Goal: Task Accomplishment & Management: Complete application form

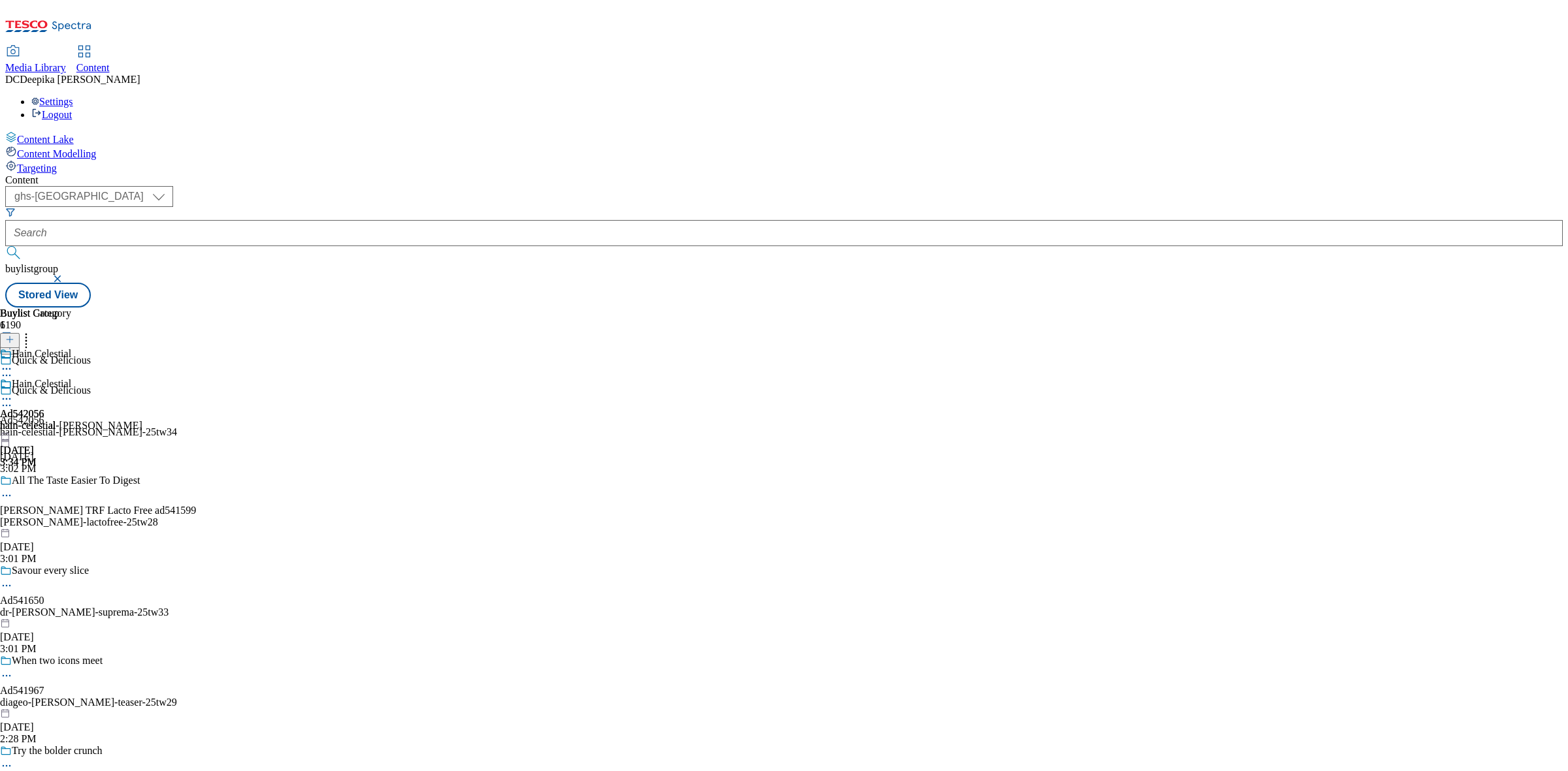
select select "ghs-uk"
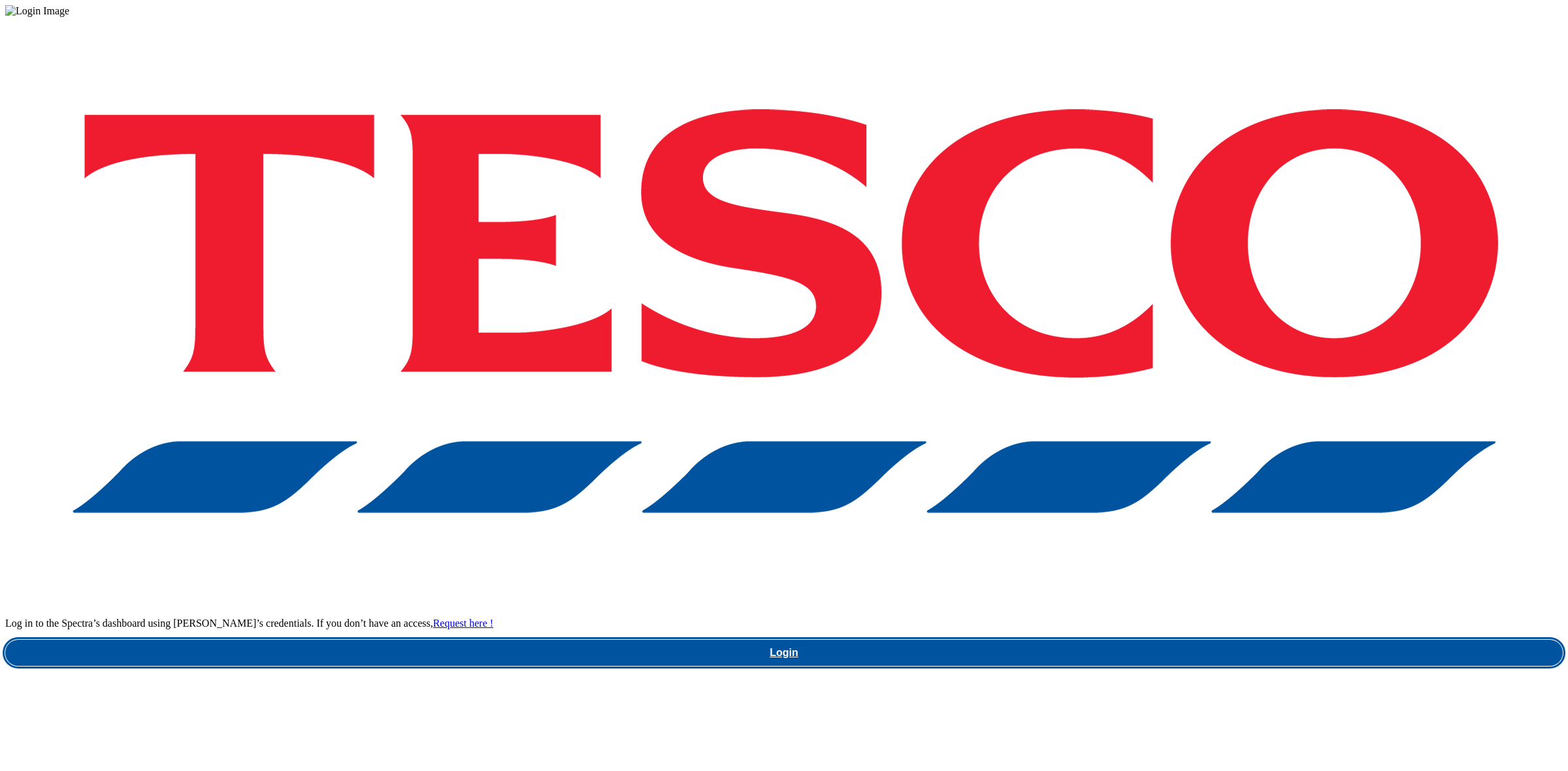
click at [1200, 640] on link "Login" at bounding box center [784, 652] width 1557 height 26
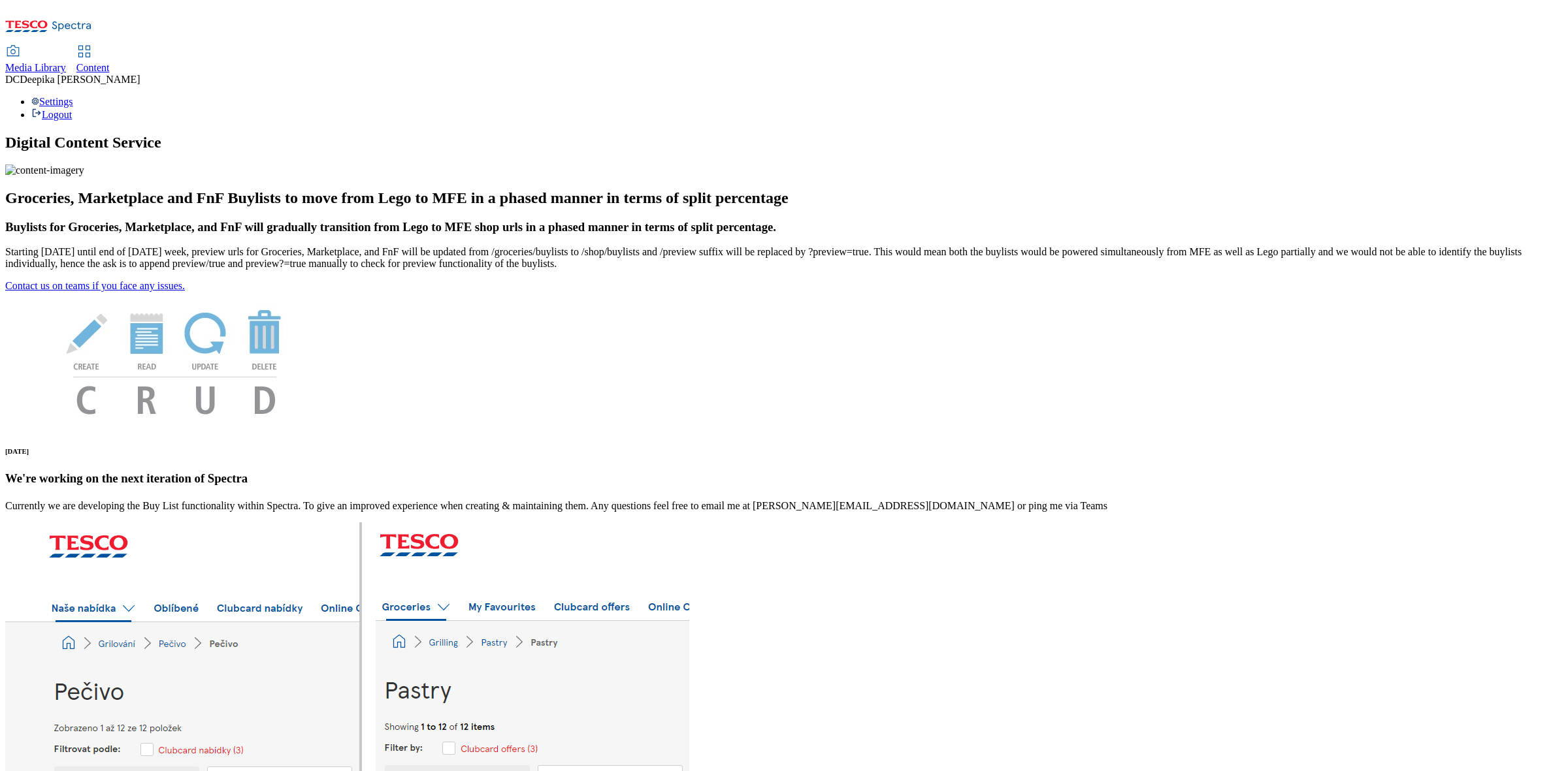
click at [110, 62] on span "Content" at bounding box center [93, 68] width 34 height 11
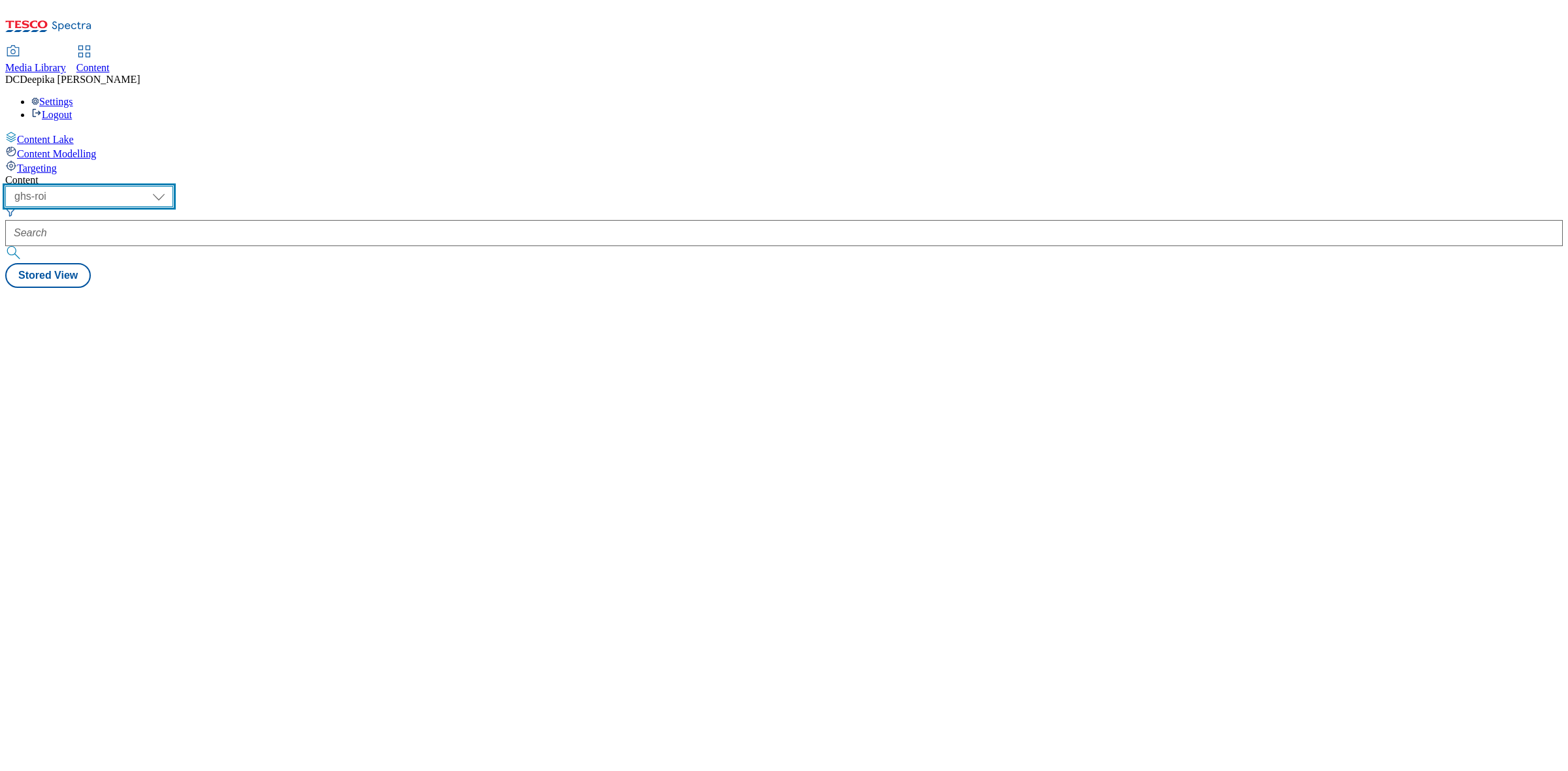
drag, startPoint x: 216, startPoint y: 96, endPoint x: 216, endPoint y: 112, distance: 16.0
click at [173, 186] on select "ghs-roi ghs-uk" at bounding box center [88, 196] width 168 height 21
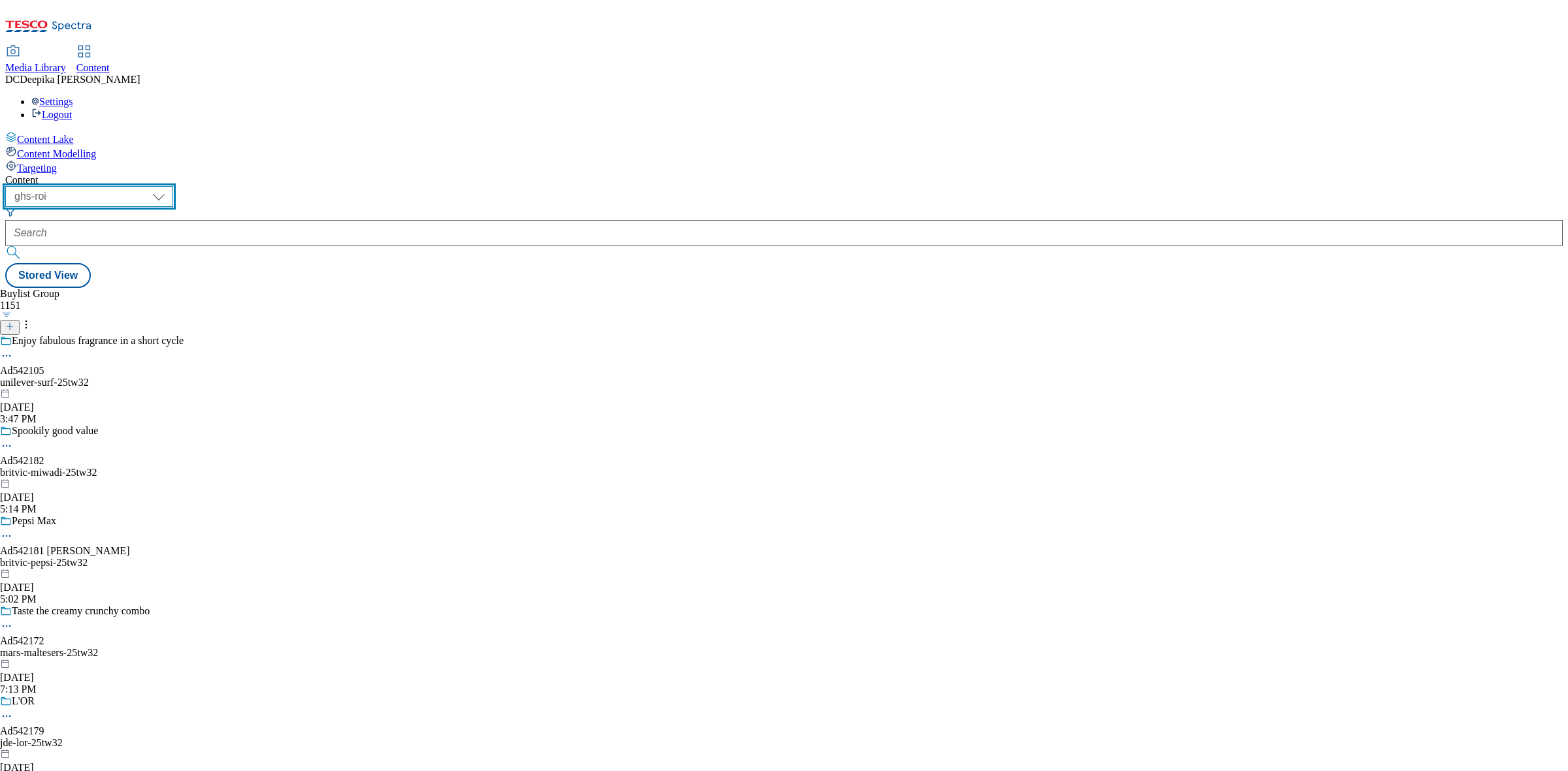
select select "ghs-[GEOGRAPHIC_DATA]"
click at [170, 186] on select "ghs-roi ghs-uk" at bounding box center [88, 196] width 168 height 21
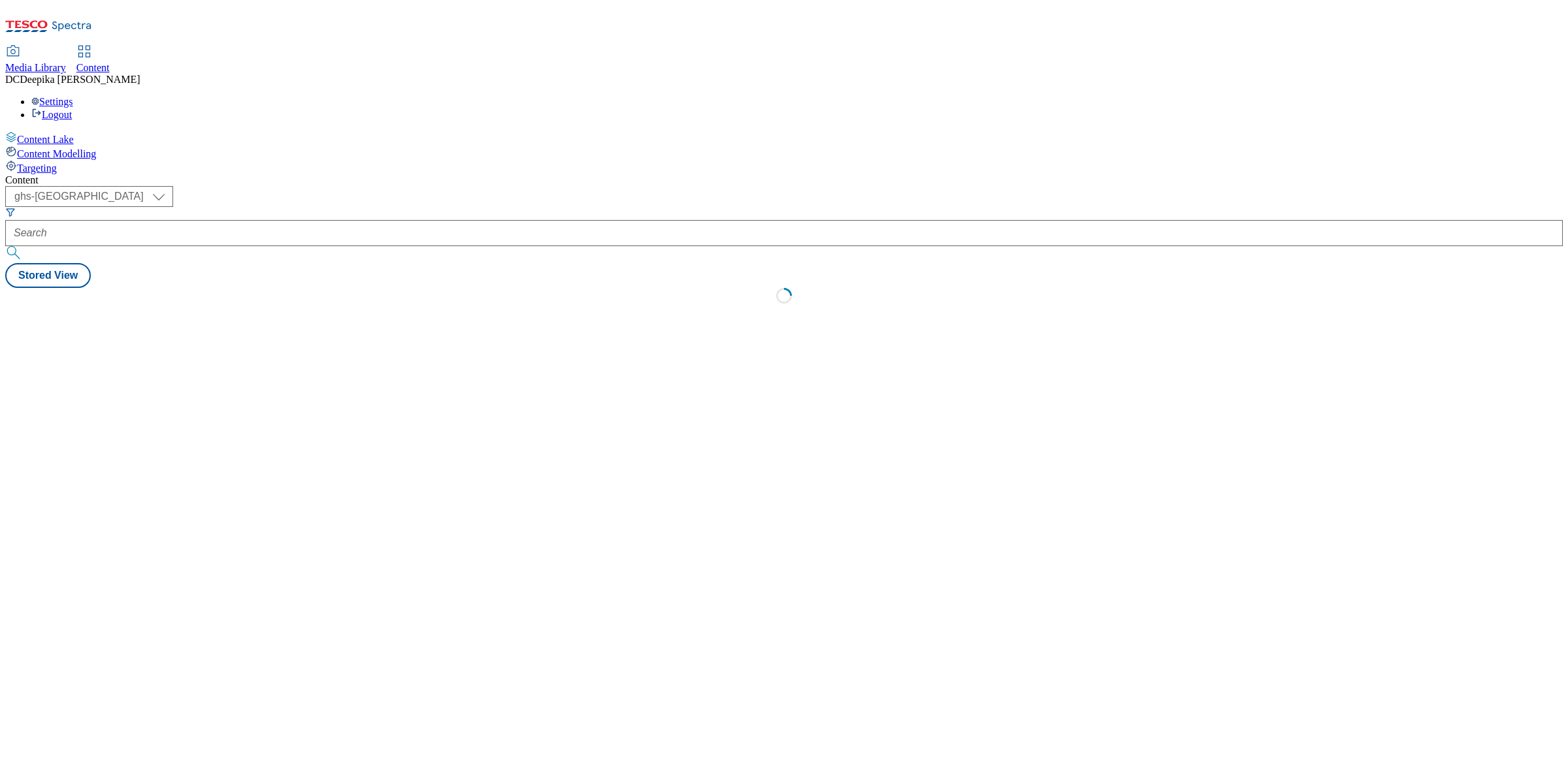
click at [596, 254] on div "Content ( optional ) ghs-roi ghs-uk ghs-uk Stored View Loading" at bounding box center [784, 242] width 1557 height 137
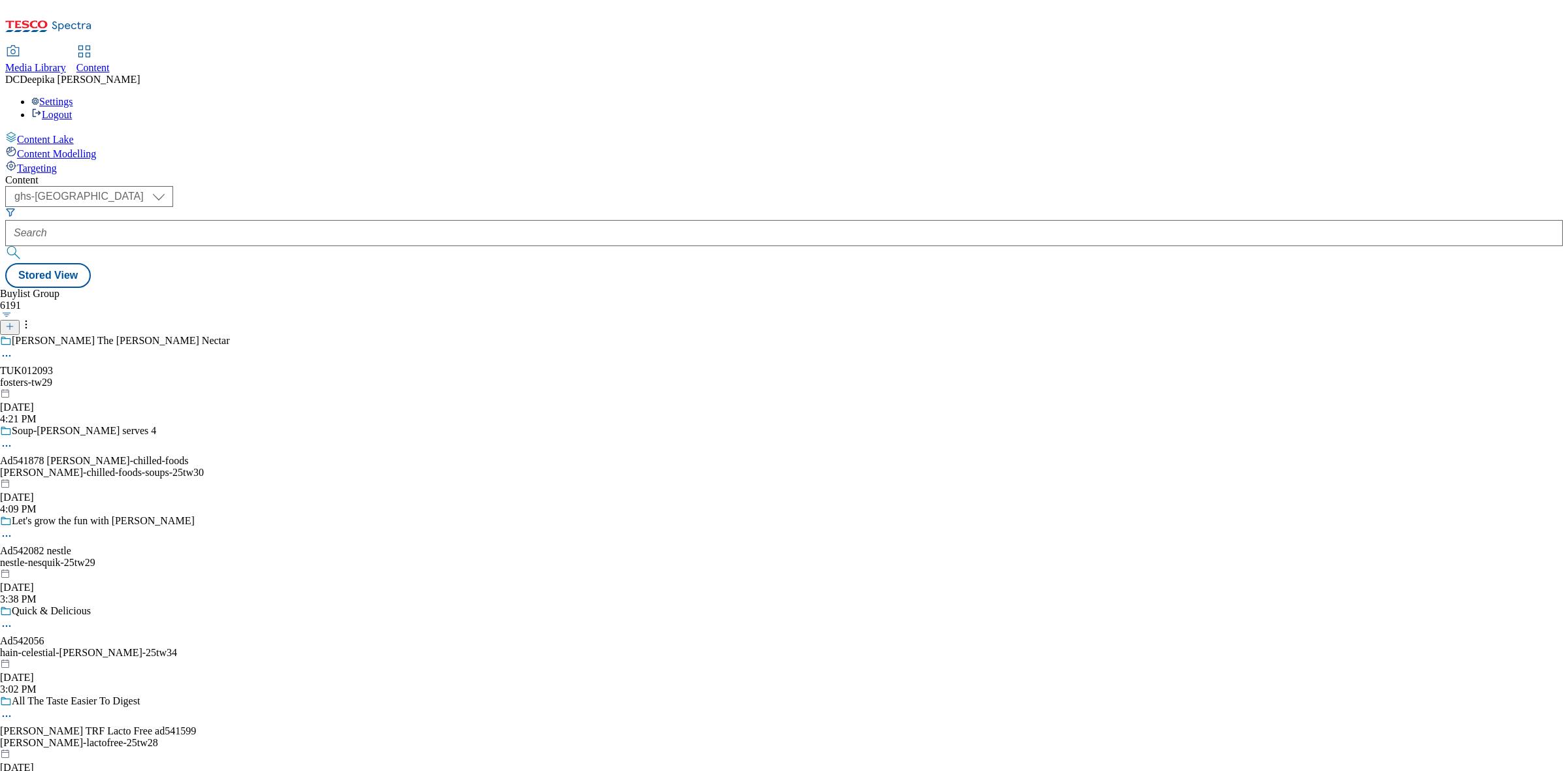
click at [14, 322] on icon at bounding box center [10, 327] width 10 height 10
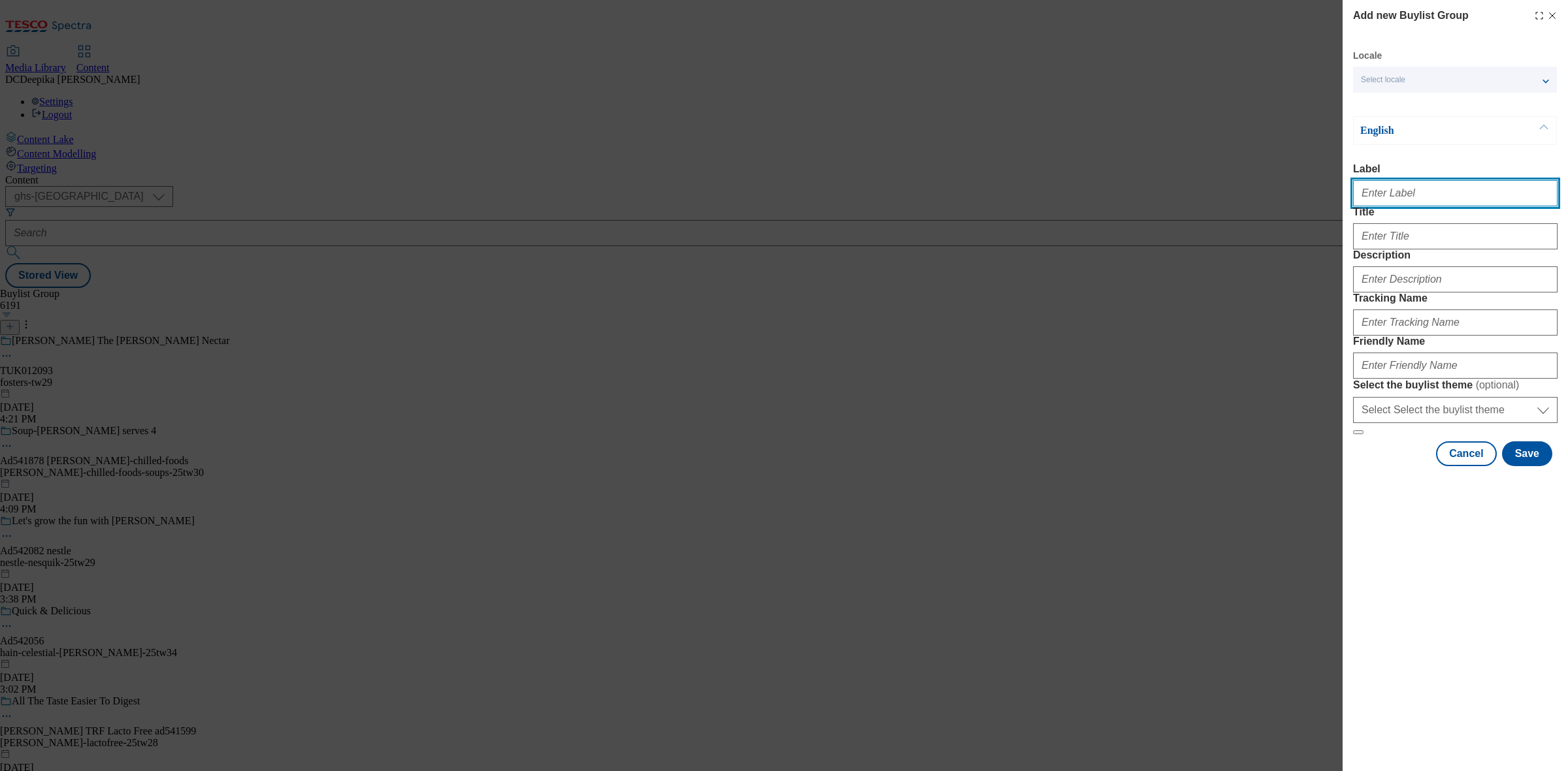
click at [1254, 201] on input "Label" at bounding box center [1454, 193] width 204 height 26
paste input "Ad542077"
type input "Ad542077"
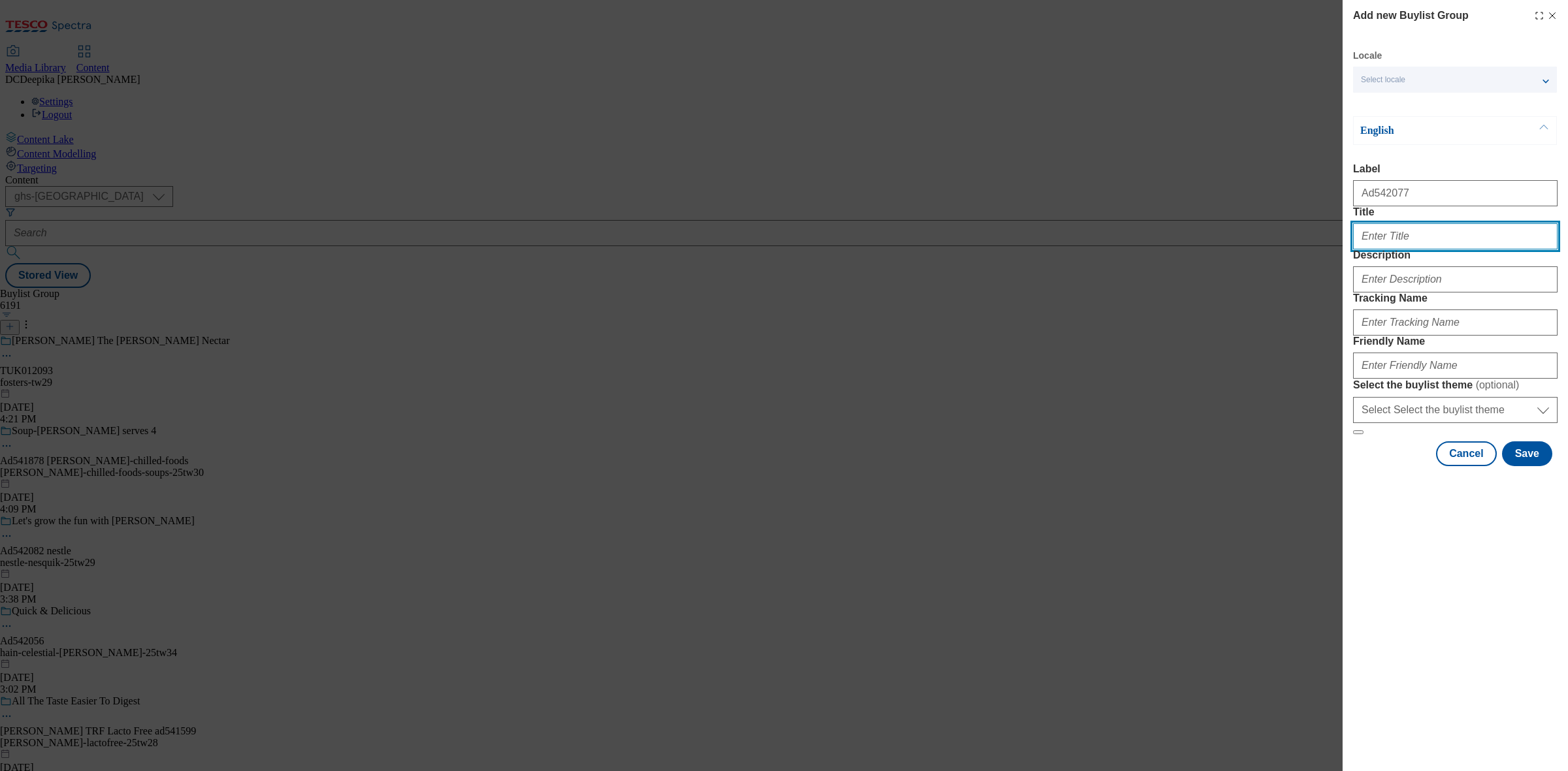
click at [1254, 250] on input "Title" at bounding box center [1454, 236] width 204 height 26
paste input "Bakery to go"
type input "Bakery to go"
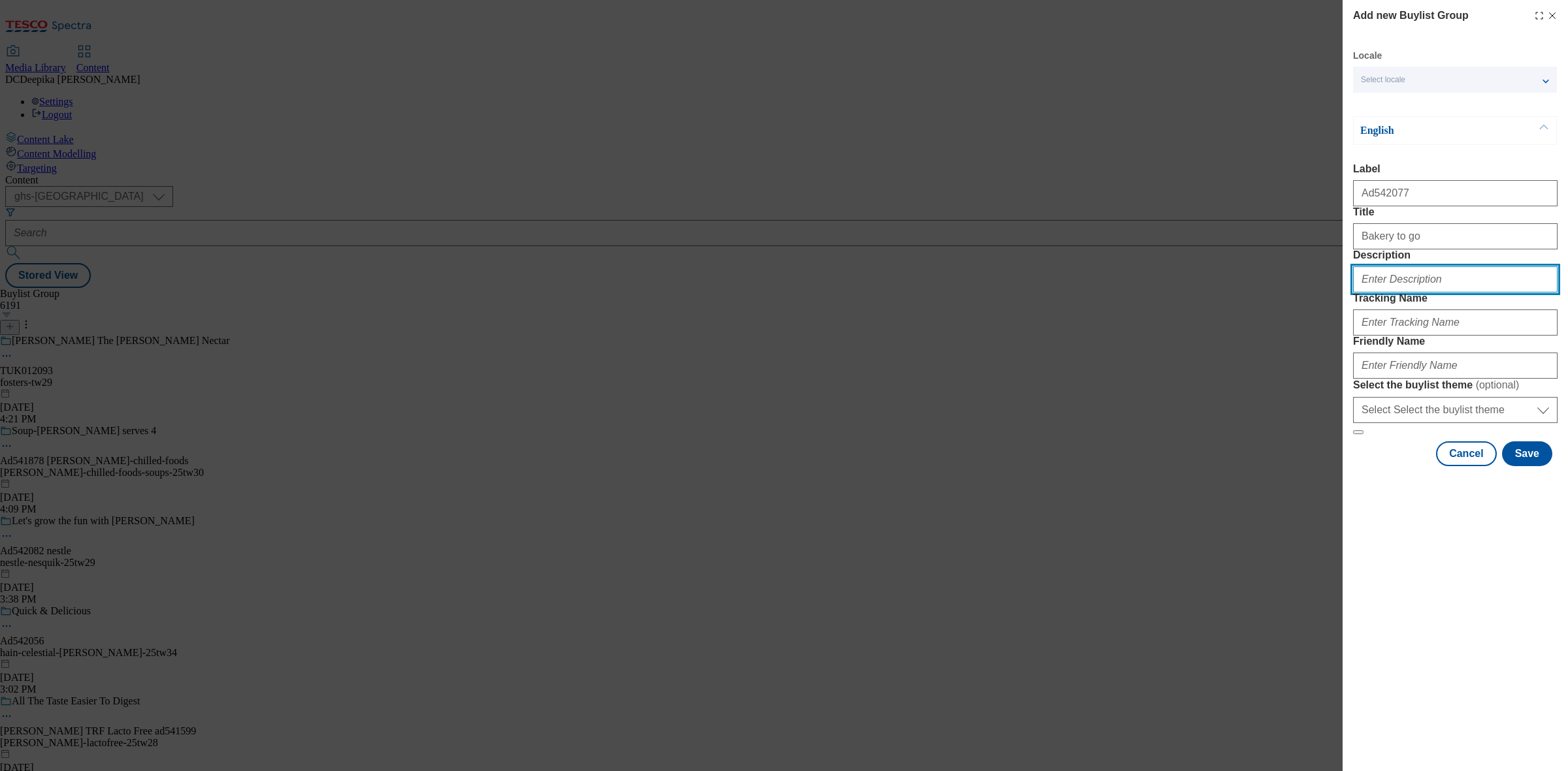
click at [1254, 293] on input "Description" at bounding box center [1454, 279] width 204 height 26
type input "D"
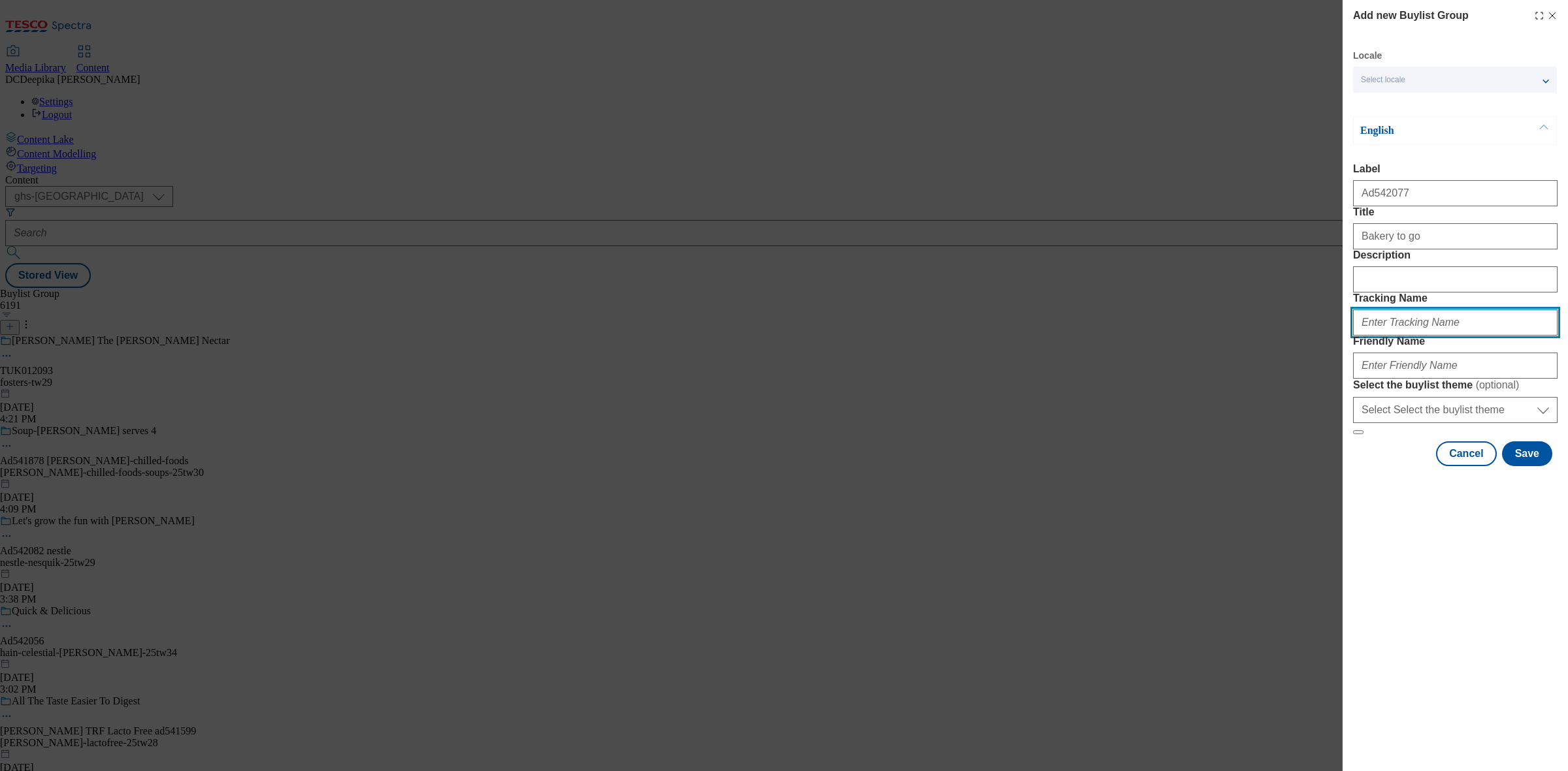
click at [1254, 336] on input "Tracking Name" at bounding box center [1454, 322] width 204 height 26
type input "f"
paste input "Bakery to go"
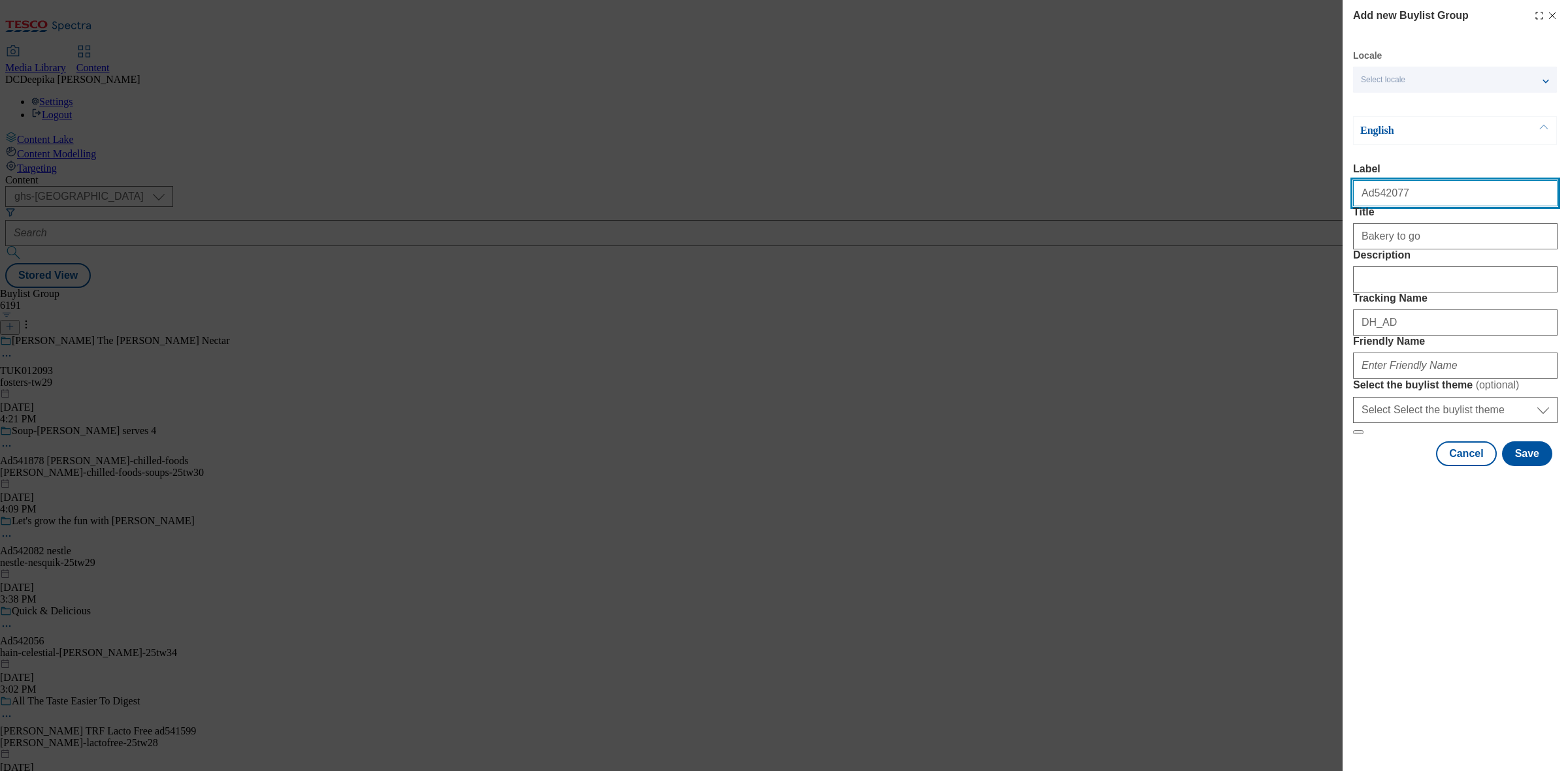
drag, startPoint x: 1418, startPoint y: 200, endPoint x: 1369, endPoint y: 207, distance: 49.5
click at [1254, 206] on input "Ad542077" at bounding box center [1454, 193] width 204 height 26
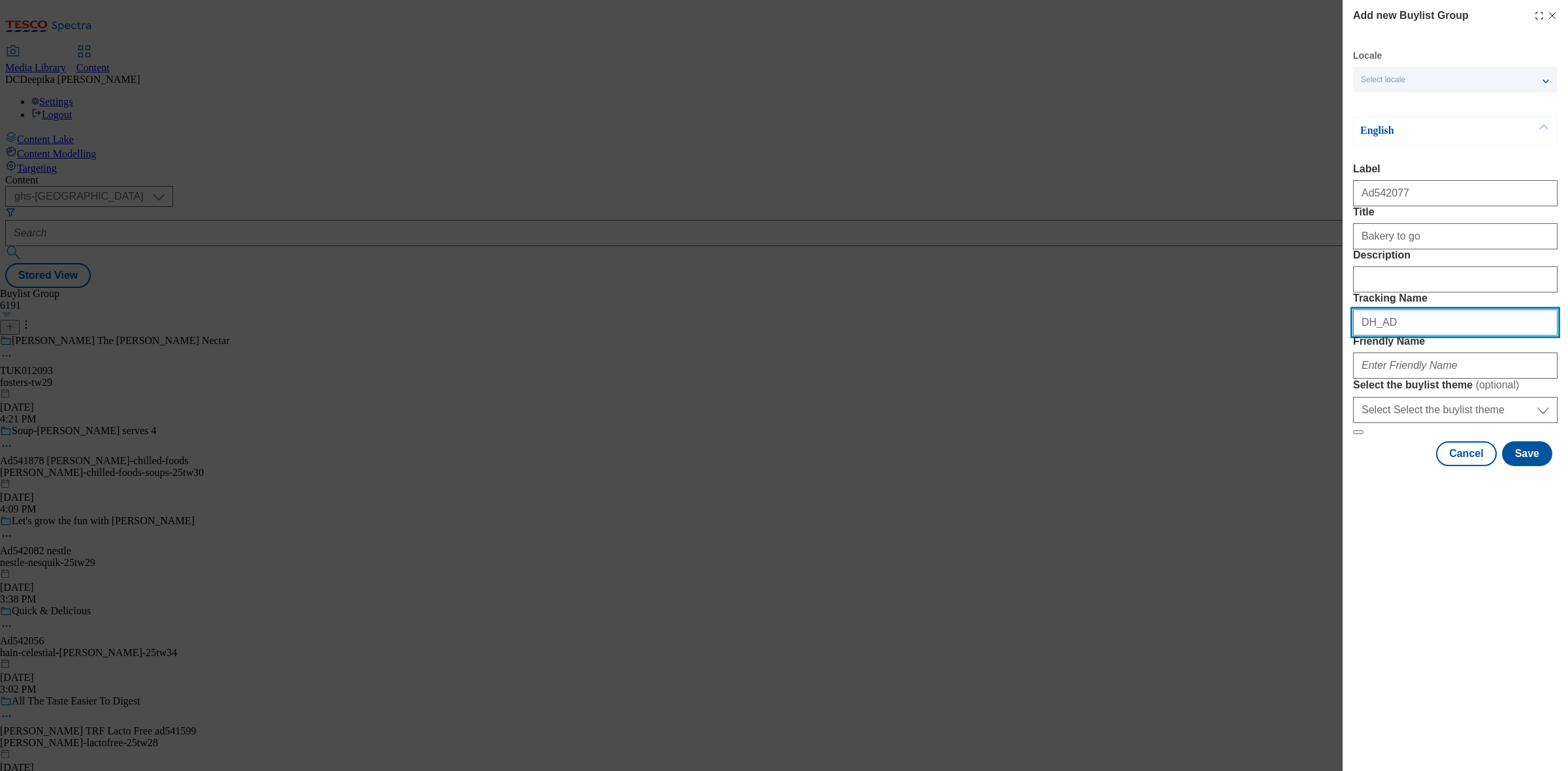
click at [1254, 336] on input "DH_AD" at bounding box center [1454, 322] width 204 height 26
paste input "542077"
type input "DH_AD542077"
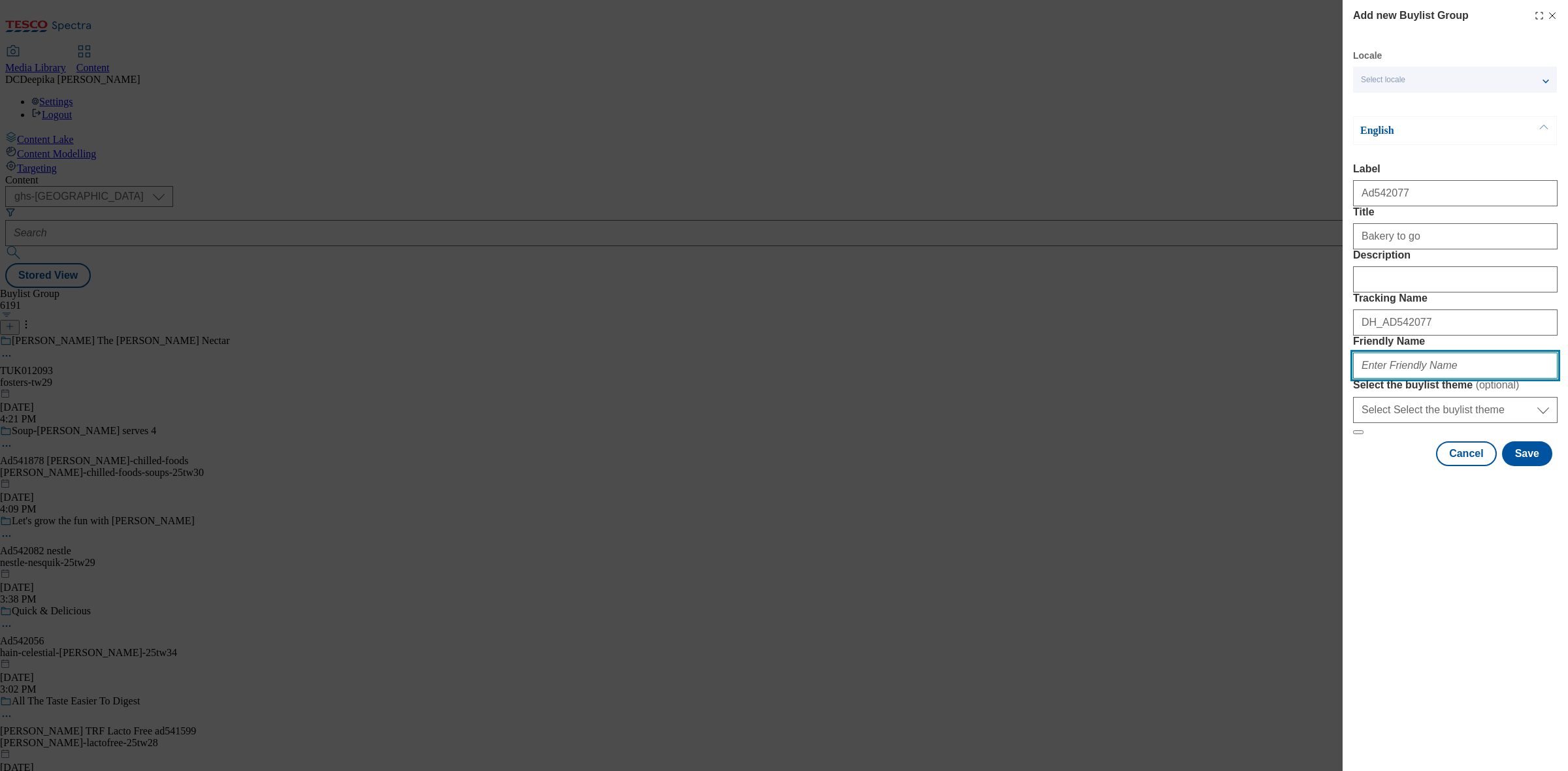
click at [1254, 379] on input "Friendly Name" at bounding box center [1454, 365] width 204 height 26
paste input "Ferrero"
paste input "ferrero-nutella-25tw30"
type input "ferrero-nutella-25tw30"
click at [1254, 466] on button "Save" at bounding box center [1527, 454] width 51 height 25
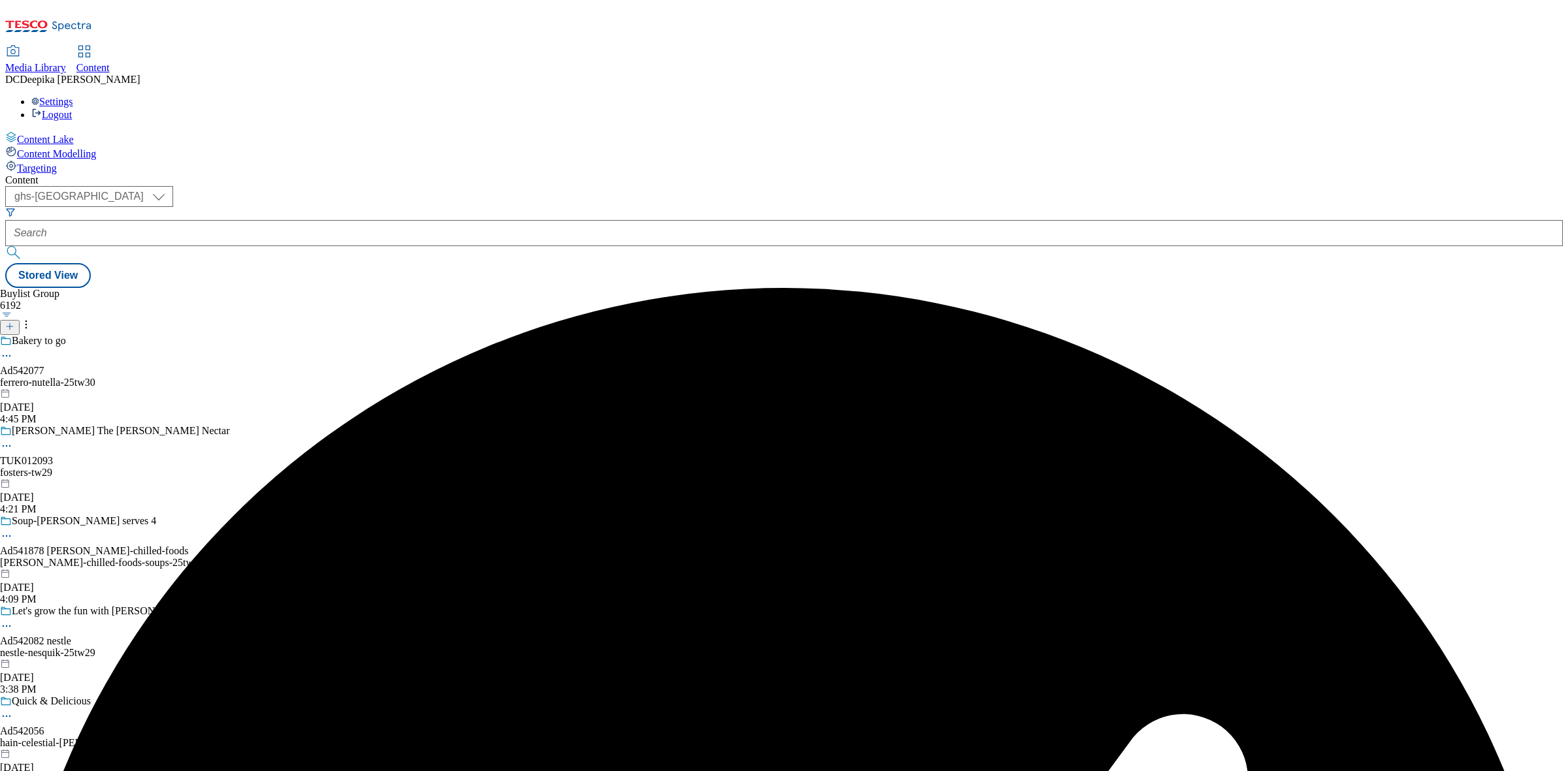
click at [229, 376] on div "ferrero-nutella-25tw30" at bounding box center [114, 382] width 229 height 11
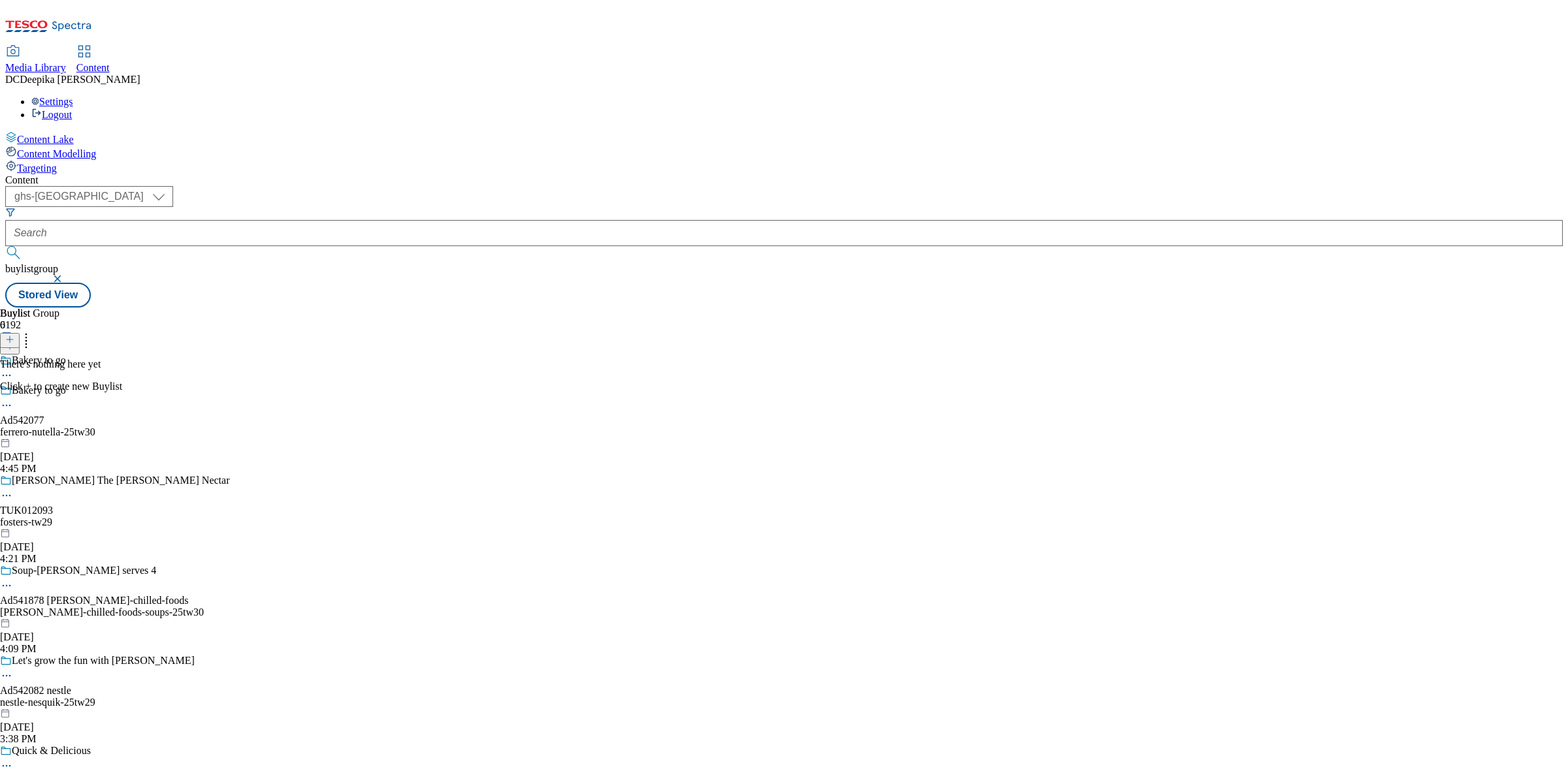
click at [19, 333] on button at bounding box center [10, 341] width 19 height 15
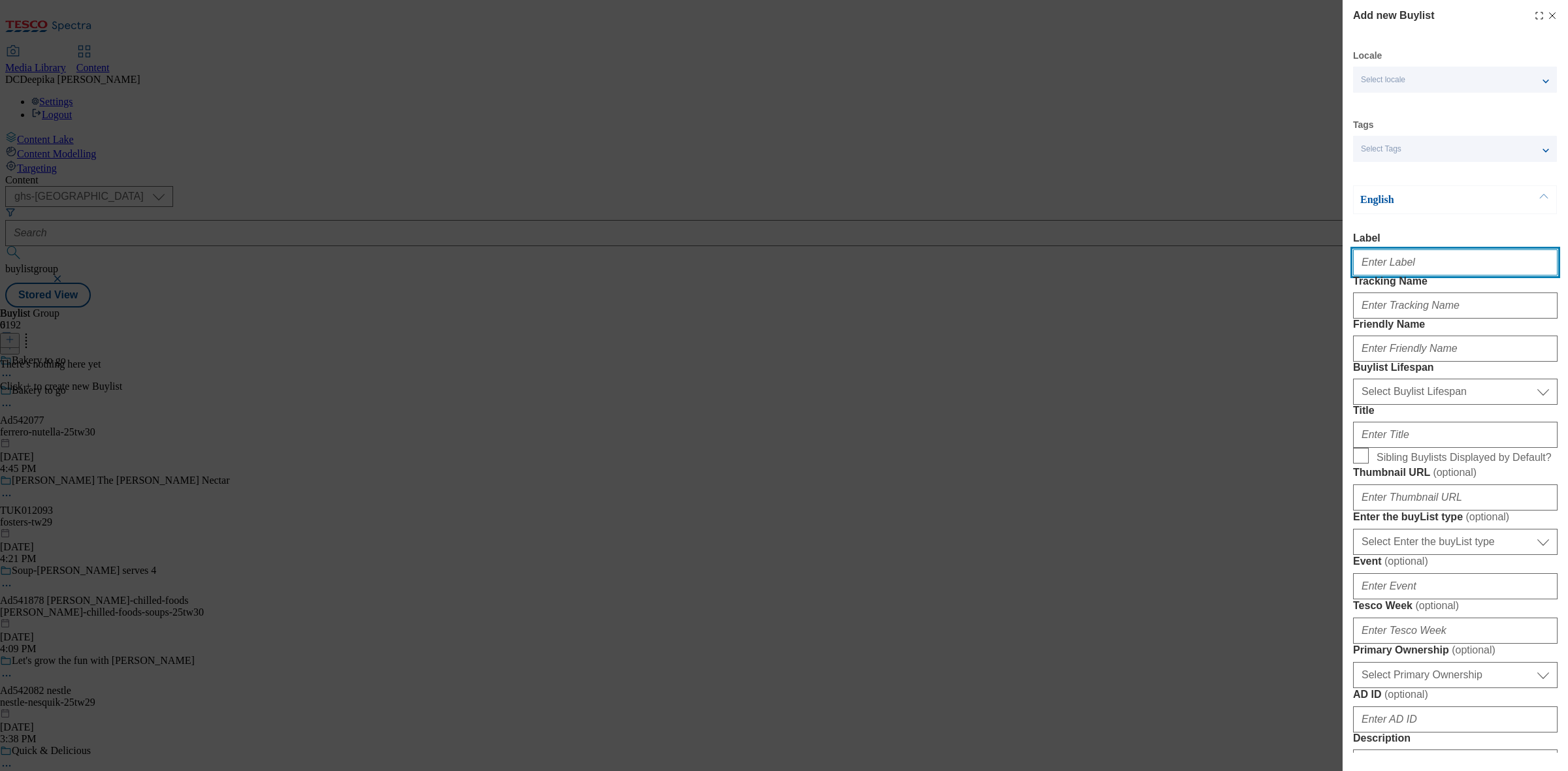
click at [1254, 262] on input "Label" at bounding box center [1454, 262] width 204 height 26
paste input "Ad542077"
type input "Ad542077"
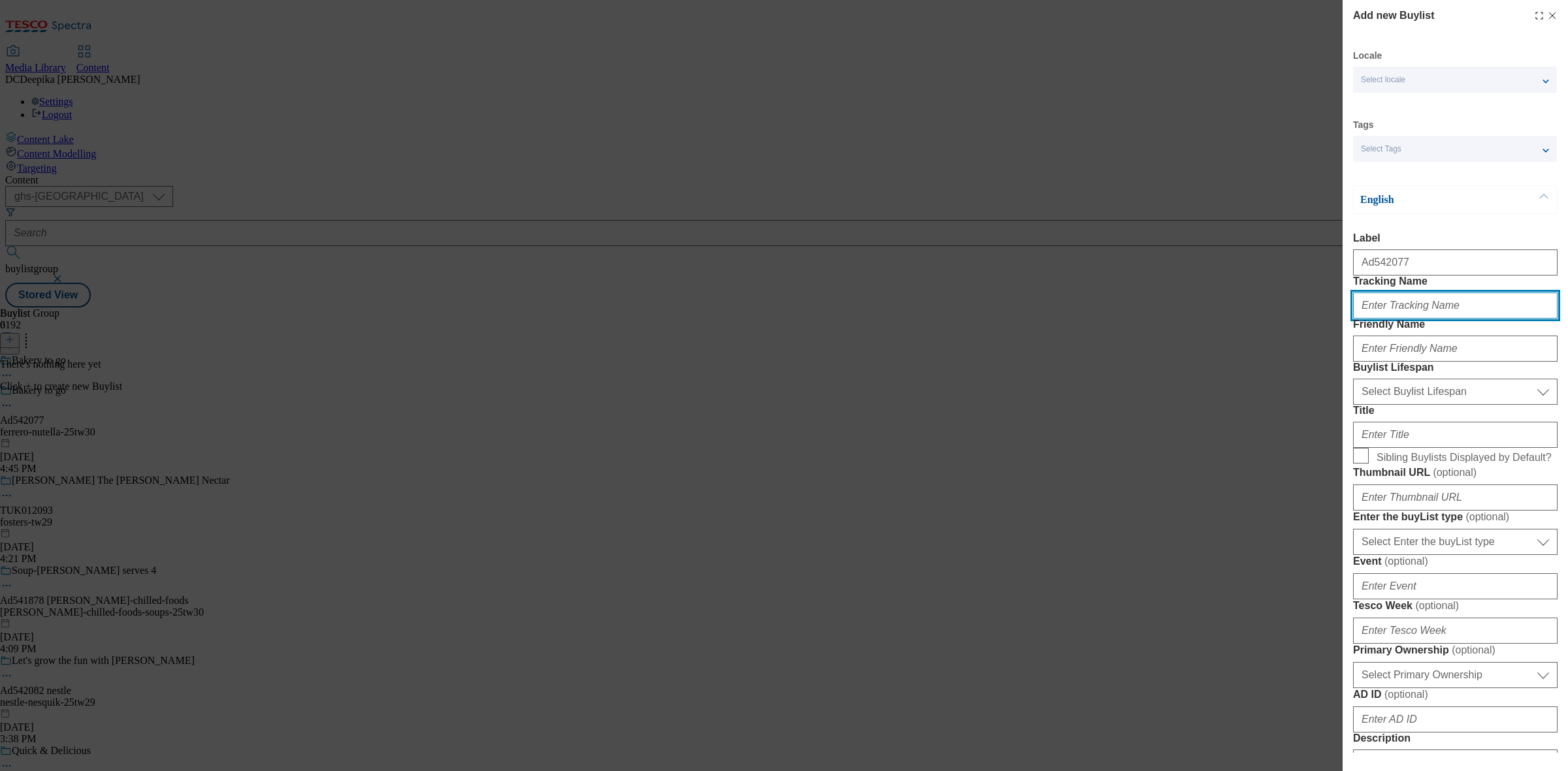
click at [1254, 319] on input "Tracking Name" at bounding box center [1454, 306] width 204 height 26
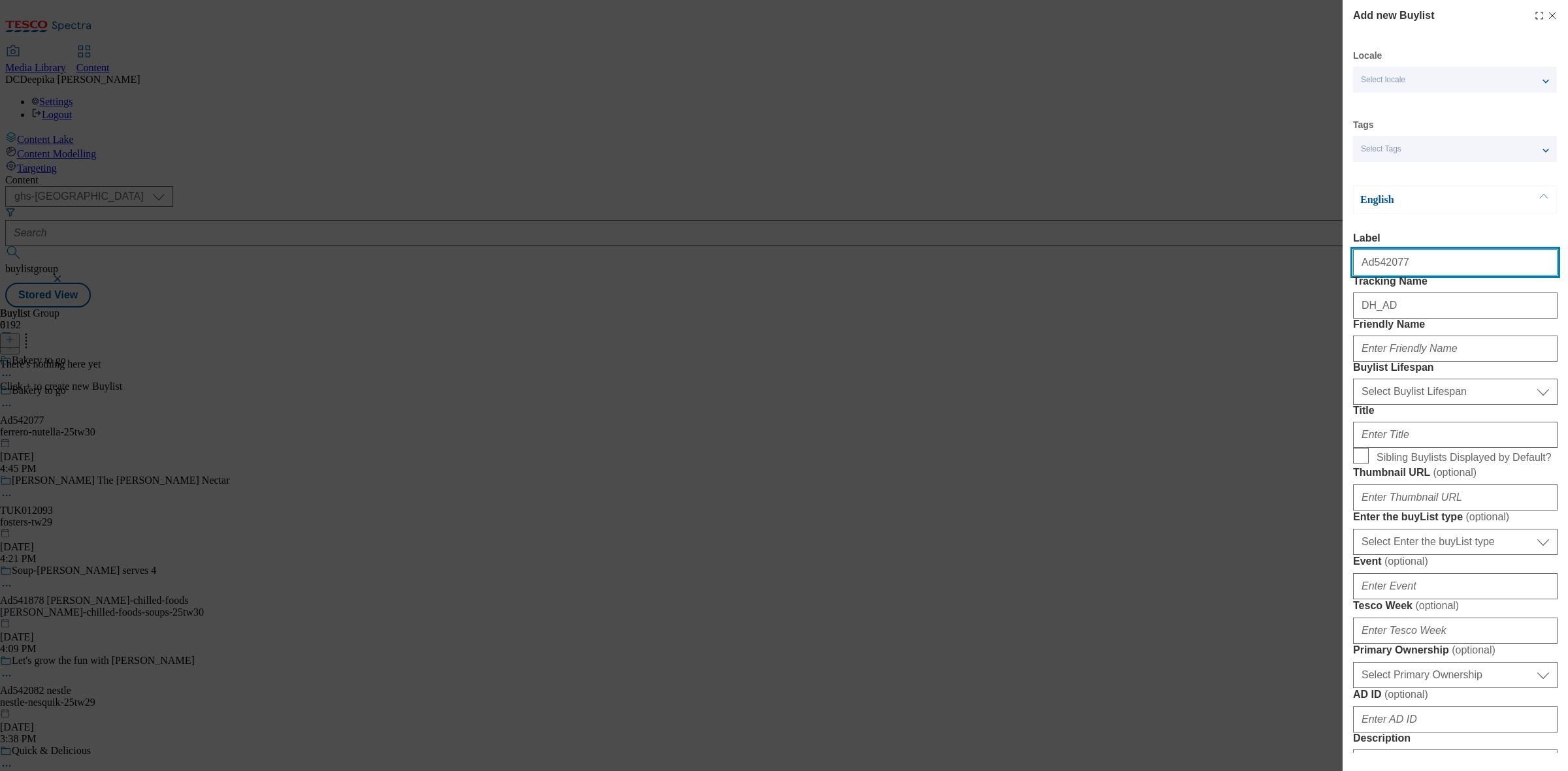
drag, startPoint x: 1378, startPoint y: 272, endPoint x: 1369, endPoint y: 281, distance: 12.7
click at [1254, 276] on div "Ad542077" at bounding box center [1454, 260] width 204 height 32
drag, startPoint x: 1409, startPoint y: 269, endPoint x: 1373, endPoint y: 272, distance: 36.1
click at [1254, 272] on input "Ad542077" at bounding box center [1454, 262] width 204 height 26
click at [1254, 268] on input "Ad542077" at bounding box center [1454, 262] width 204 height 26
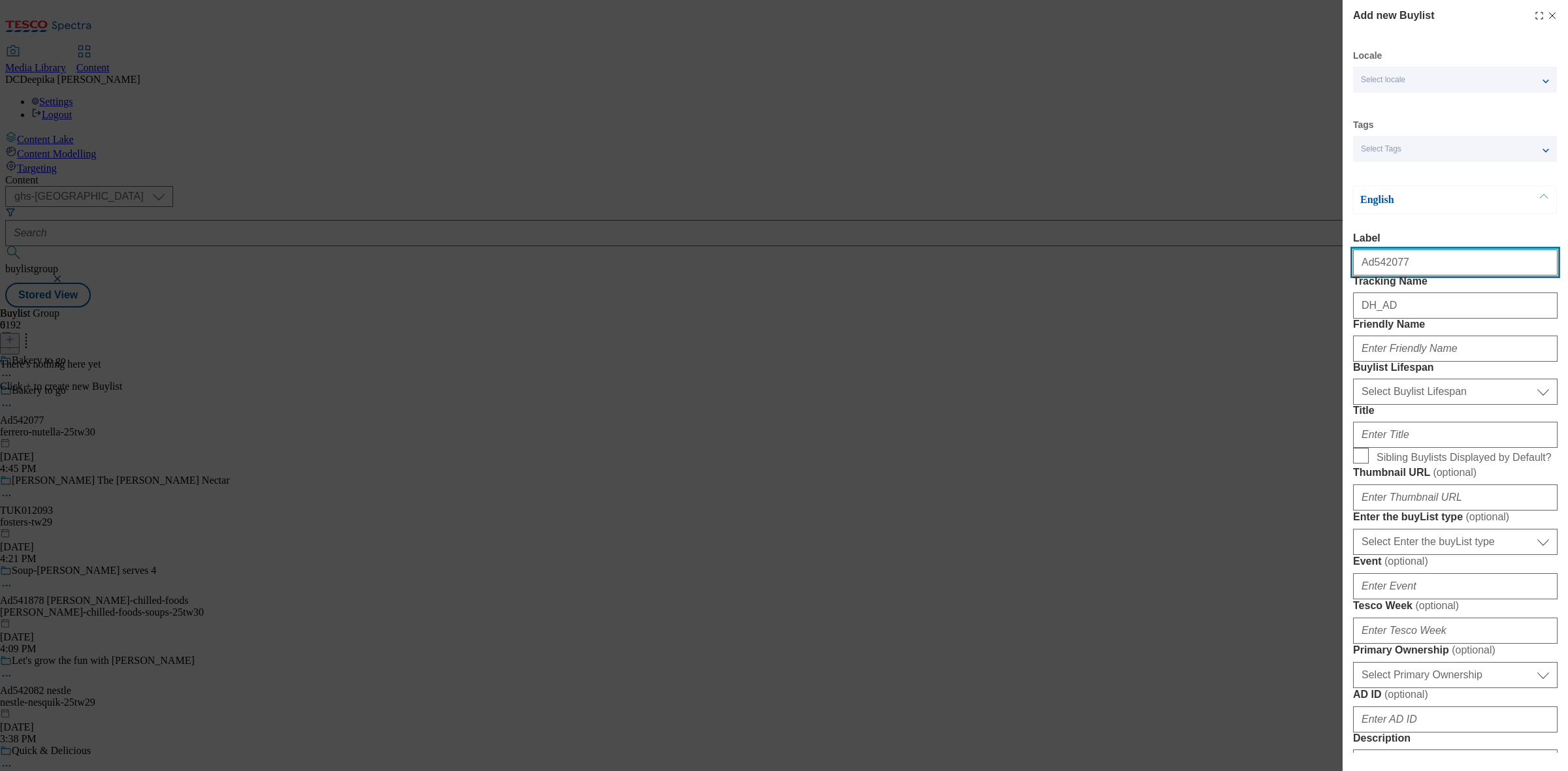
drag, startPoint x: 1386, startPoint y: 273, endPoint x: 1371, endPoint y: 279, distance: 16.2
click at [1254, 276] on input "Ad542077" at bounding box center [1454, 262] width 204 height 26
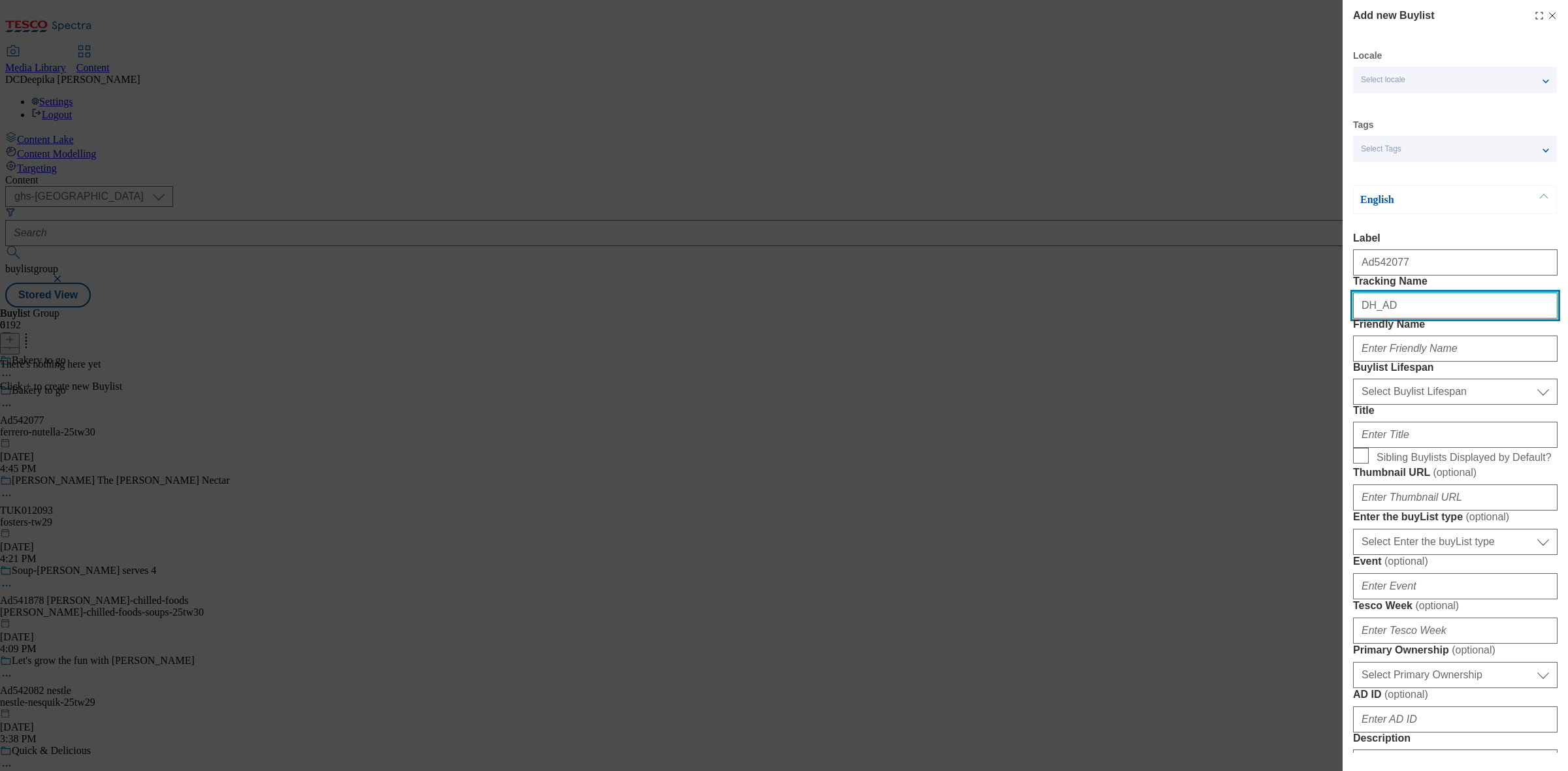
click at [1254, 319] on input "DH_AD" at bounding box center [1454, 306] width 204 height 26
paste input "542077"
type input "DH_AD542077"
click at [1254, 362] on div "Modal" at bounding box center [1454, 346] width 204 height 32
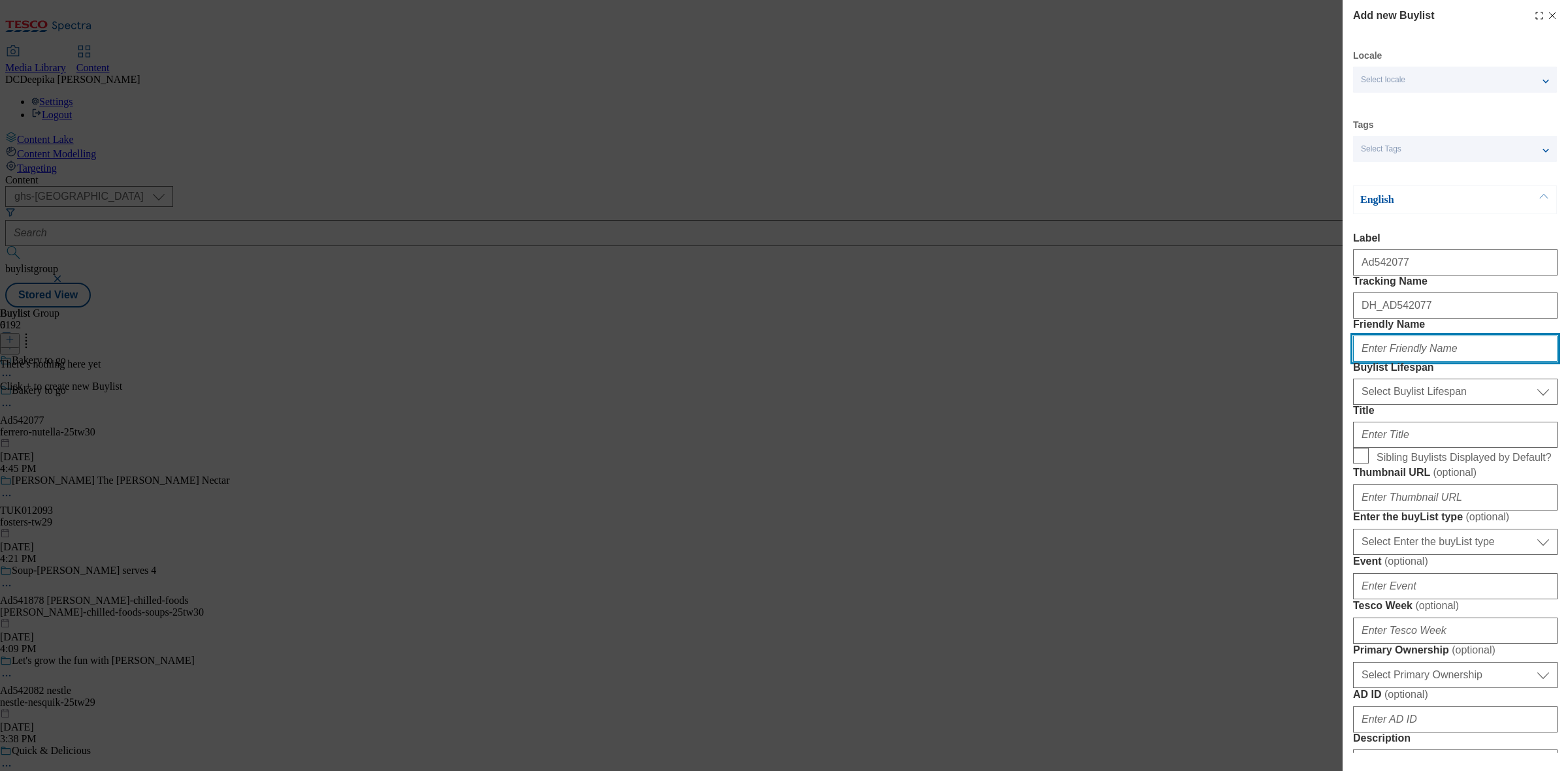
click at [1254, 362] on input "Friendly Name" at bounding box center [1454, 349] width 204 height 26
paste input "ferrero"
type input "ferrero"
click at [1254, 405] on div "Select Buylist Lifespan evergreen seasonal tactical Select Buylist Lifespan" at bounding box center [1454, 389] width 204 height 32
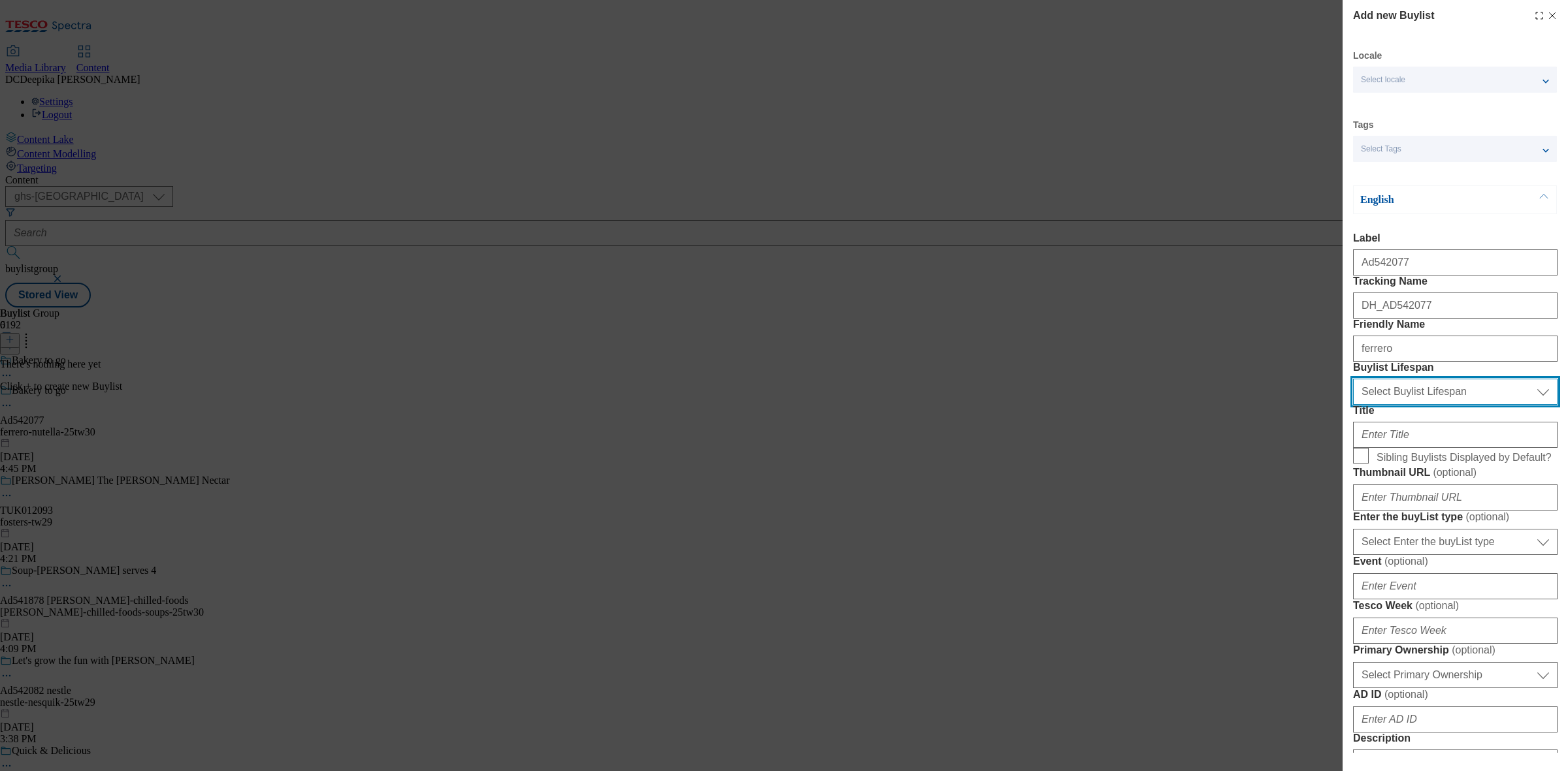
drag, startPoint x: 1448, startPoint y: 463, endPoint x: 1447, endPoint y: 472, distance: 9.1
click at [1254, 405] on select "Select Buylist Lifespan evergreen seasonal tactical" at bounding box center [1454, 392] width 204 height 26
select select "tactical"
click at [1254, 405] on select "Select Buylist Lifespan evergreen seasonal tactical" at bounding box center [1454, 392] width 204 height 26
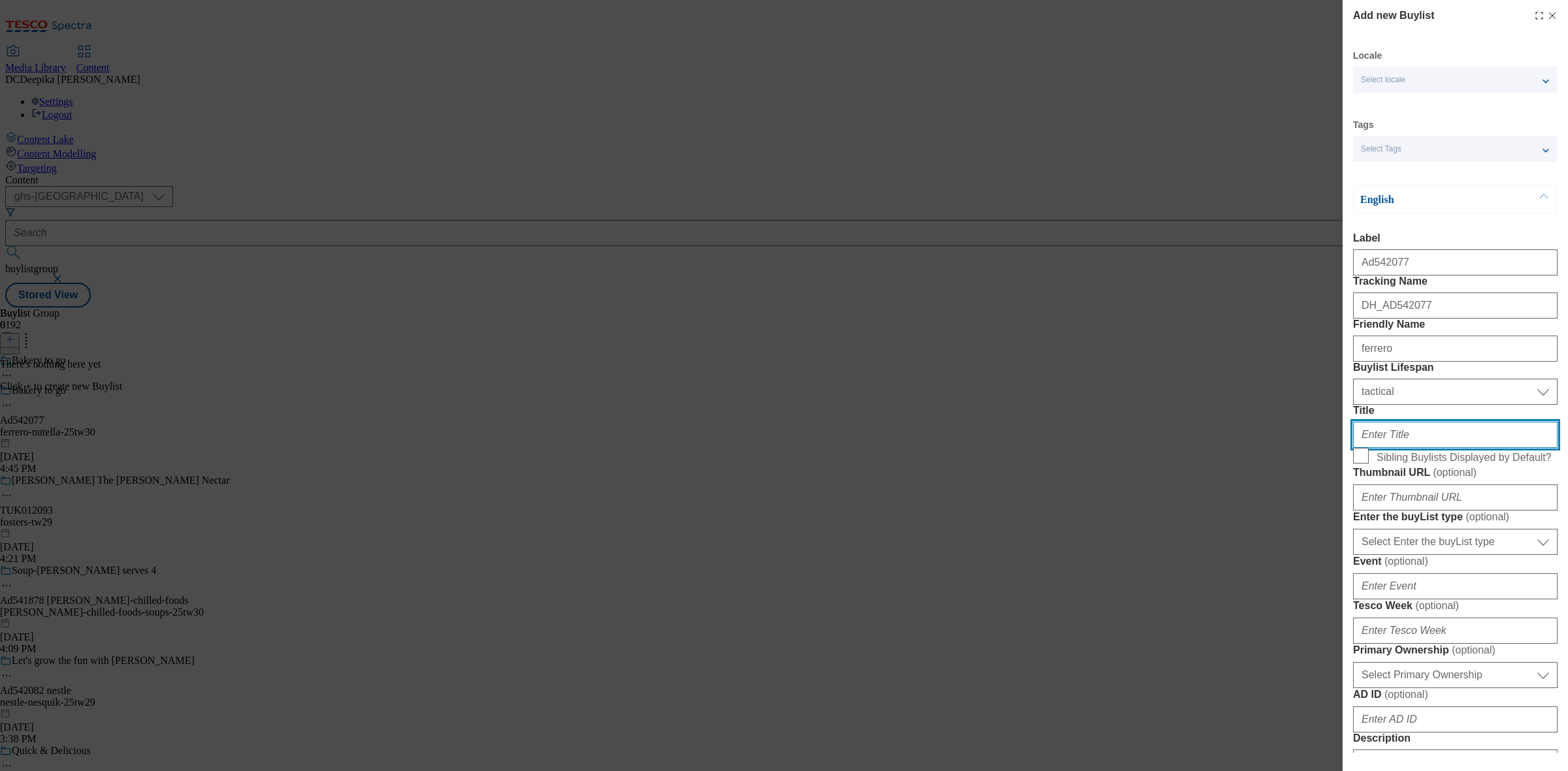
click at [1254, 448] on input "Title" at bounding box center [1454, 435] width 204 height 26
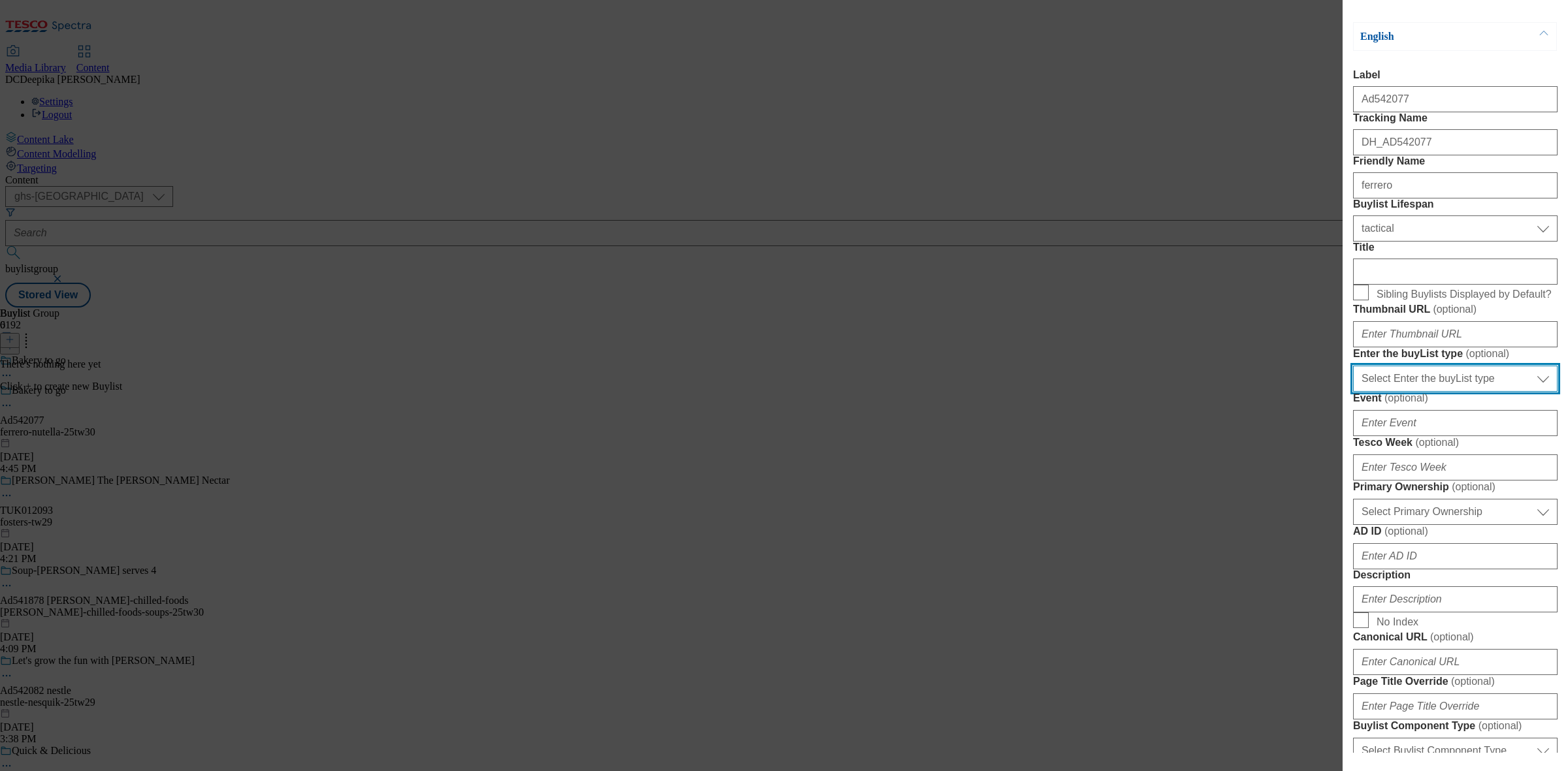
drag, startPoint x: 1439, startPoint y: 531, endPoint x: 1442, endPoint y: 539, distance: 8.5
click at [1254, 392] on select "Select Enter the buyList type event supplier funded long term >4 weeks supplier…" at bounding box center [1454, 378] width 204 height 26
select select "supplier funded short term 1-3 weeks"
click at [1254, 392] on select "Select Enter the buyList type event supplier funded long term >4 weeks supplier…" at bounding box center [1454, 378] width 204 height 26
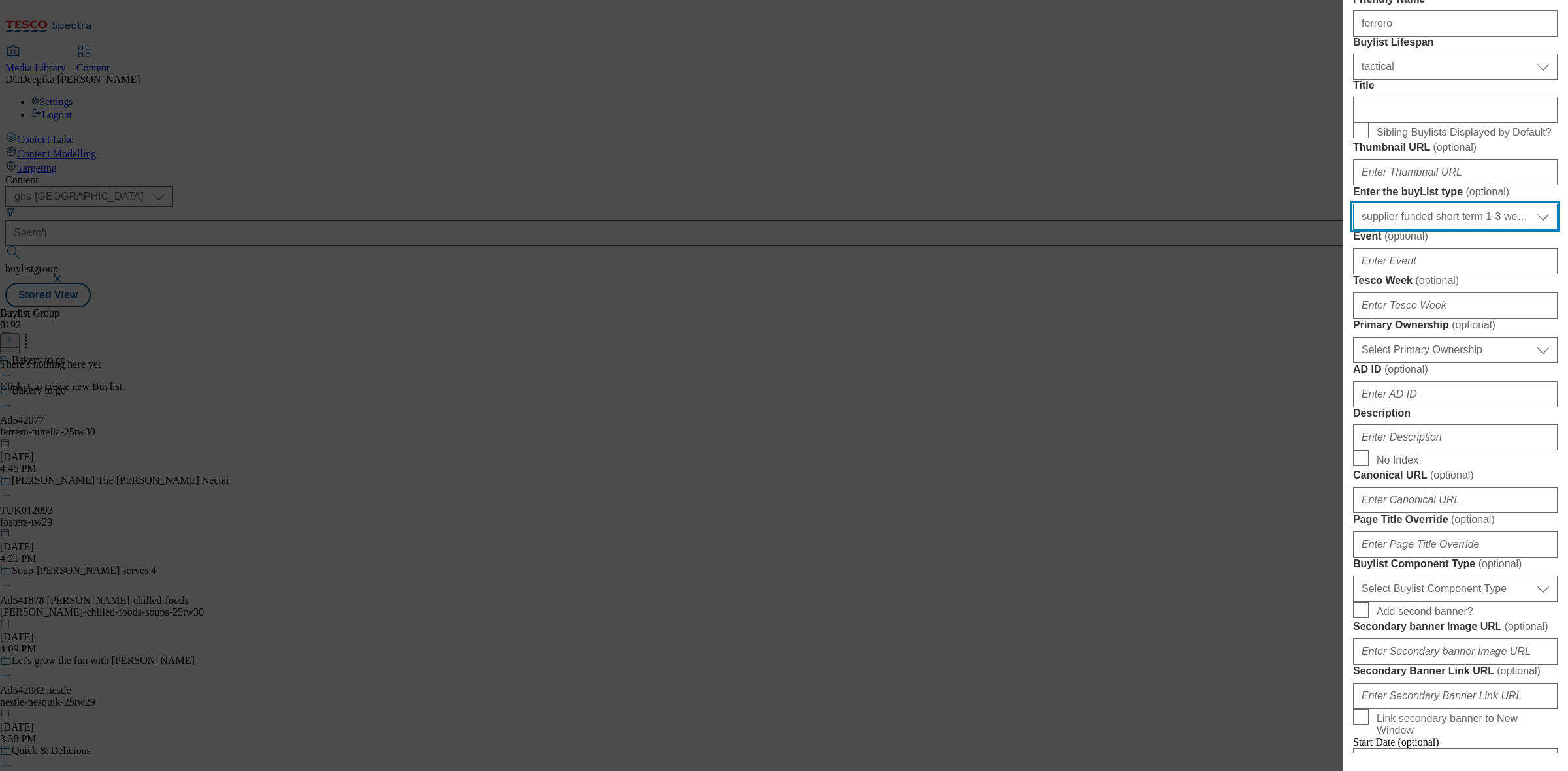
scroll to position [327, 0]
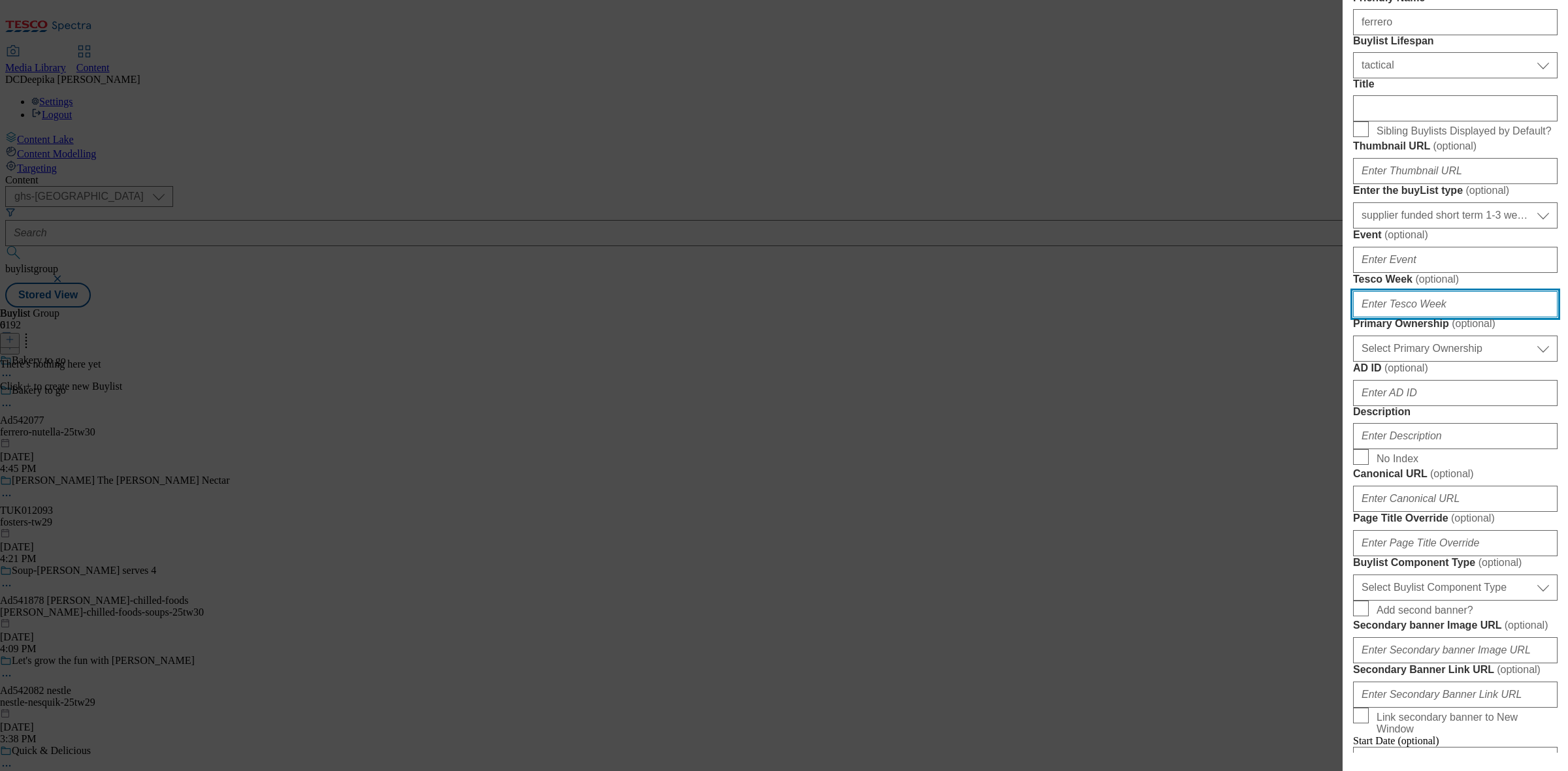
click at [1254, 317] on input "Tesco Week ( optional )" at bounding box center [1454, 304] width 204 height 26
type input "30"
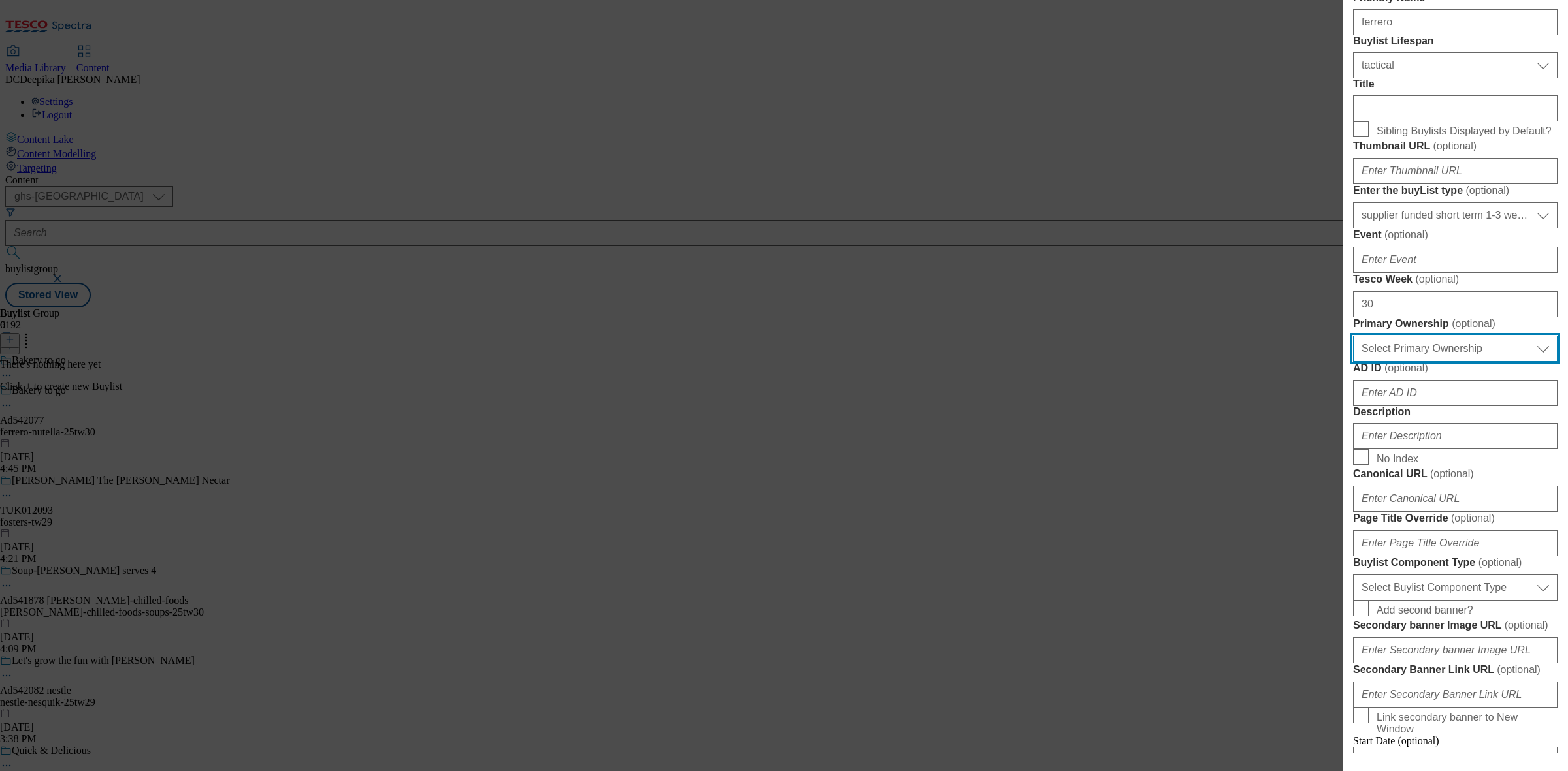
click at [1254, 362] on select "Select Primary Ownership tesco dunnhumby" at bounding box center [1454, 349] width 204 height 26
select select "dunnhumby"
click at [1254, 362] on select "Select Primary Ownership tesco dunnhumby" at bounding box center [1454, 349] width 204 height 26
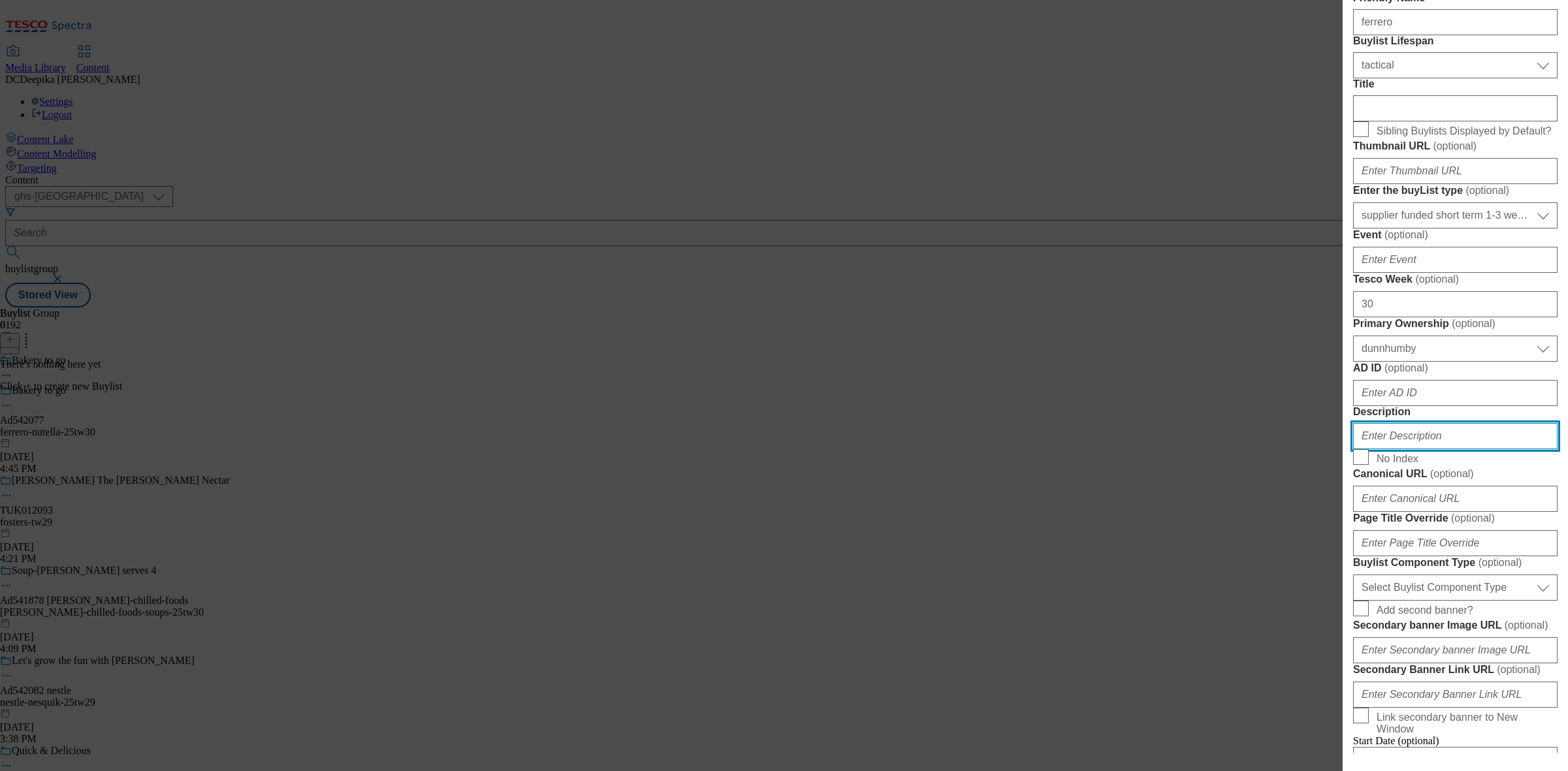
click at [1254, 449] on input "Description" at bounding box center [1454, 436] width 204 height 26
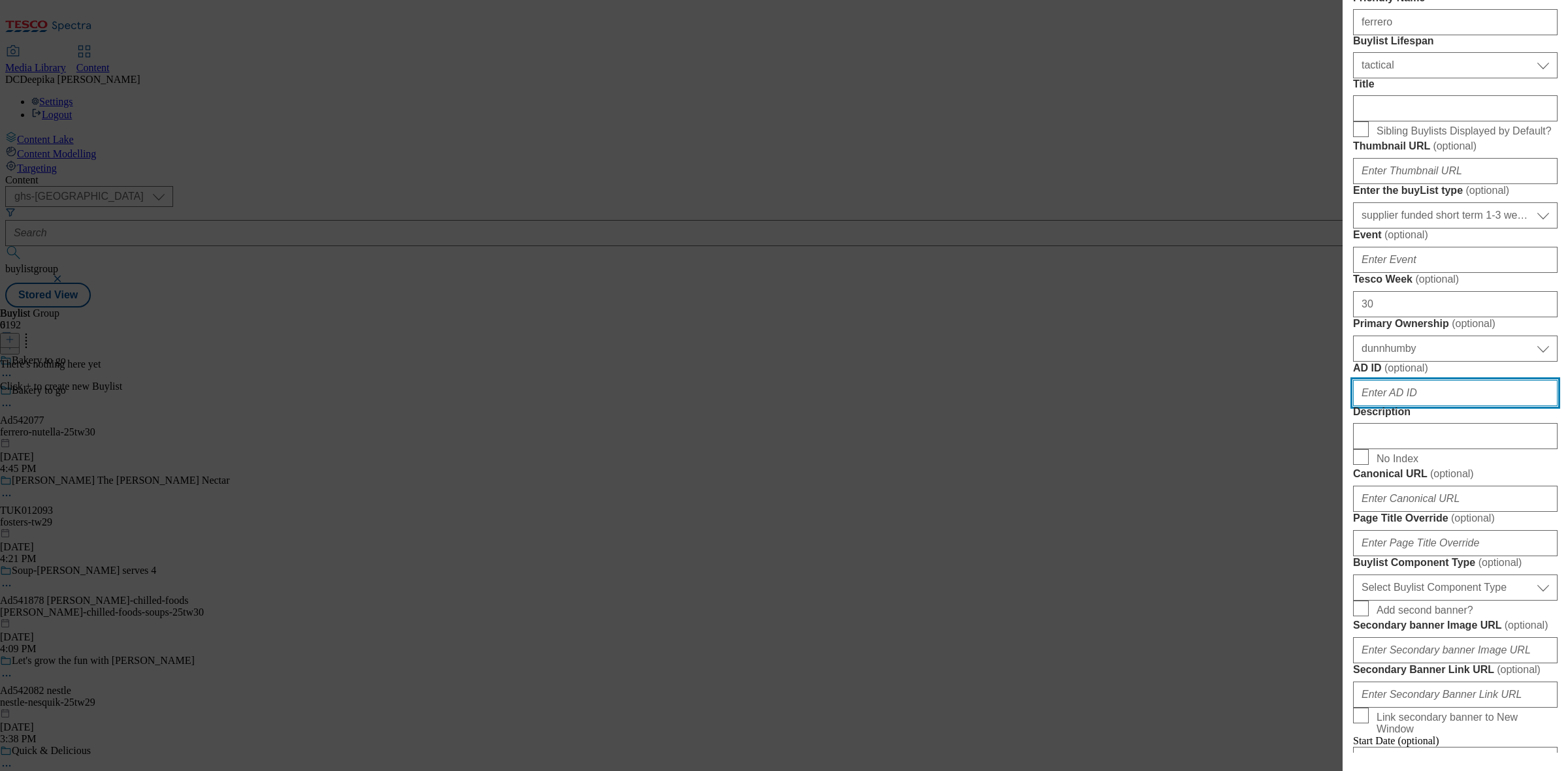
click at [1254, 406] on input "AD ID ( optional )" at bounding box center [1454, 393] width 204 height 26
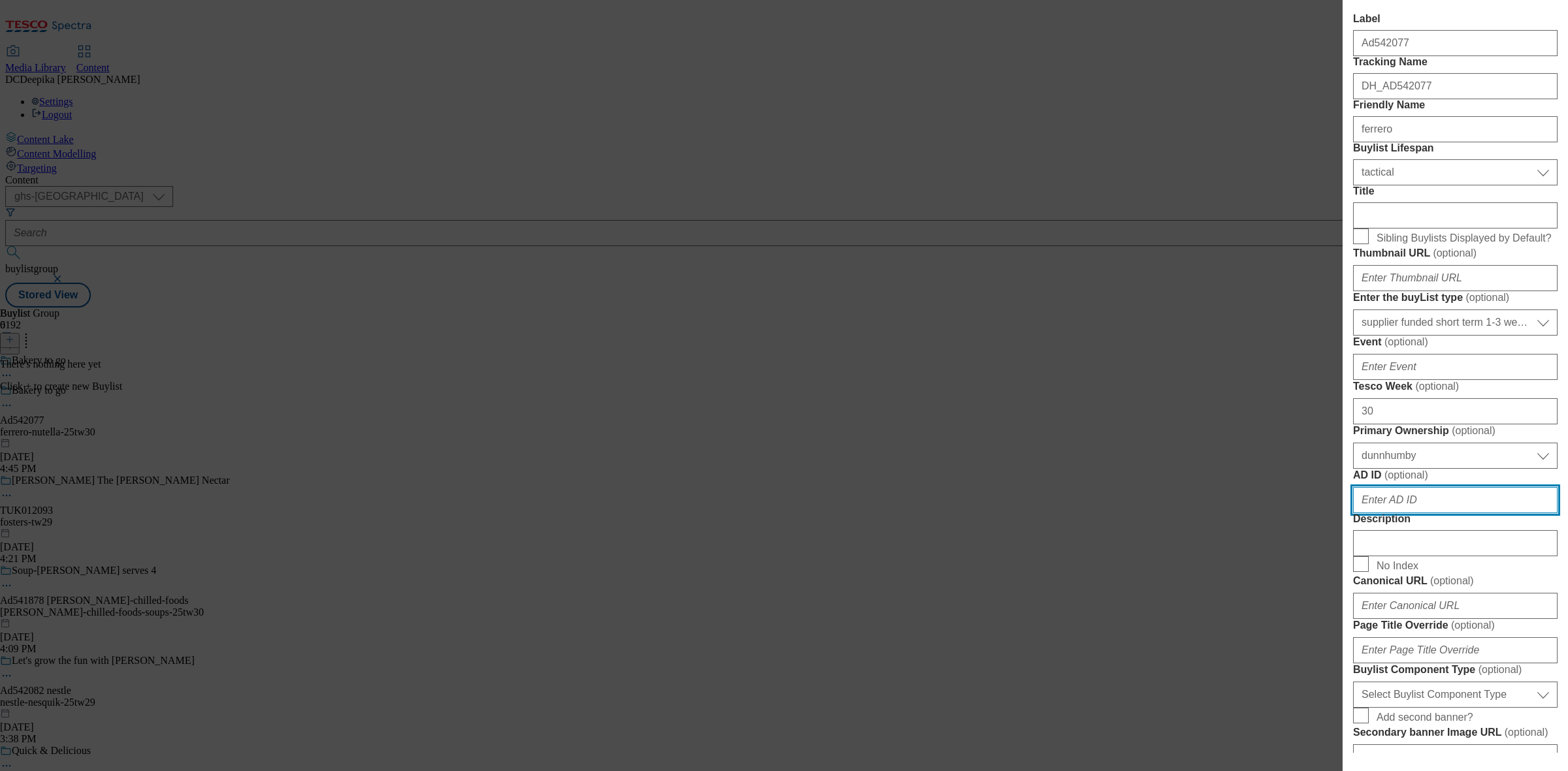
scroll to position [81, 0]
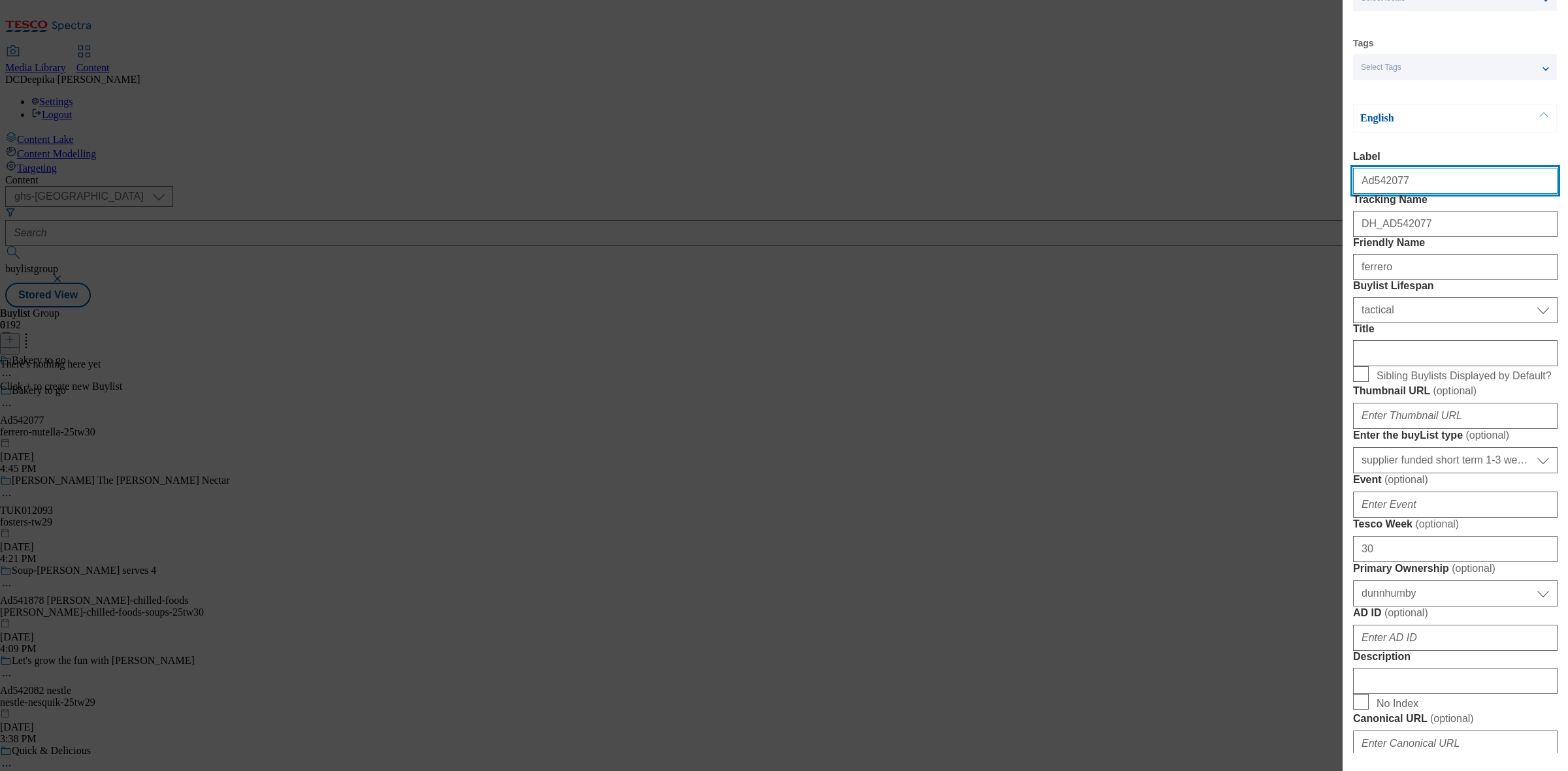
drag, startPoint x: 1401, startPoint y: 188, endPoint x: 1371, endPoint y: 193, distance: 30.4
click at [1254, 193] on input "Ad542077" at bounding box center [1454, 180] width 204 height 26
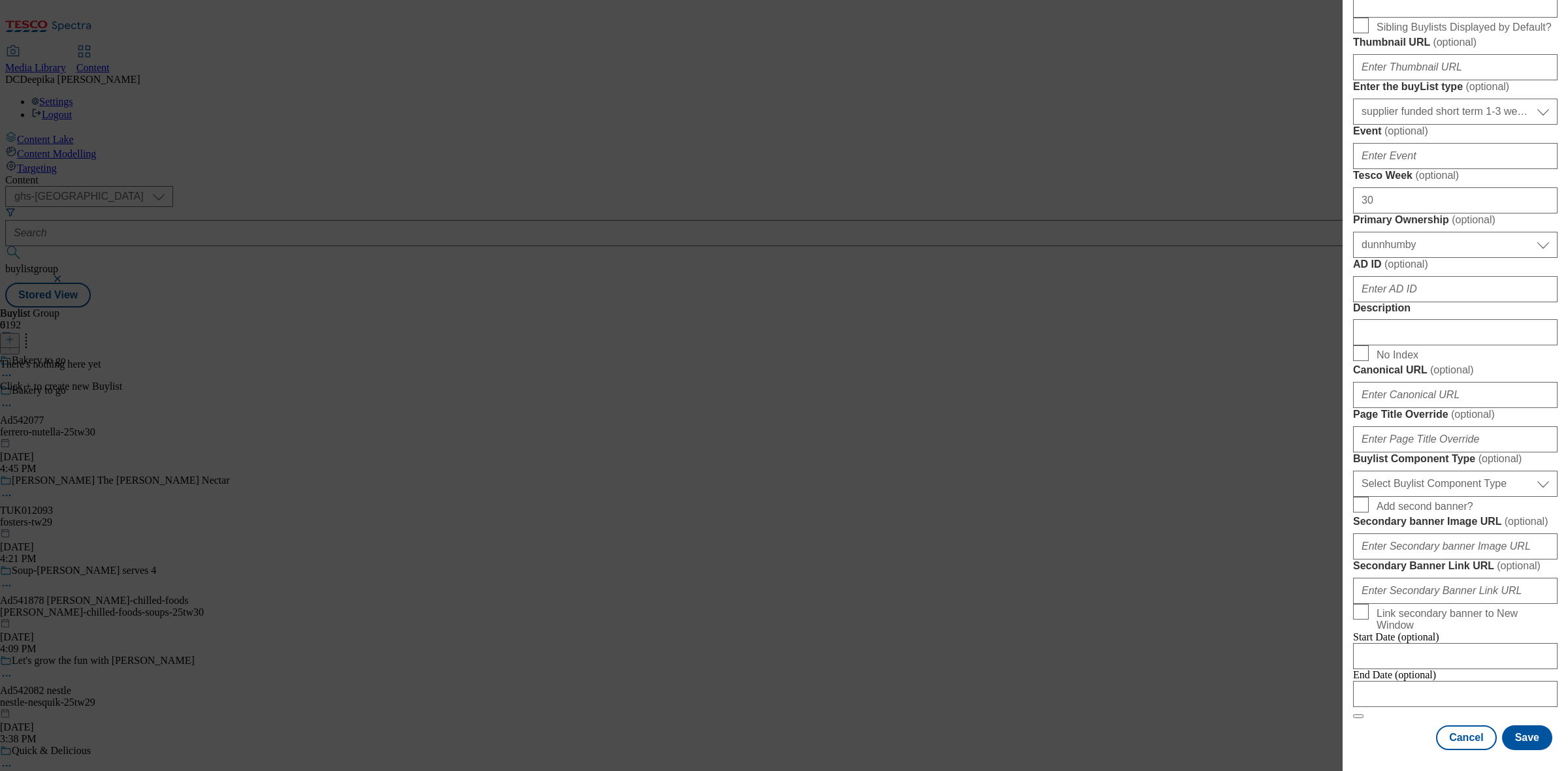
scroll to position [572, 0]
click at [1254, 346] on input "Description" at bounding box center [1454, 331] width 204 height 26
click at [1254, 303] on input "AD ID ( optional )" at bounding box center [1454, 288] width 204 height 26
paste input "542077"
type input "542077"
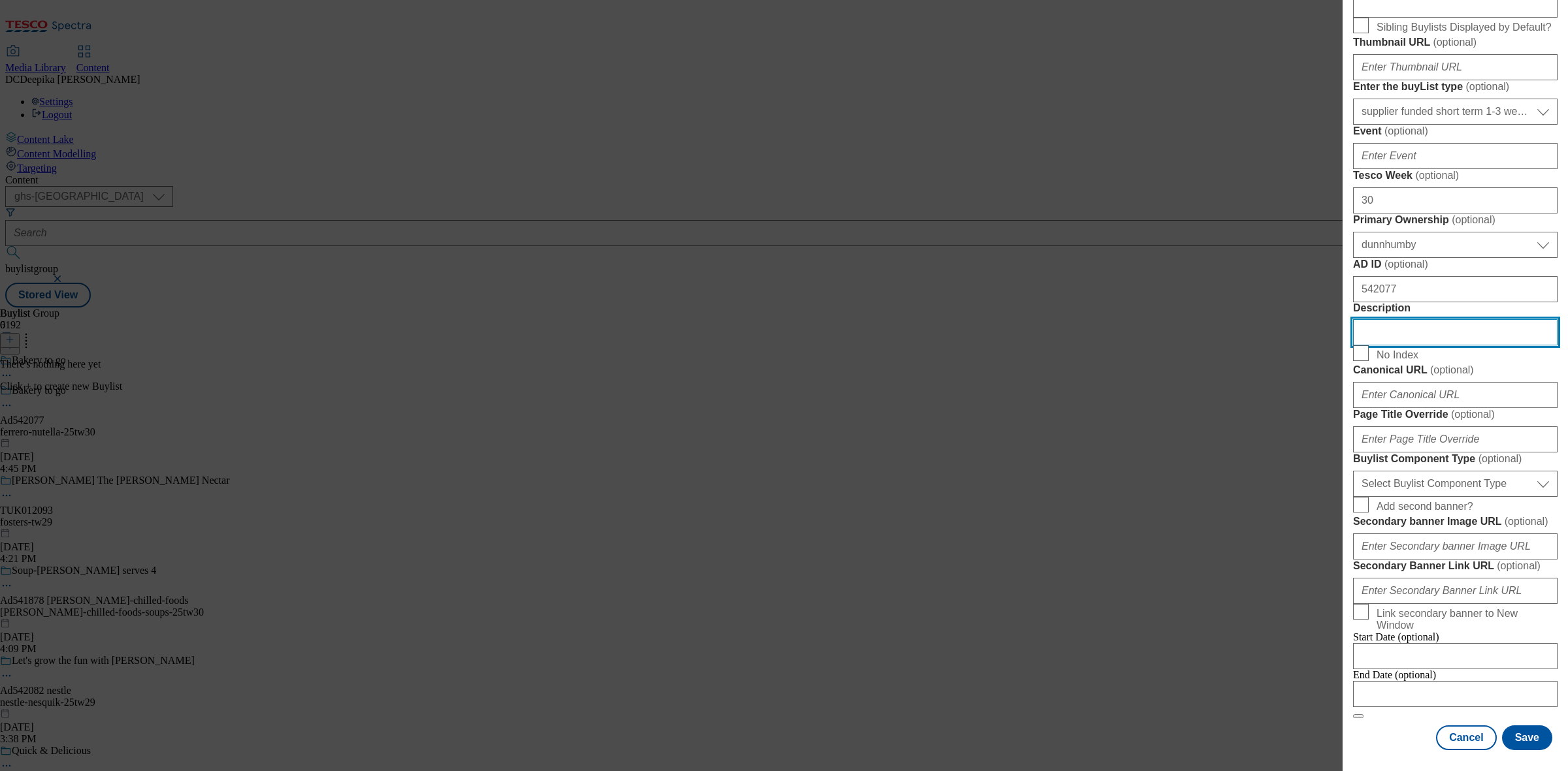
click at [1254, 346] on input "Description" at bounding box center [1454, 331] width 204 height 26
click at [1254, 497] on select "Select Buylist Component Type Banner Competition Header Meal" at bounding box center [1454, 484] width 204 height 26
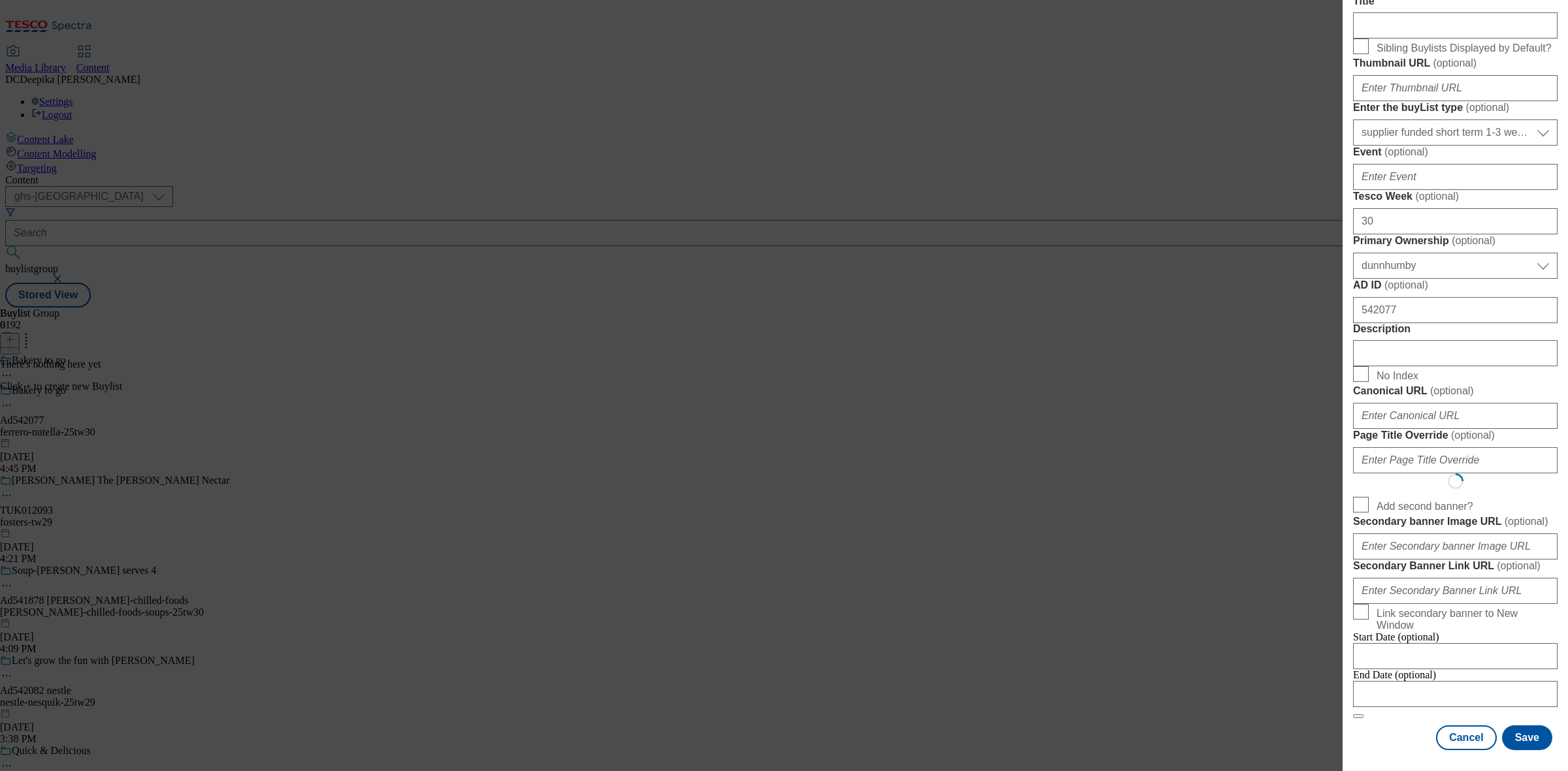
scroll to position [0, 0]
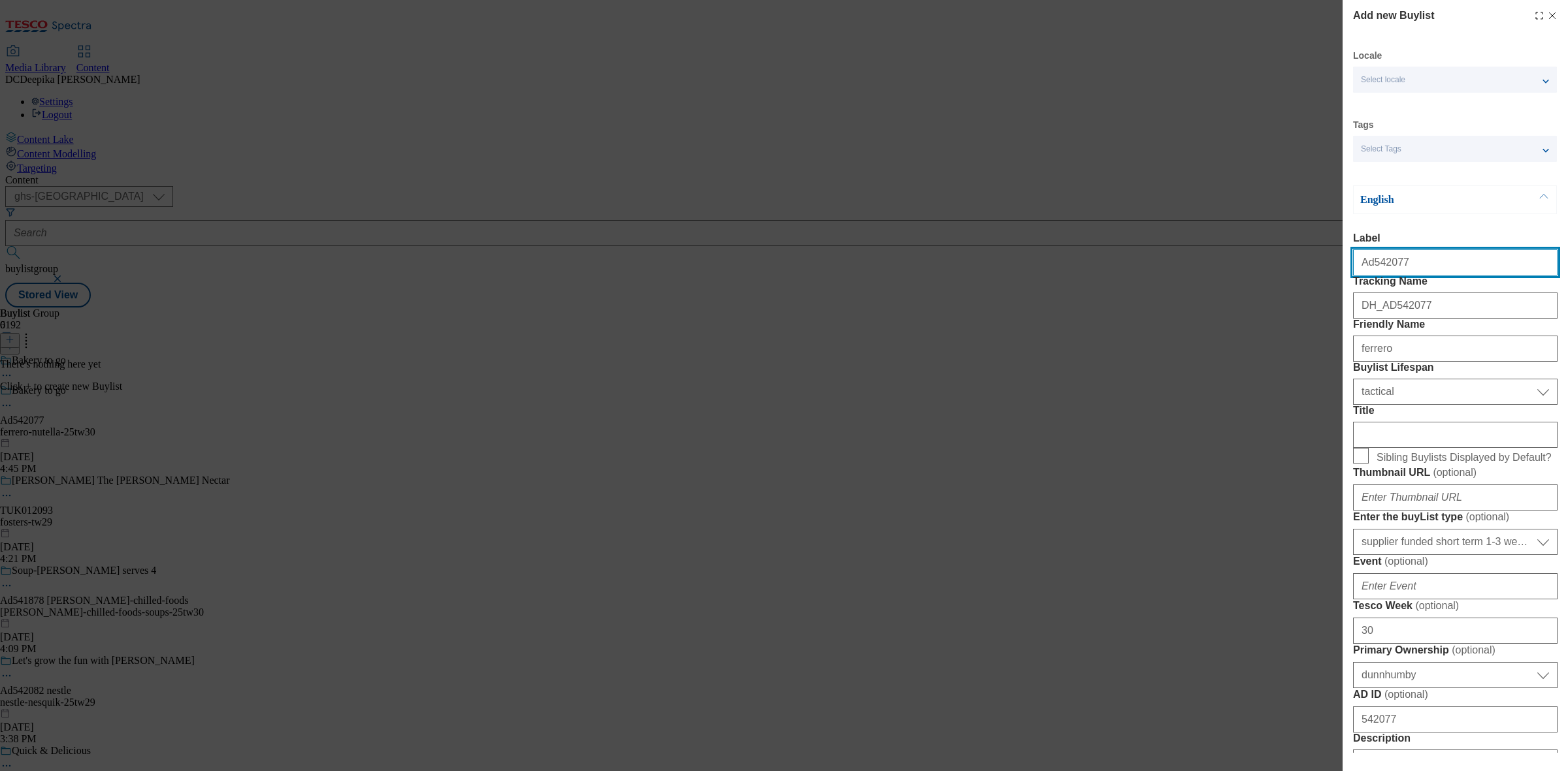
select select "Banner"
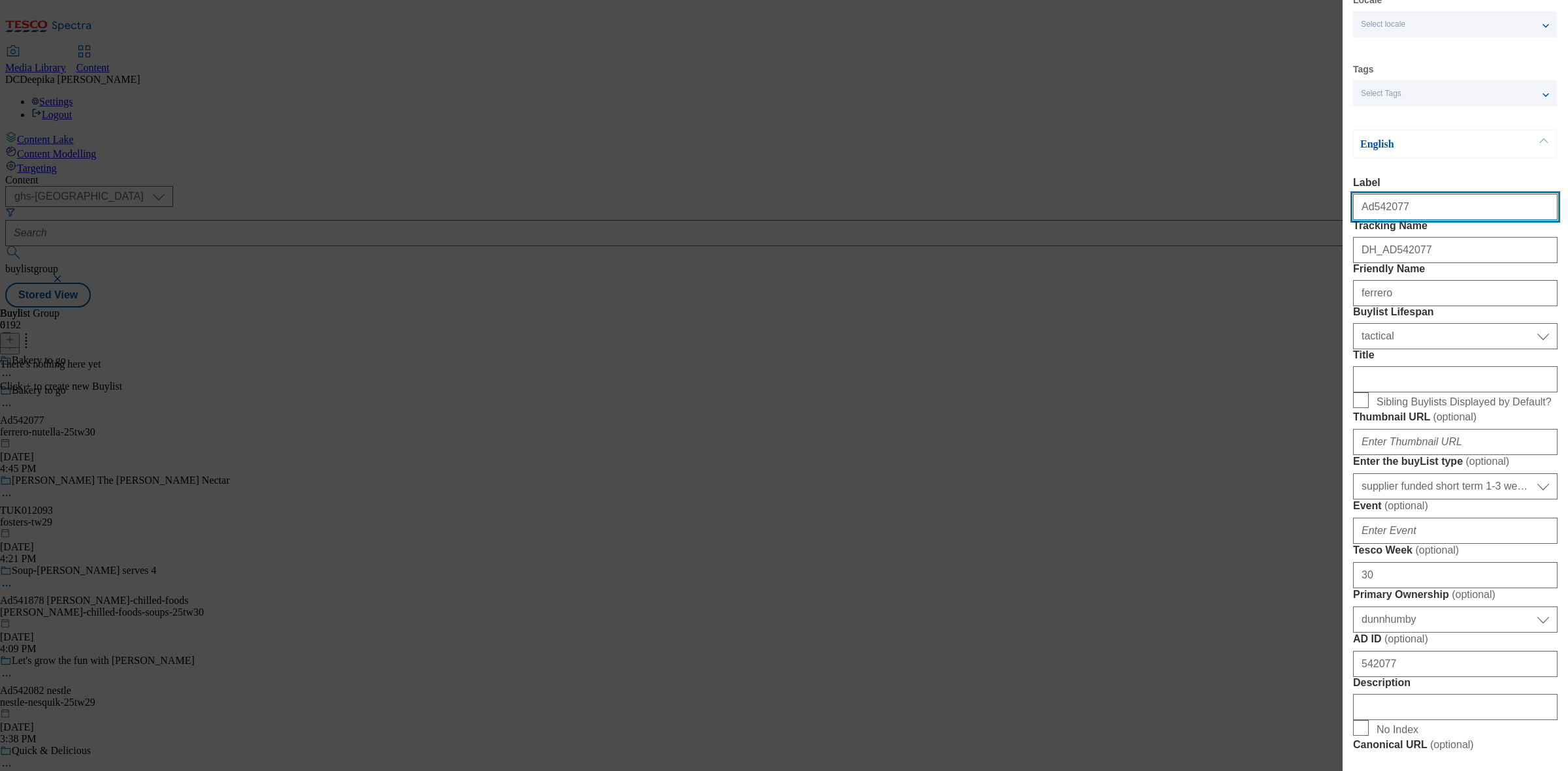
scroll to position [81, 0]
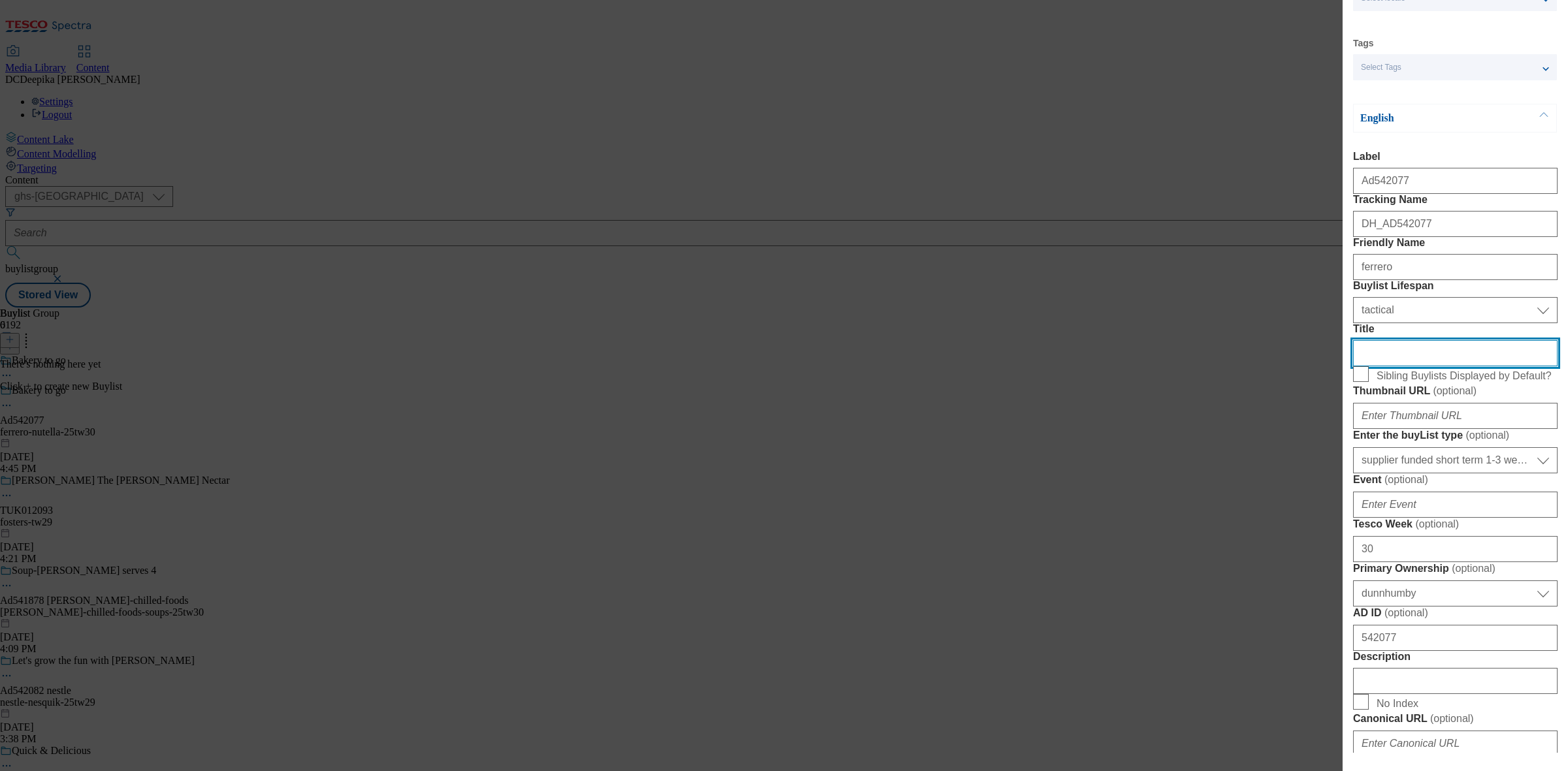
click at [1254, 367] on input "Title" at bounding box center [1454, 352] width 204 height 26
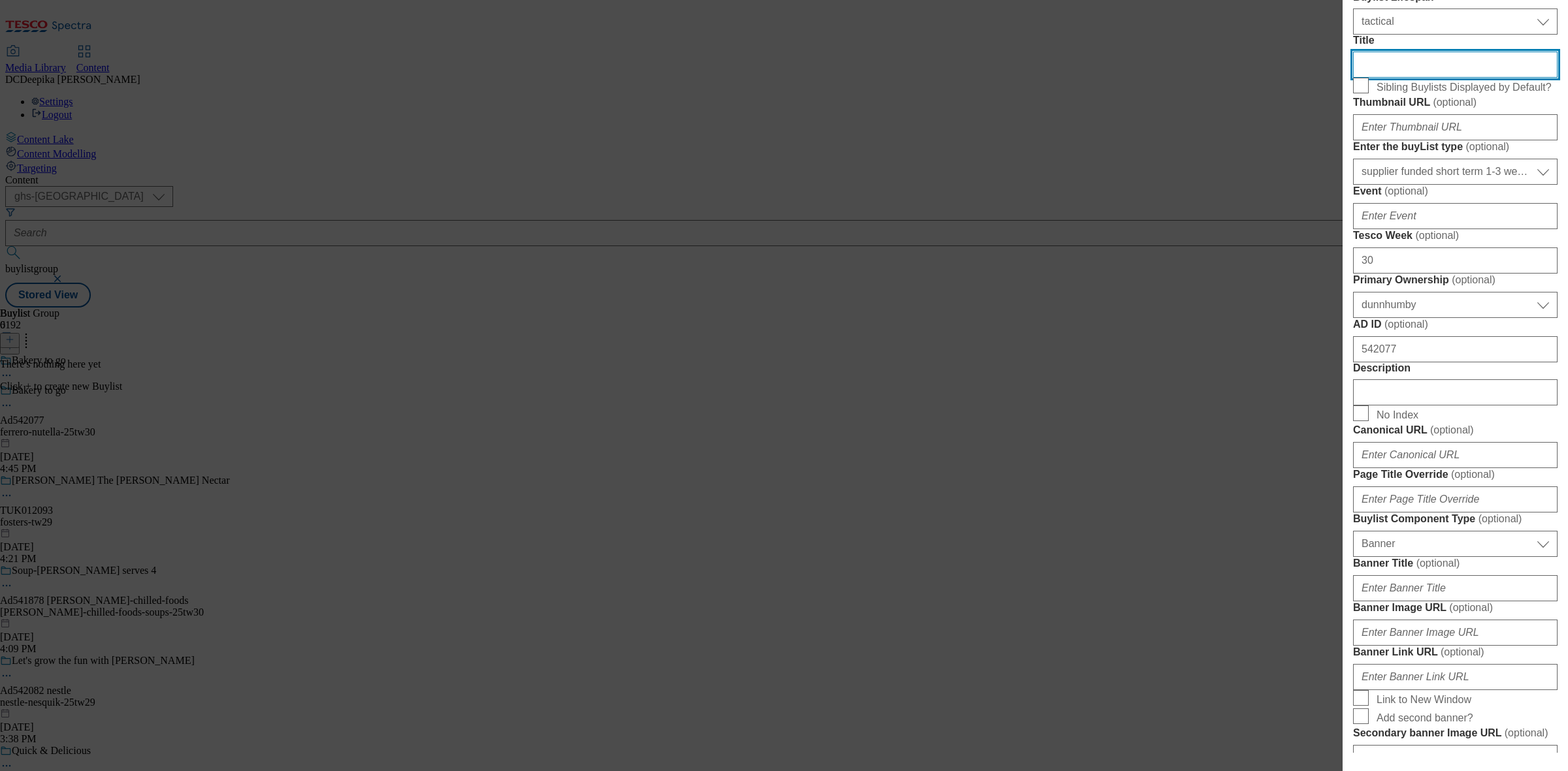
scroll to position [408, 0]
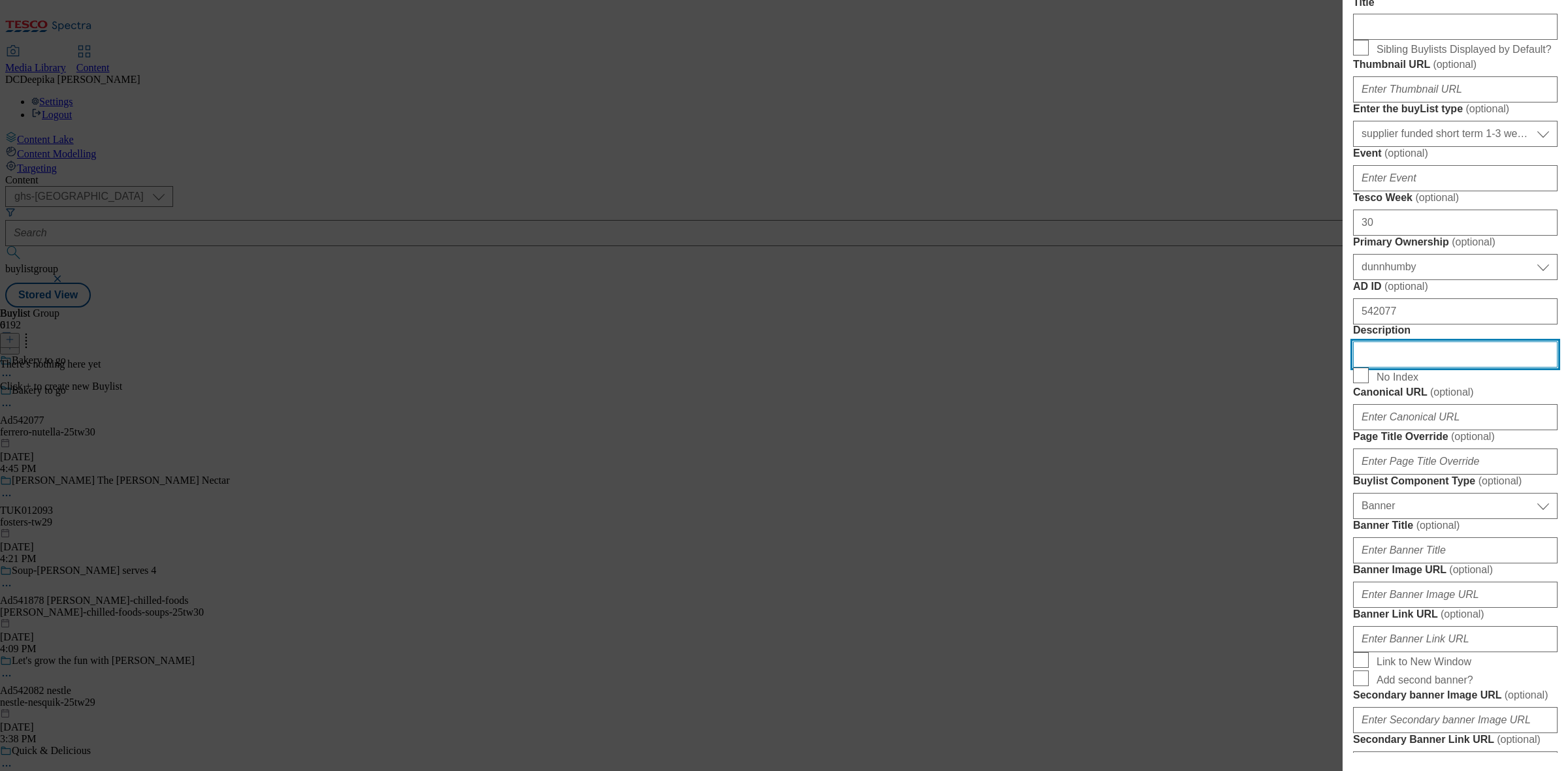
click at [1254, 368] on input "Description" at bounding box center [1454, 354] width 204 height 26
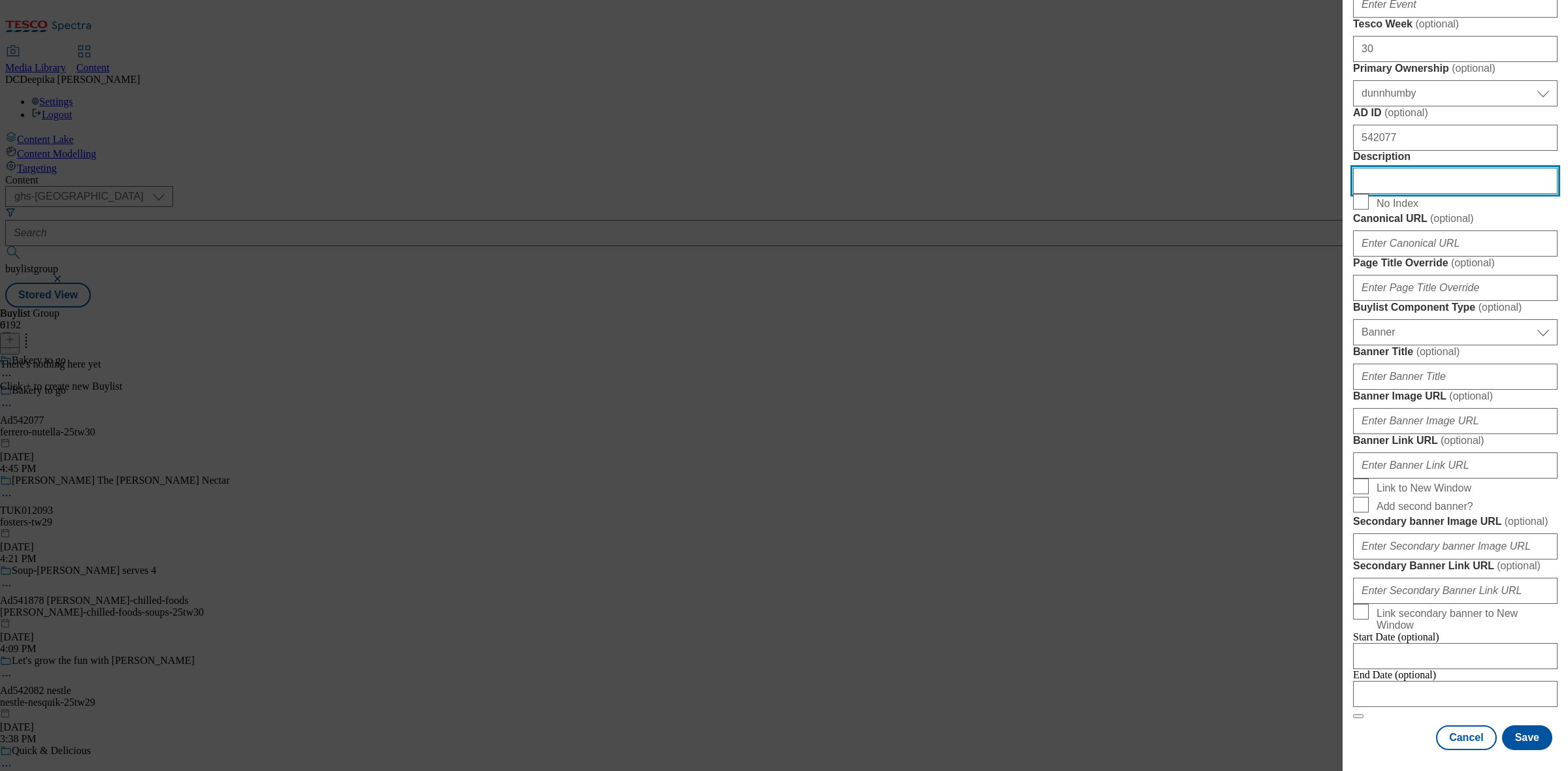
scroll to position [1143, 0]
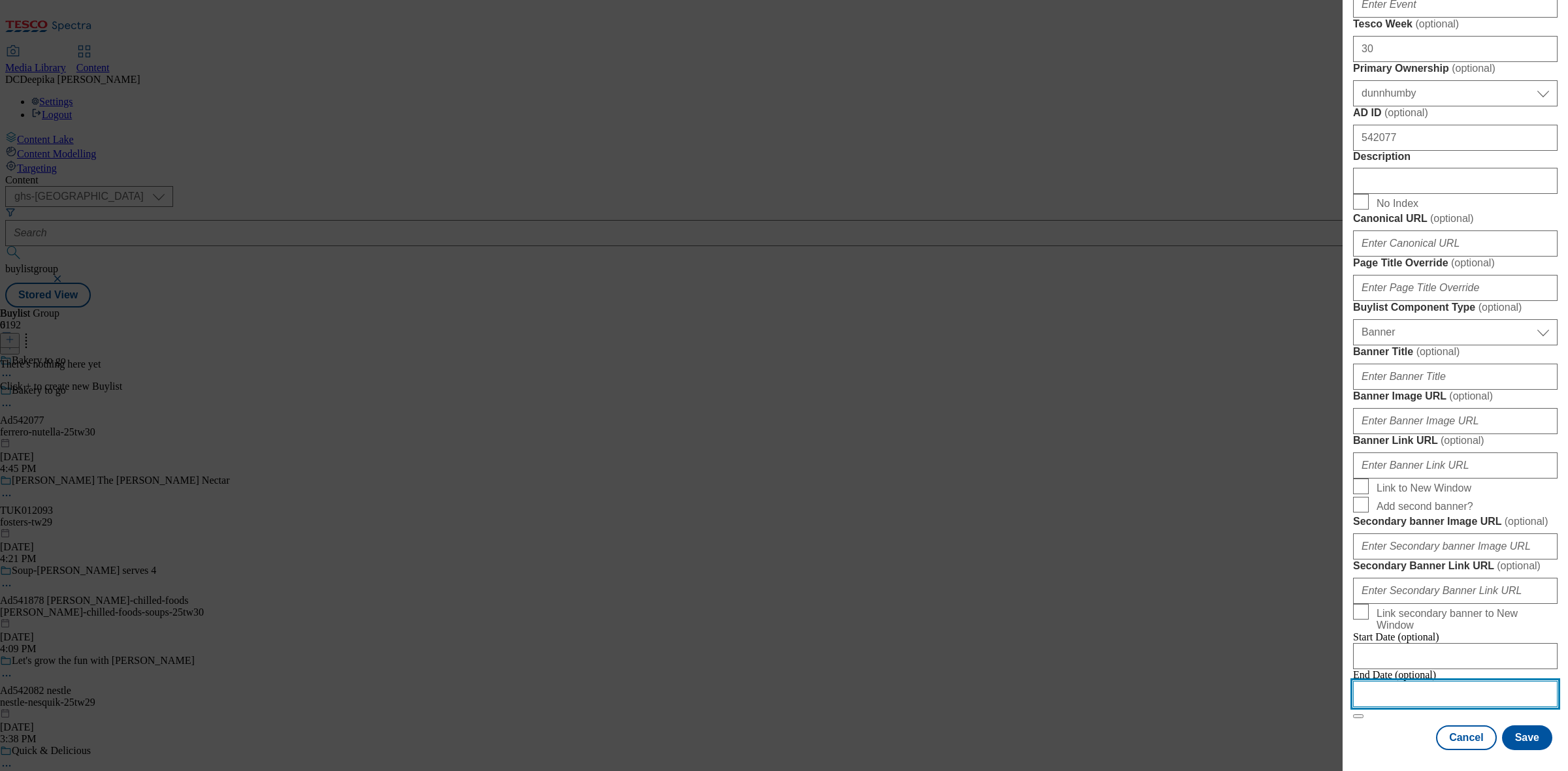
click at [1254, 617] on input "Modal" at bounding box center [1454, 693] width 204 height 26
select select "2025"
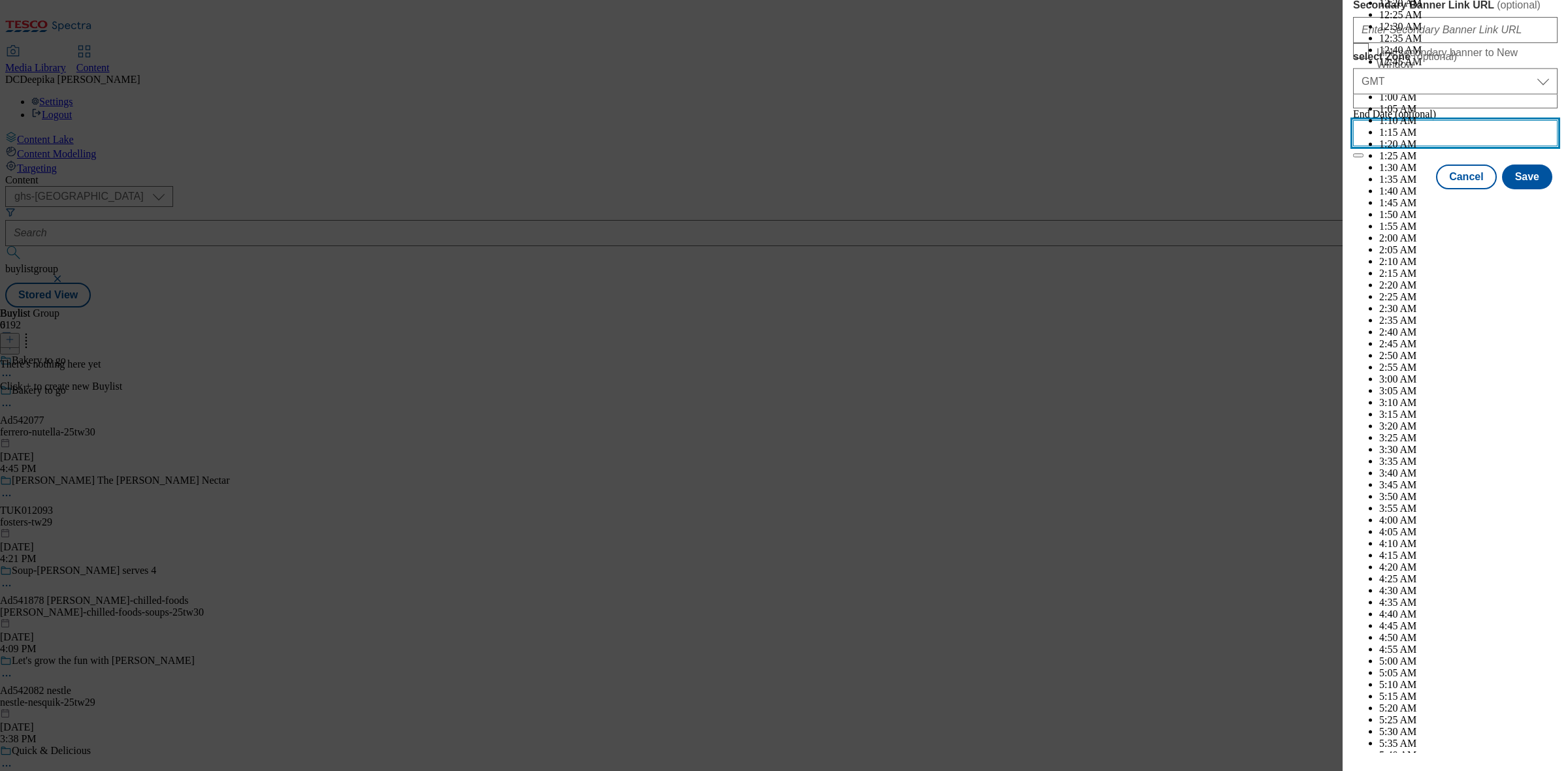
scroll to position [4881, 0]
select select "November"
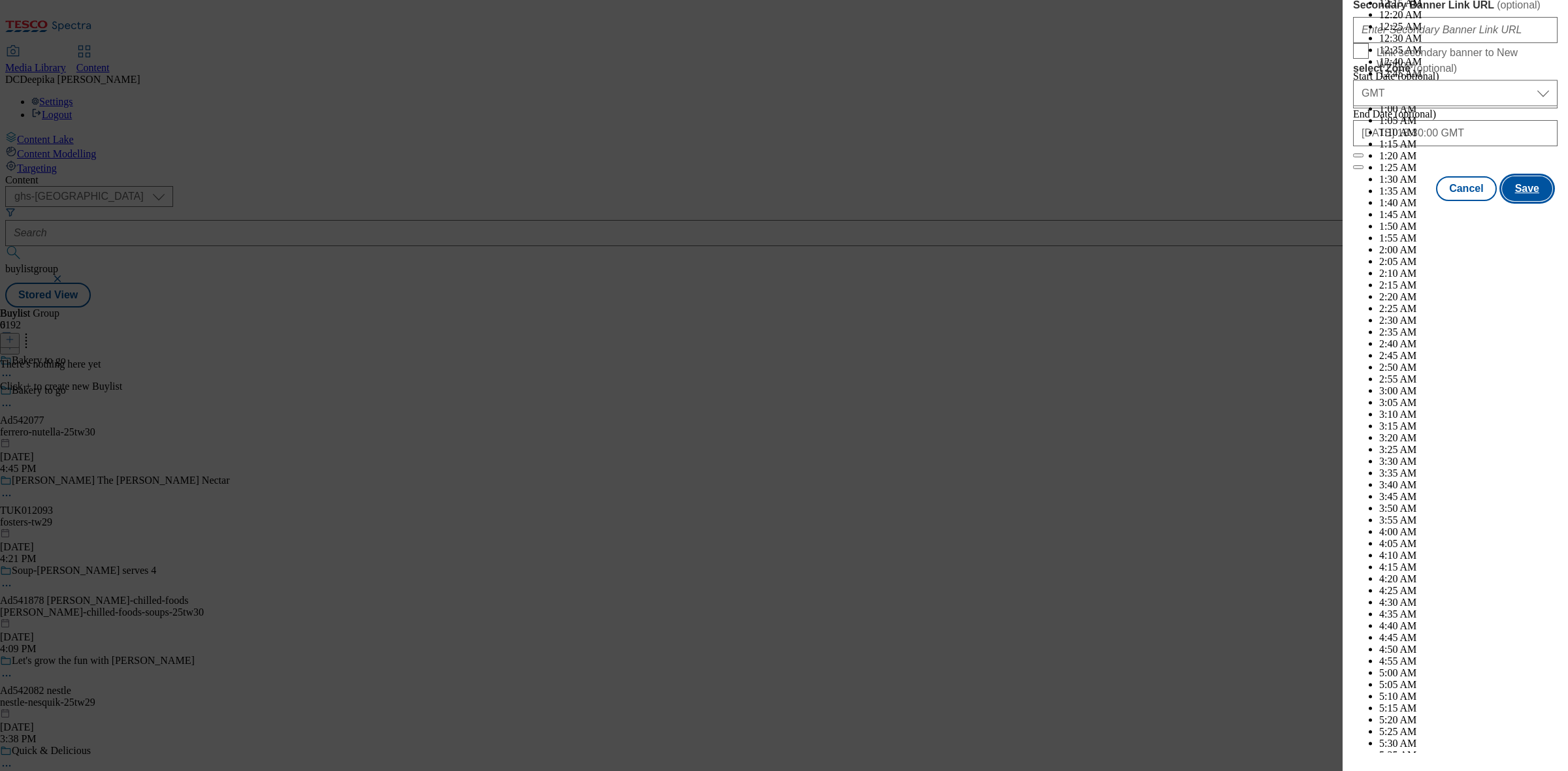
drag, startPoint x: 1509, startPoint y: 726, endPoint x: 1547, endPoint y: 729, distance: 38.1
click at [1254, 201] on button "Save" at bounding box center [1527, 189] width 51 height 25
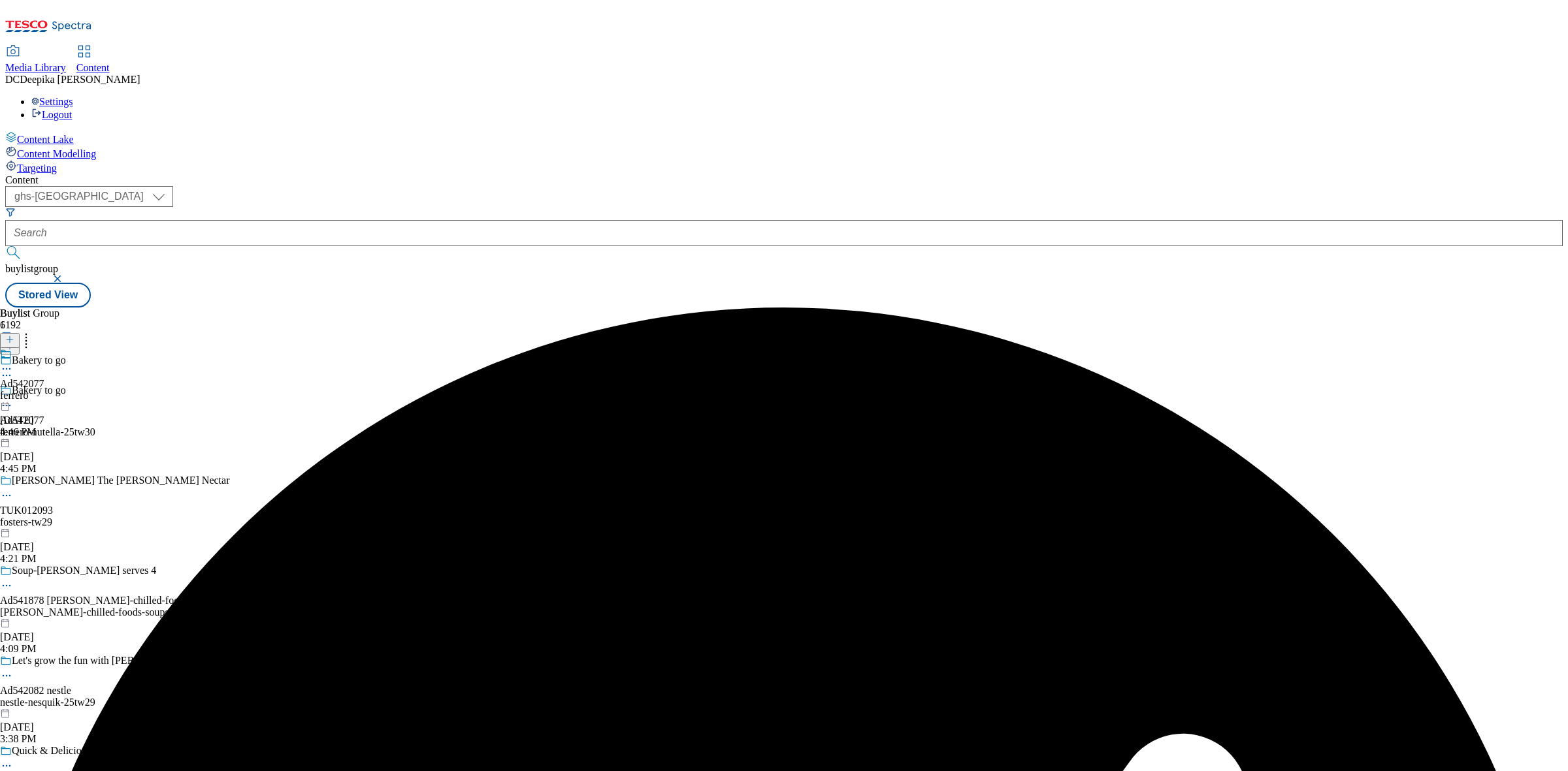
click at [44, 348] on div "Ad542077 ferrero Sep 9, 2025 4:46 PM" at bounding box center [22, 393] width 44 height 90
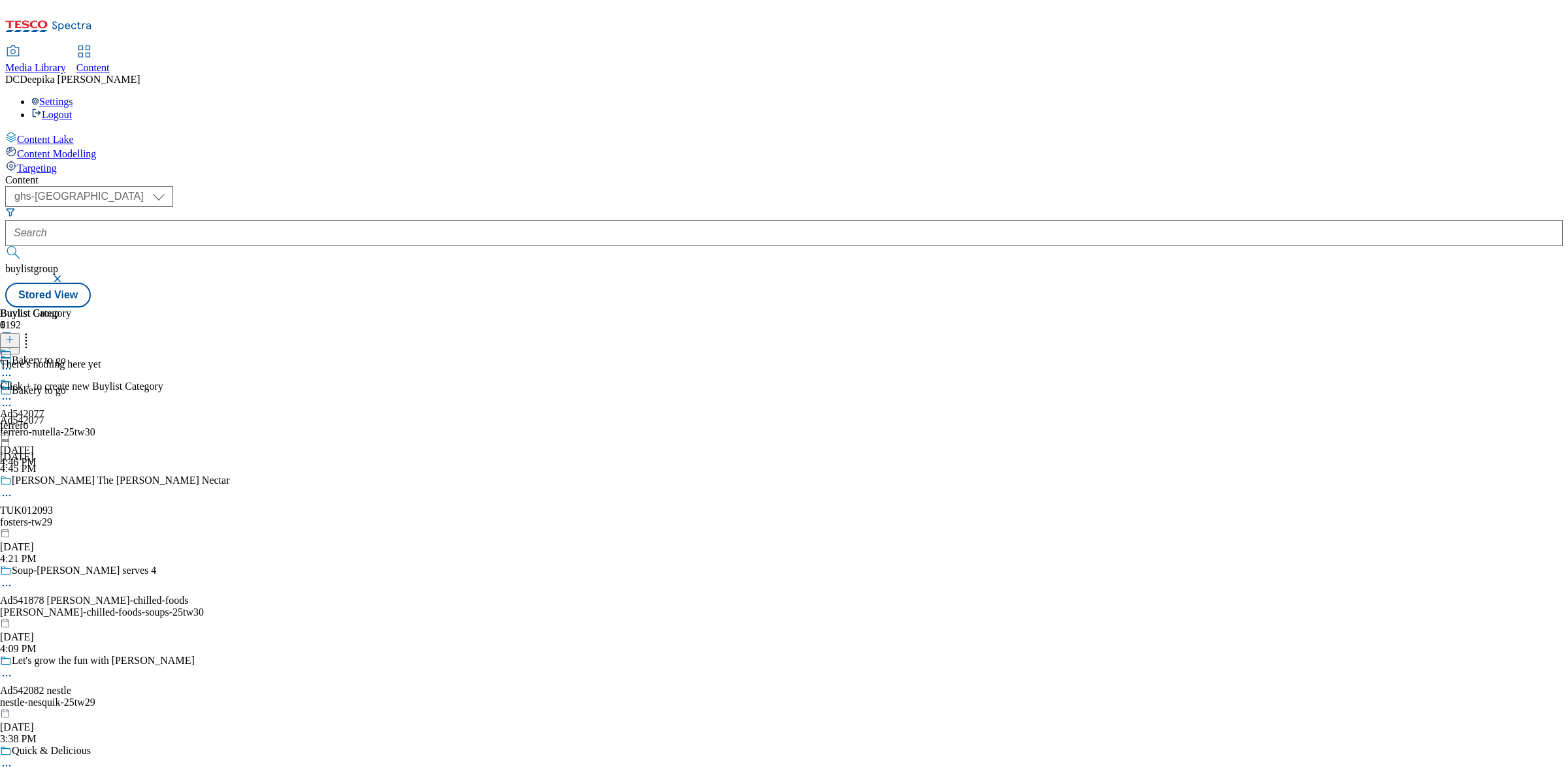
click at [19, 335] on div at bounding box center [10, 341] width 19 height 11
click at [14, 335] on icon at bounding box center [10, 340] width 10 height 10
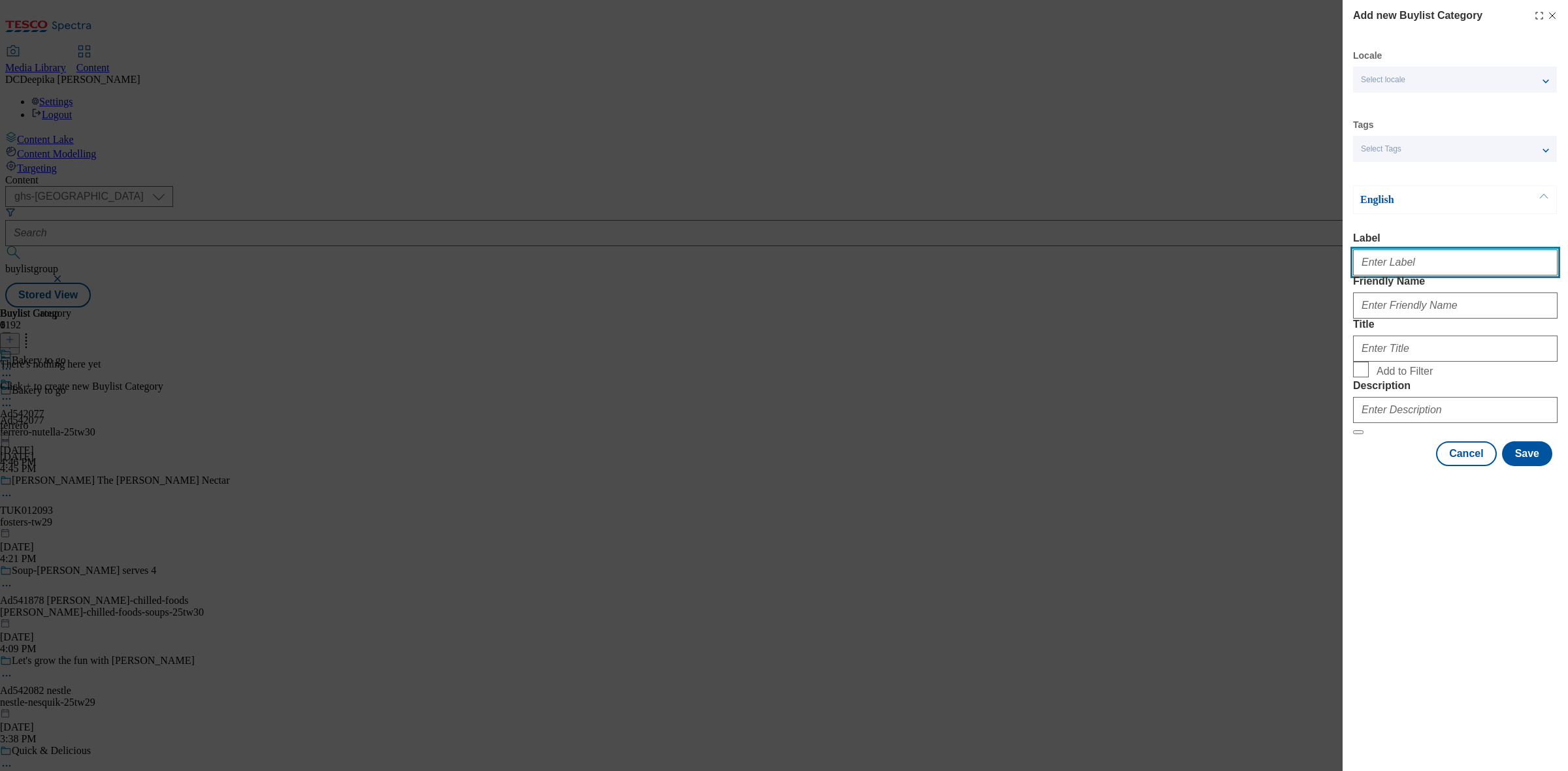
click at [1254, 262] on input "Label" at bounding box center [1454, 262] width 204 height 26
paste input "Ad542077"
type input "Ad542077"
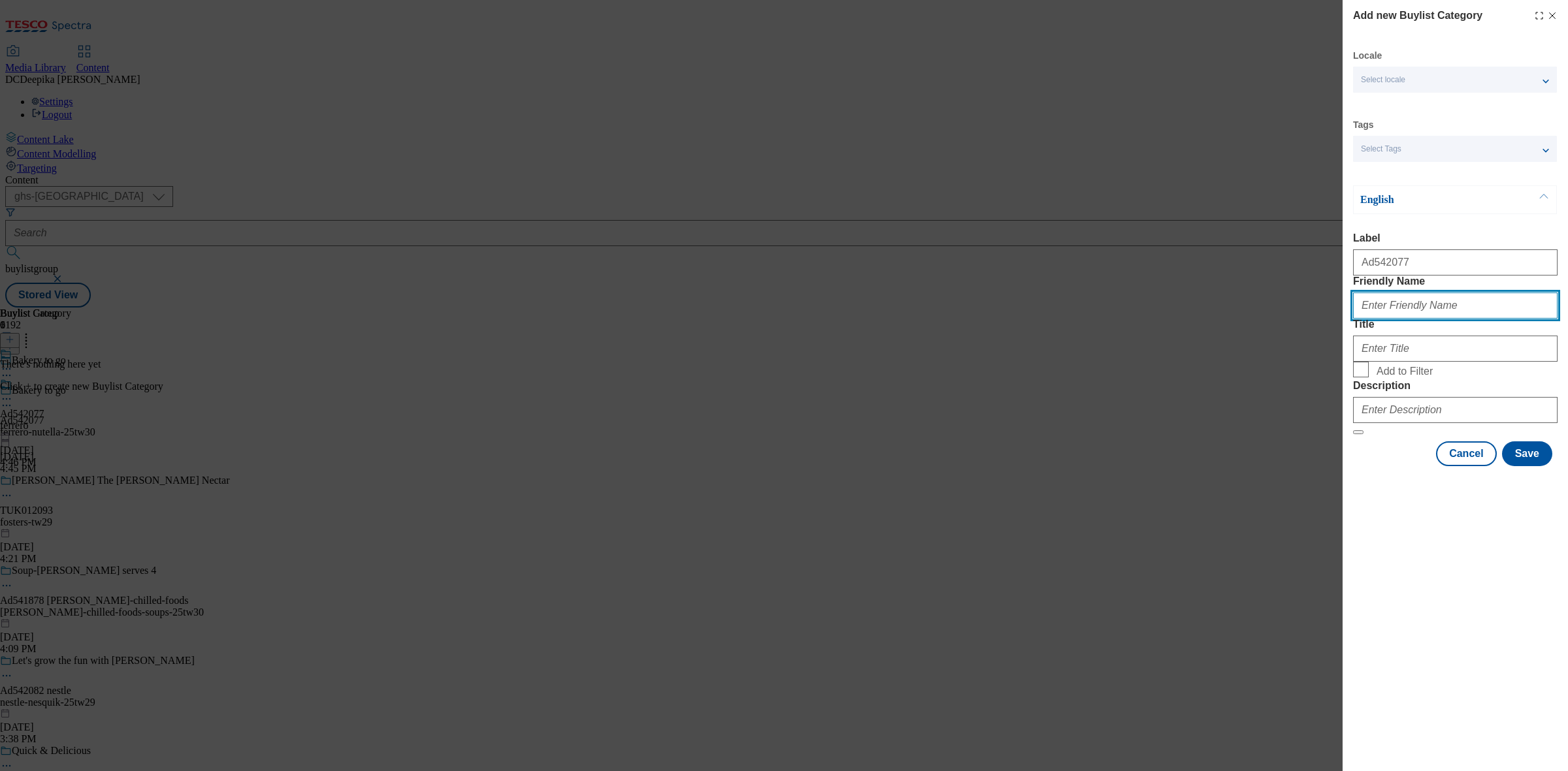
click at [1254, 319] on input "Friendly Name" at bounding box center [1454, 306] width 204 height 26
paste input "Ferrero"
type input "Ferrero"
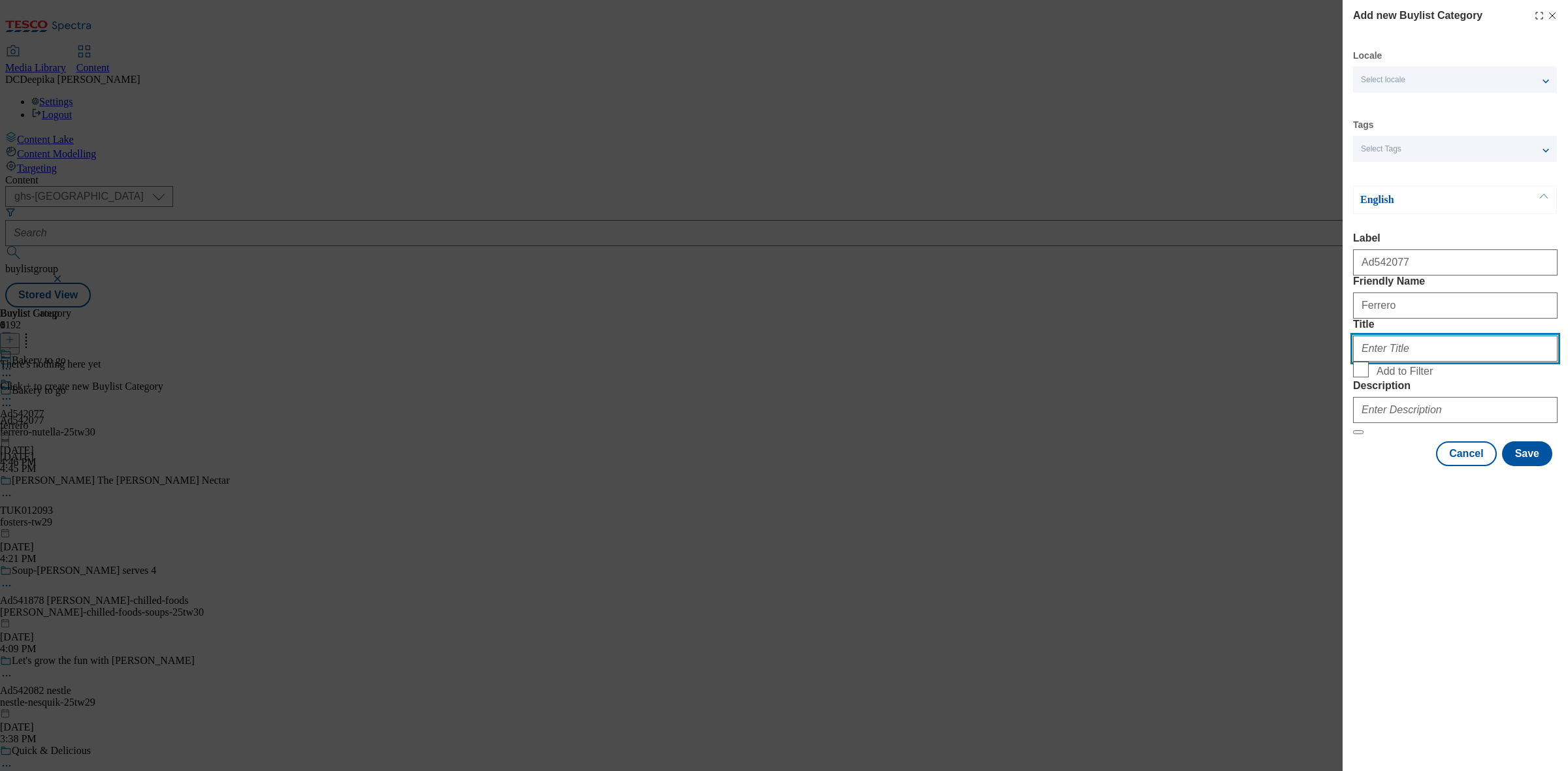
click at [1254, 362] on input "Title" at bounding box center [1454, 349] width 204 height 26
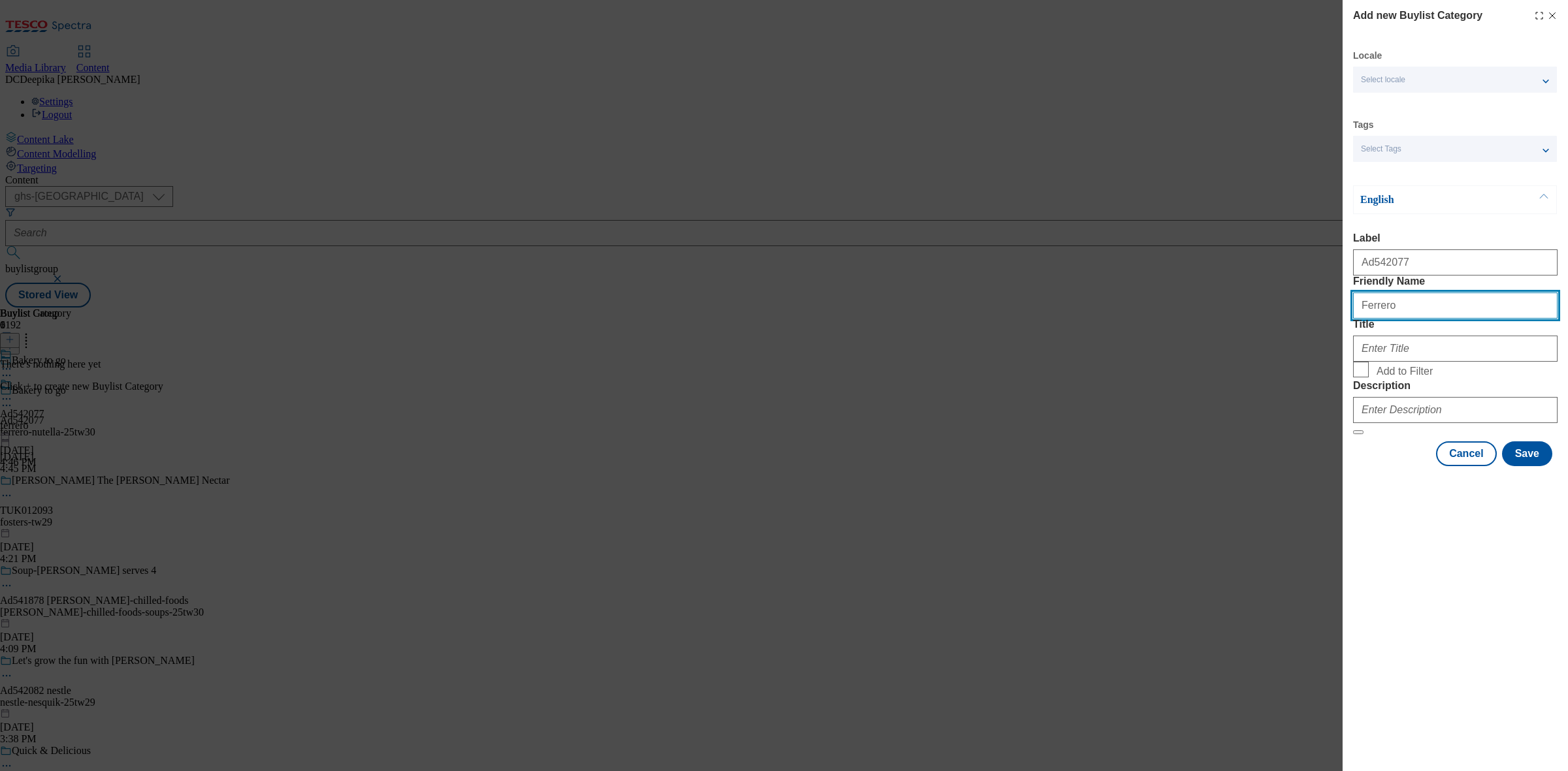
drag, startPoint x: 1394, startPoint y: 330, endPoint x: 1329, endPoint y: 330, distance: 65.0
click at [1254, 329] on div "Add new Buylist Category Locale Select locale English Welsh Tags Select Tags fn…" at bounding box center [784, 385] width 1568 height 771
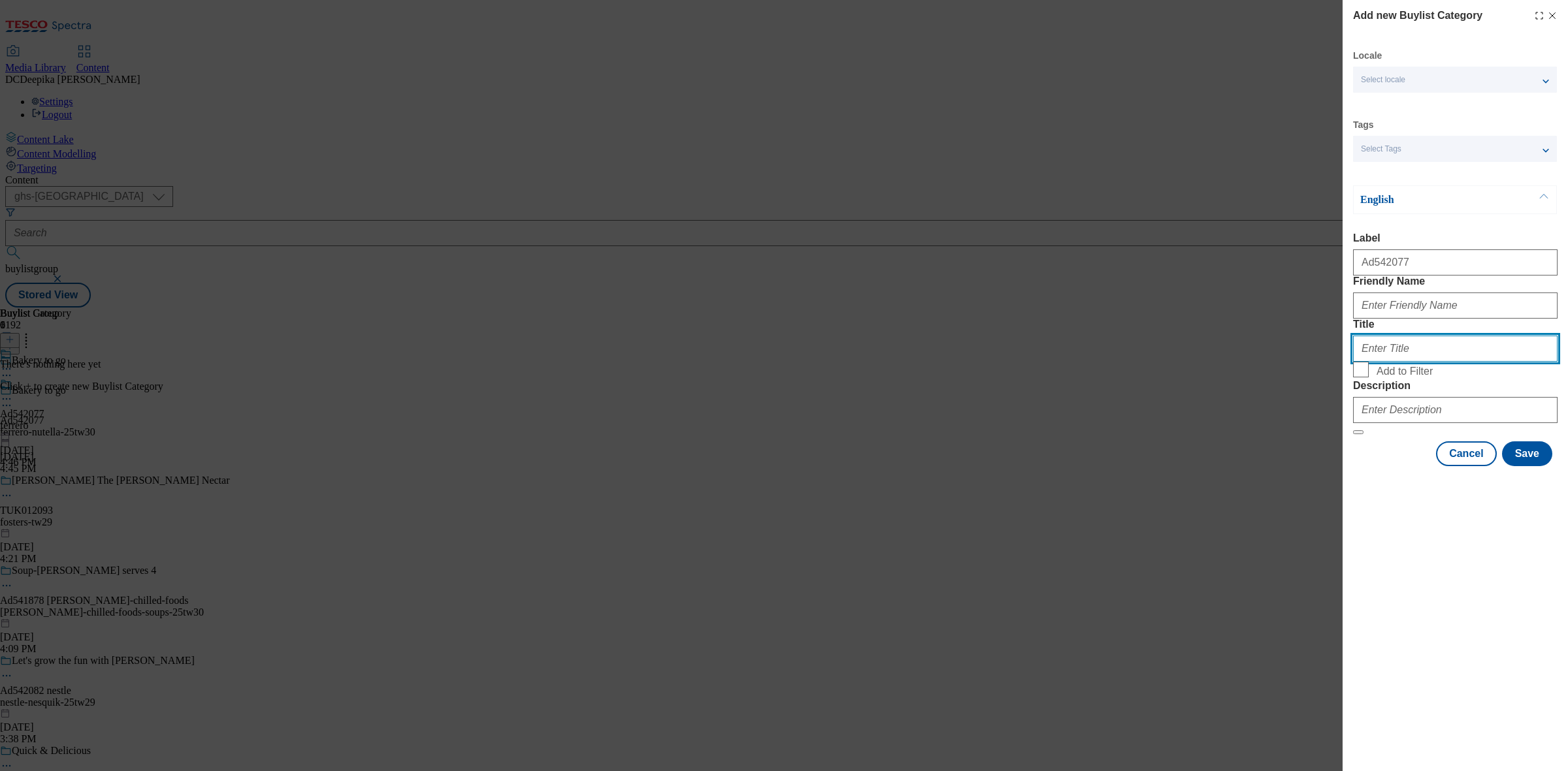
click at [1254, 362] on input "Title" at bounding box center [1454, 349] width 204 height 26
paste input "Ferrero"
type input "Ferrero"
click at [1254, 287] on label "Friendly Name" at bounding box center [1454, 282] width 204 height 11
click at [1254, 308] on input "Friendly Name" at bounding box center [1454, 306] width 204 height 26
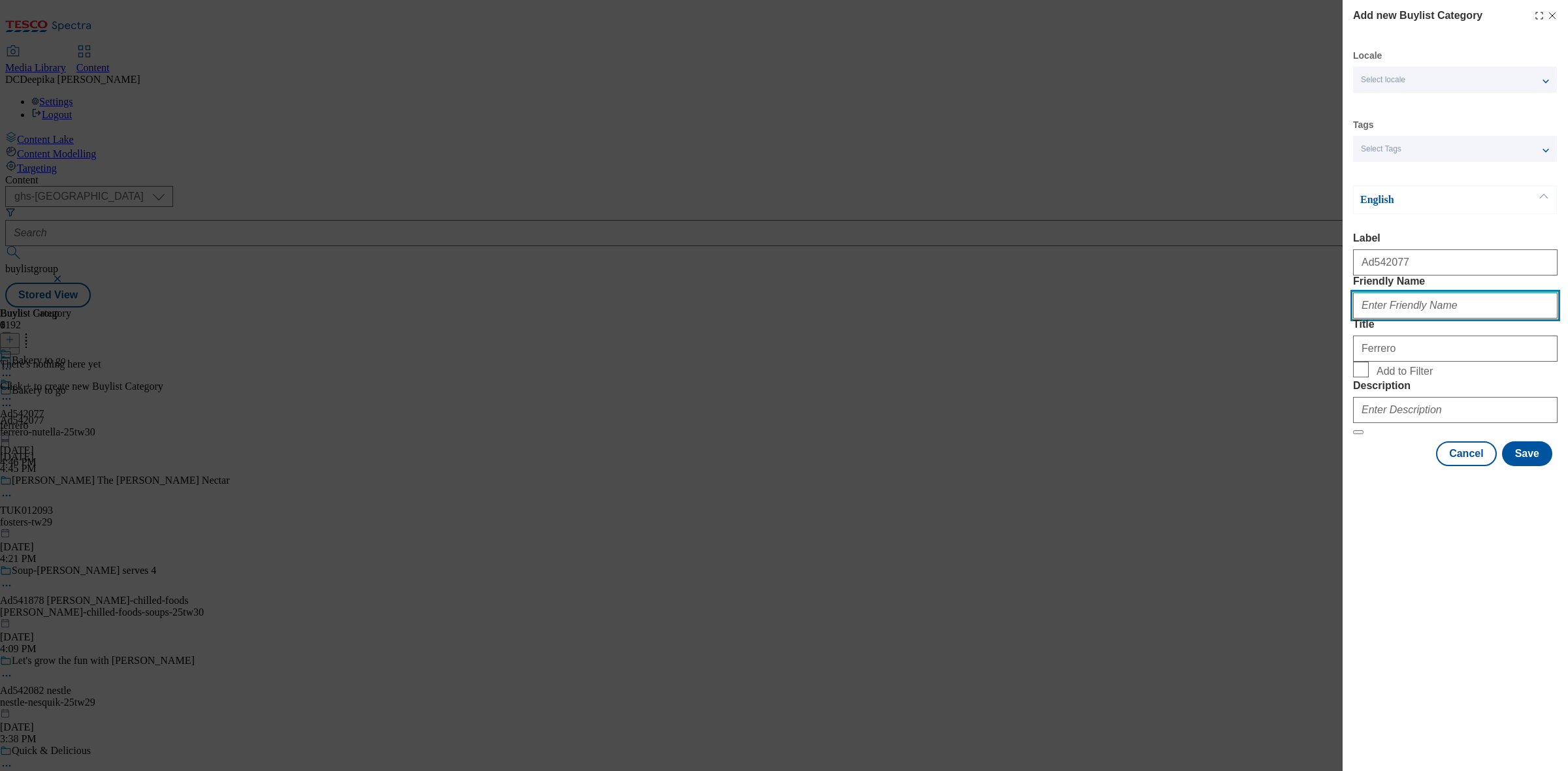
click at [1254, 319] on input "Friendly Name" at bounding box center [1454, 306] width 204 height 26
paste input "ferrero-nutella"
type input "ferrero-nutella"
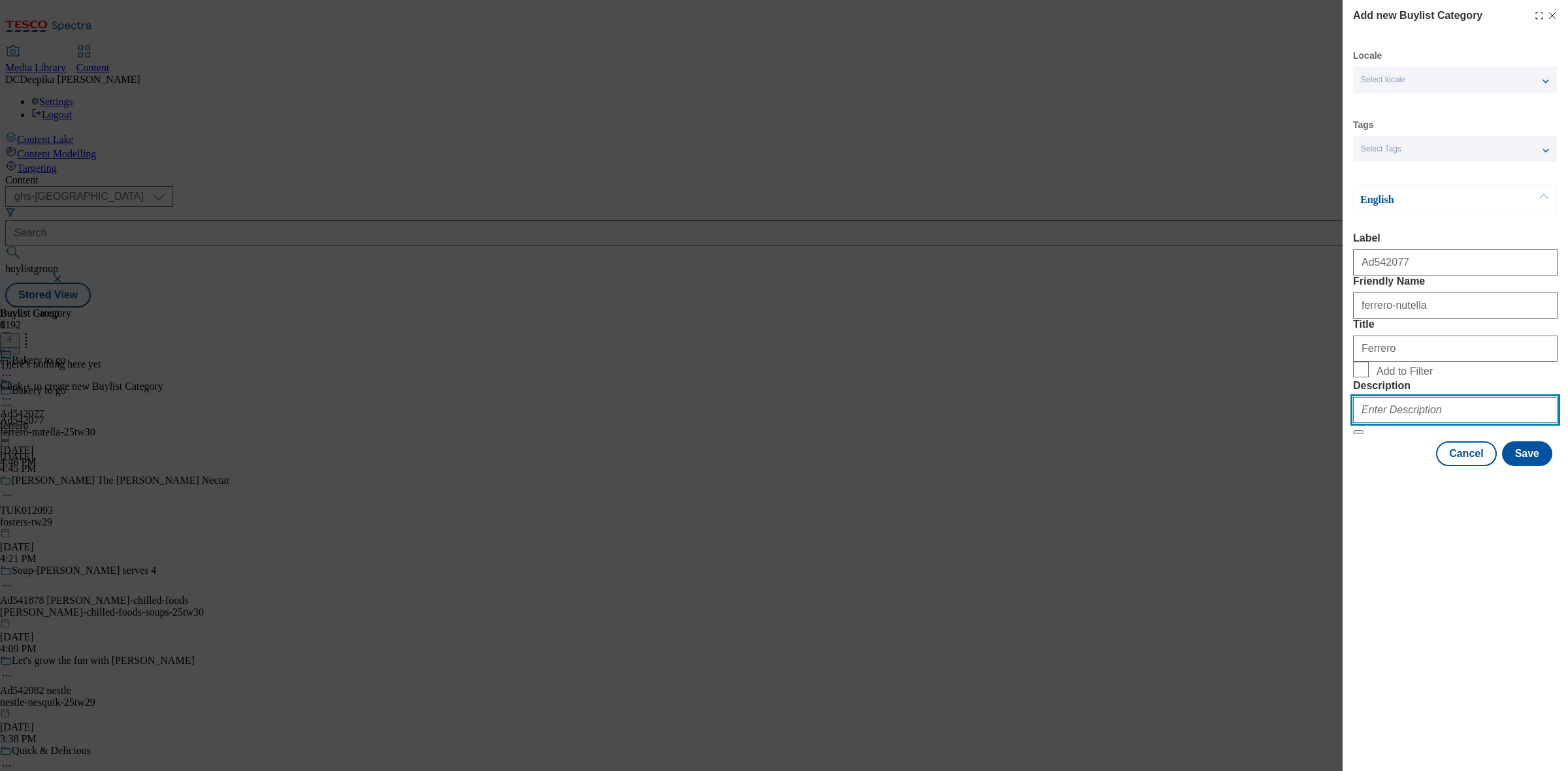
click at [1254, 423] on input "Description" at bounding box center [1454, 410] width 204 height 26
click at [1254, 466] on button "Save" at bounding box center [1527, 454] width 51 height 25
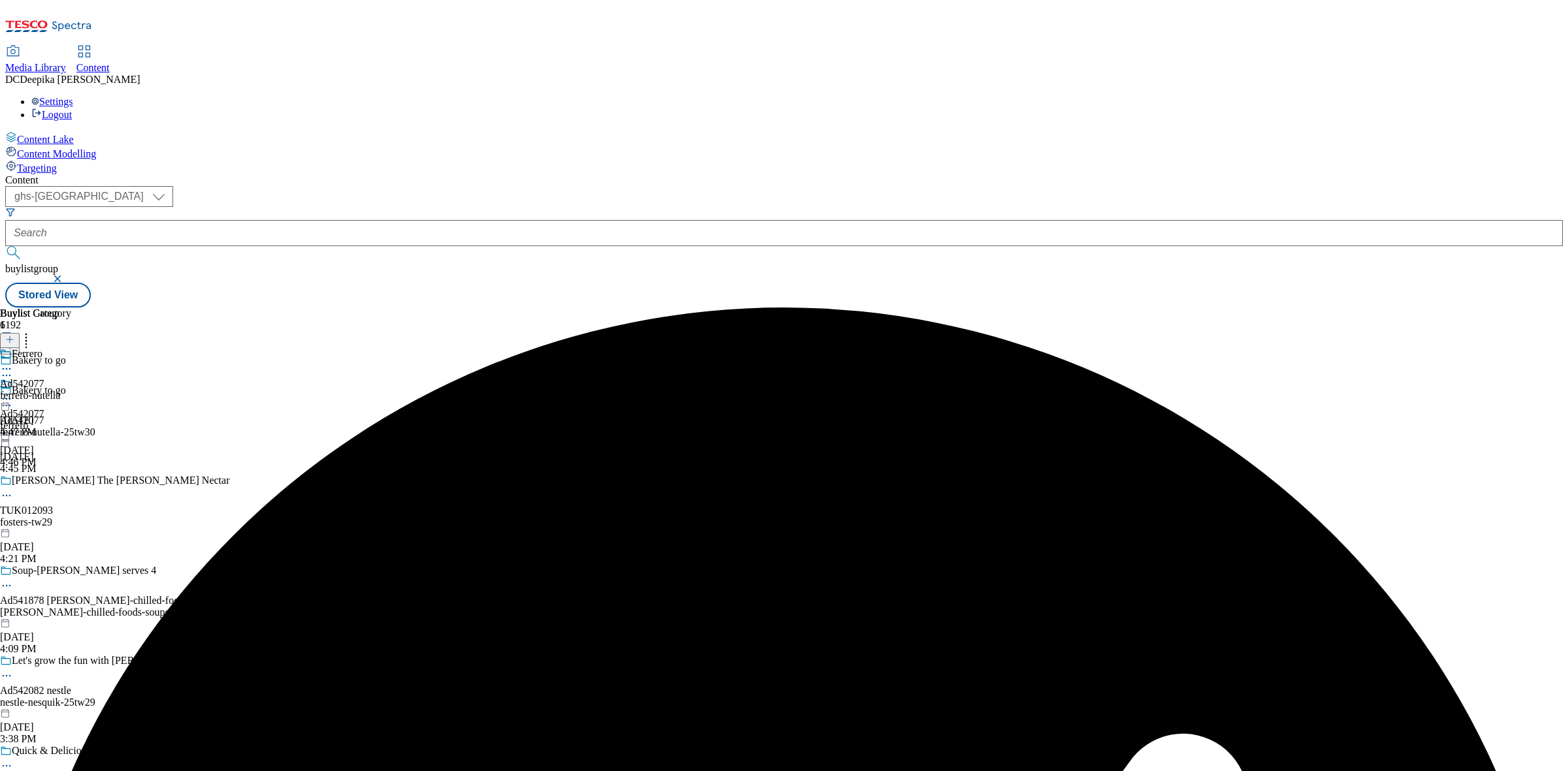
click at [1060, 307] on div "Buylist Group 6192 Bakery to go Bakery to go Ad542077 ferrero-nutella-25tw30 Se…" at bounding box center [784, 307] width 1557 height 0
click at [71, 348] on div "Ferrero Ad542077 ferrero-nutella Sep 9, 2025 4:47 PM" at bounding box center [35, 393] width 71 height 90
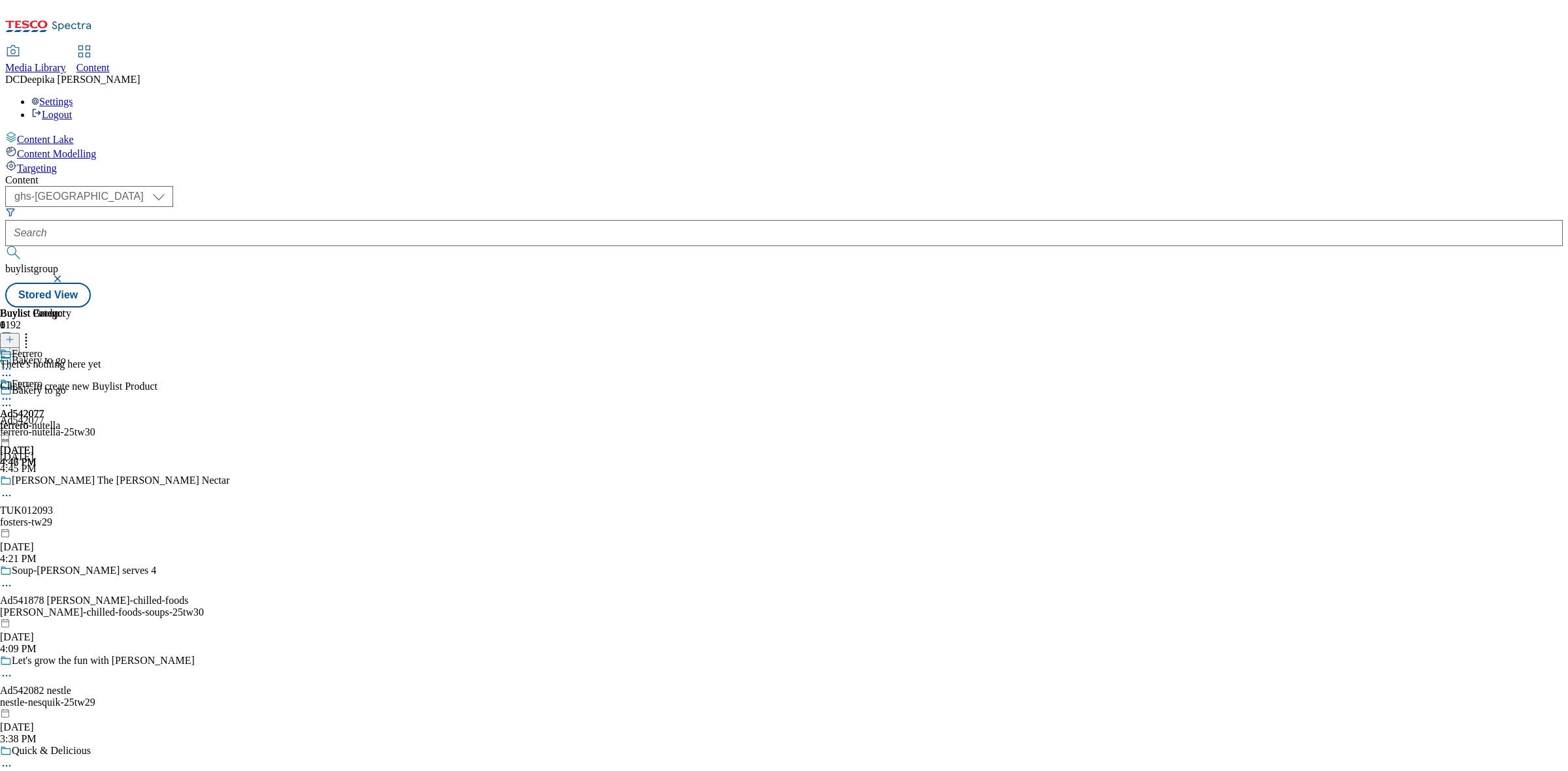
click at [14, 335] on icon at bounding box center [10, 340] width 10 height 10
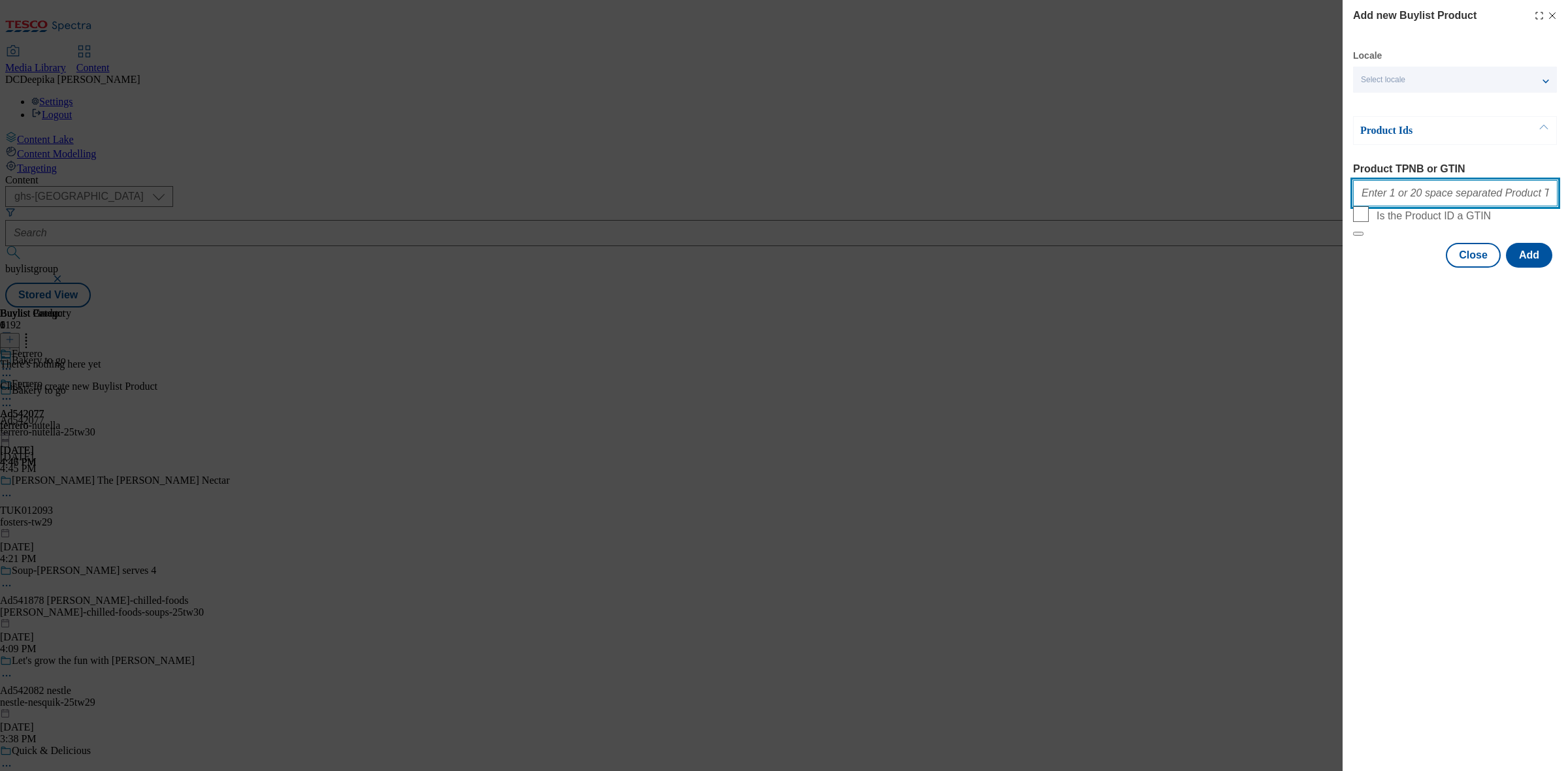
click at [1254, 196] on input "Product TPNB or GTIN" at bounding box center [1454, 193] width 204 height 26
paste input "96179581 96398230"
type input "96179581 96398230"
click at [1254, 268] on button "Add" at bounding box center [1529, 256] width 46 height 25
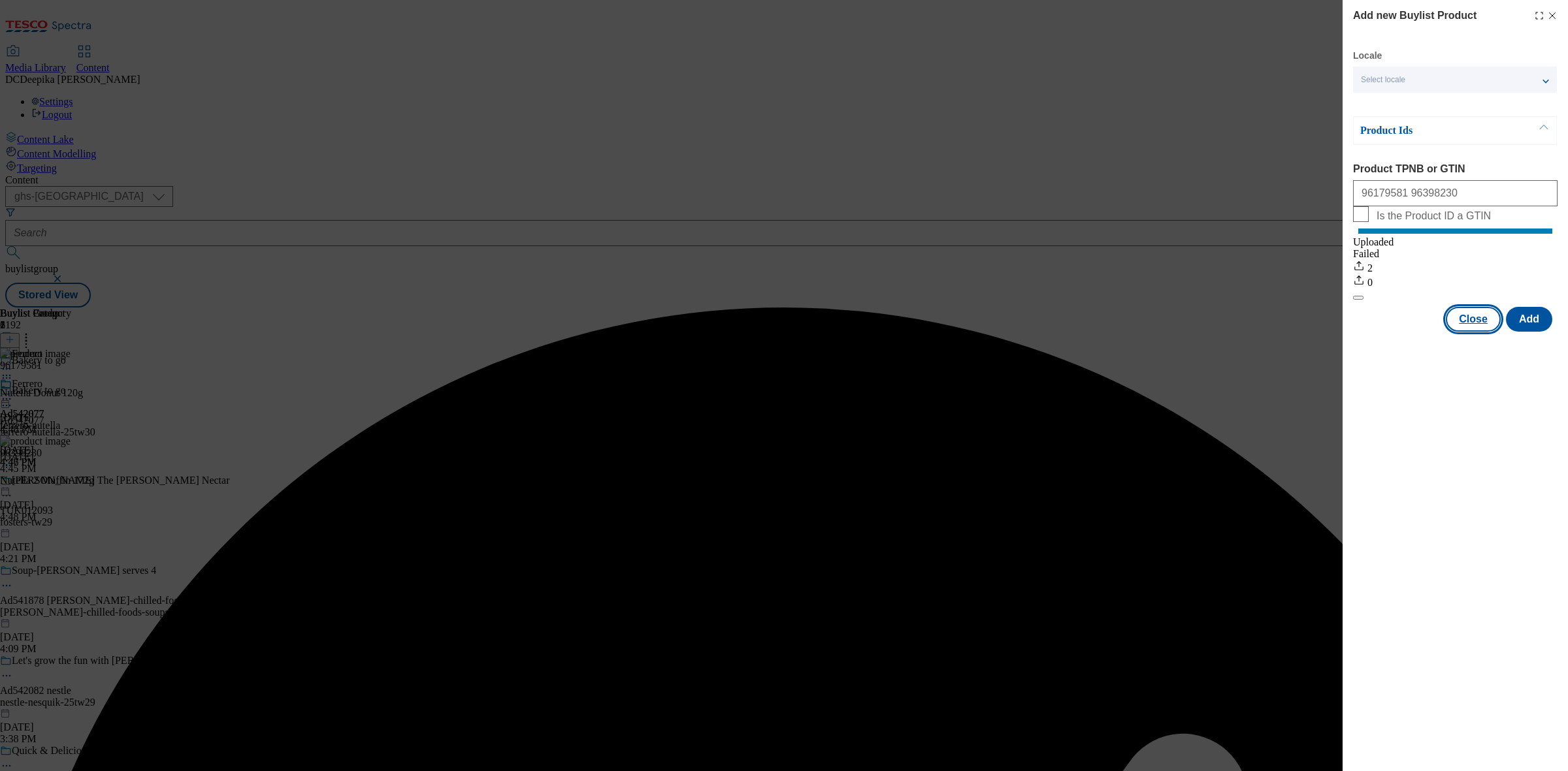
click at [1254, 331] on button "Close" at bounding box center [1472, 320] width 55 height 25
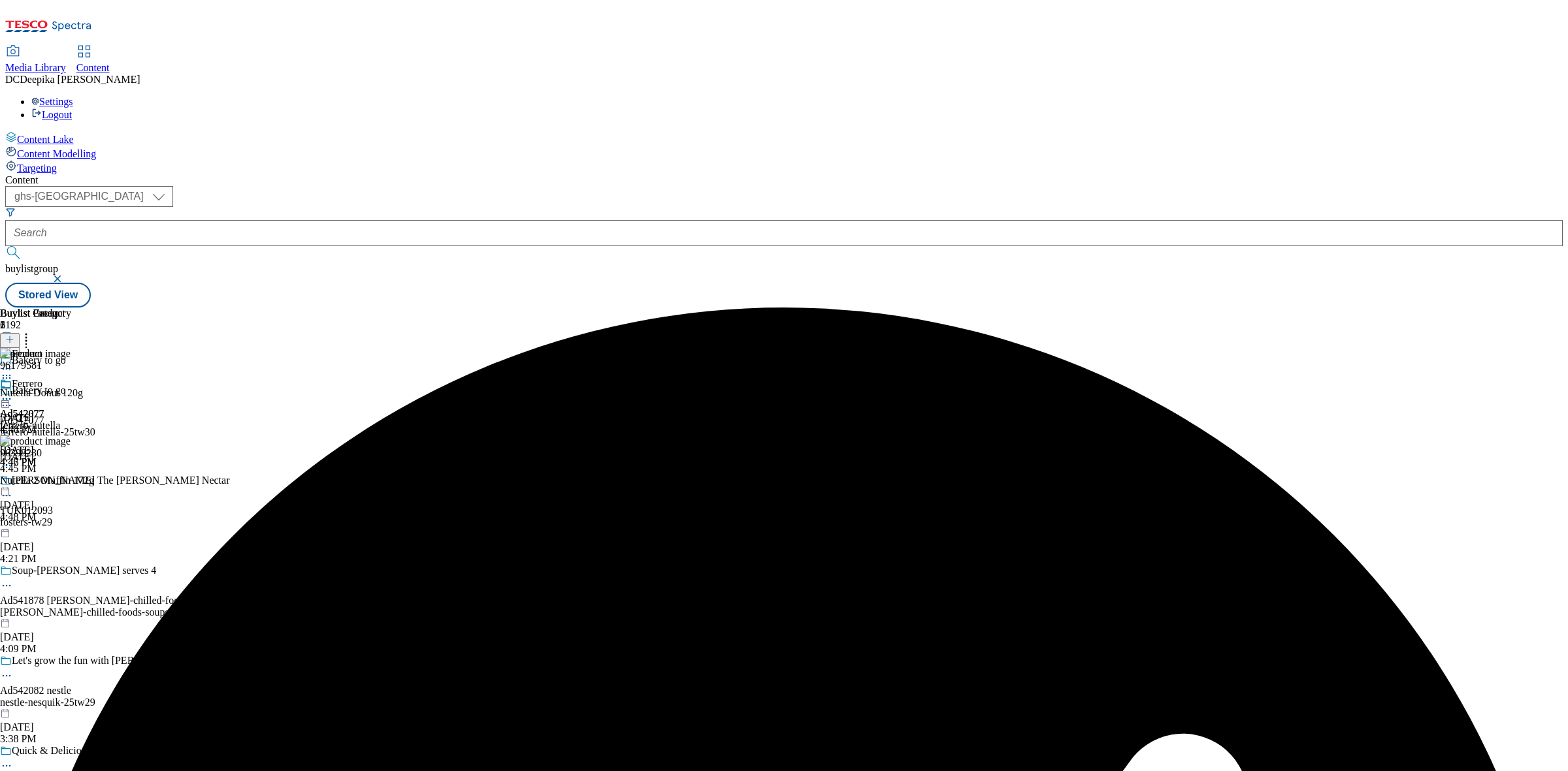
click at [1254, 307] on div "Buylist Group 6192 Bakery to go Bakery to go Ad542077 ferrero-nutella-25tw30 Se…" at bounding box center [784, 307] width 1557 height 0
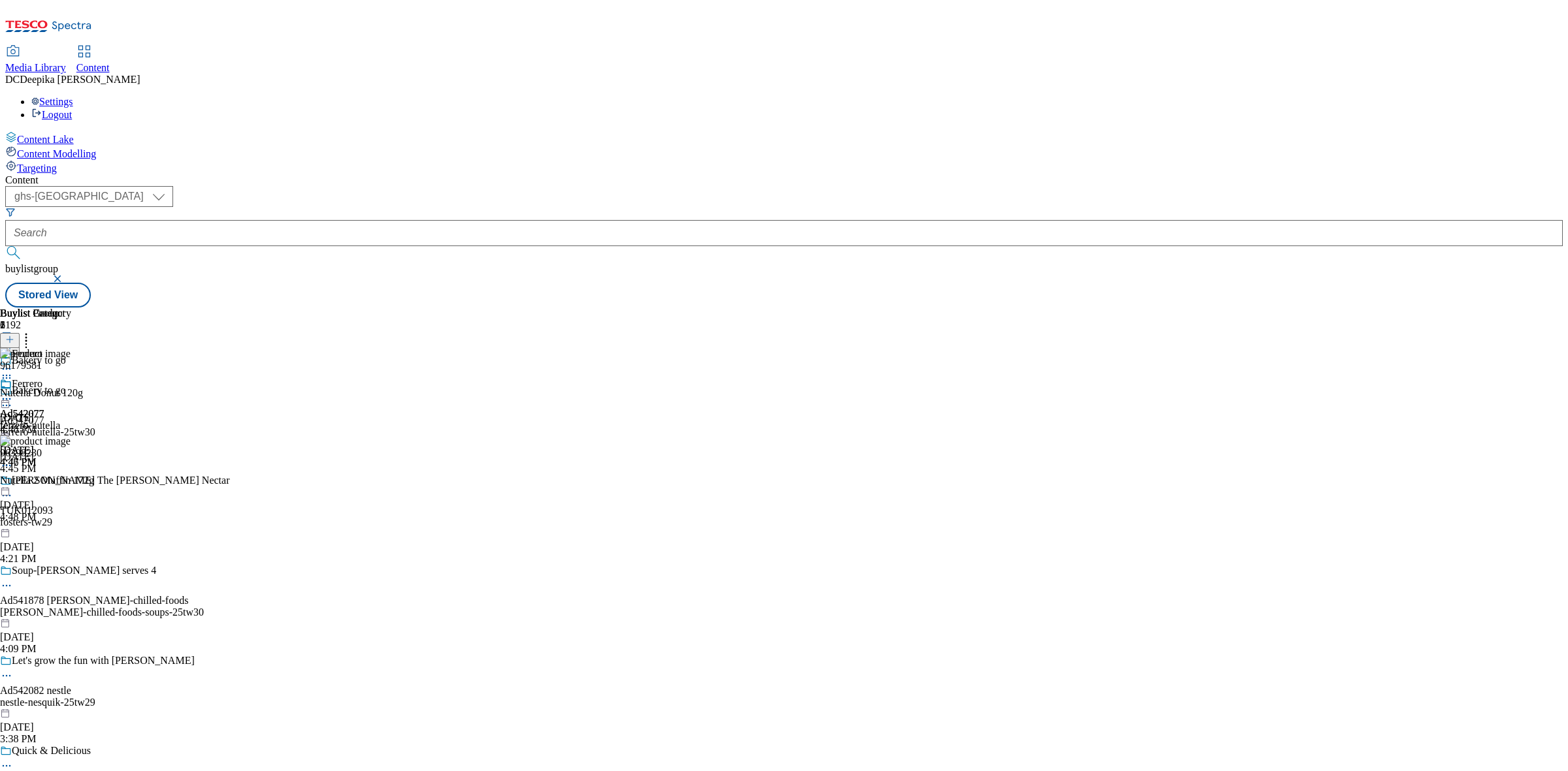
click at [13, 372] on icon at bounding box center [7, 378] width 13 height 13
click at [1254, 307] on div "Buylist Group 6192 Bakery to go Bakery to go Ad542077 ferrero-nutella-25tw30 Se…" at bounding box center [784, 307] width 1557 height 0
click at [13, 393] on icon at bounding box center [7, 399] width 13 height 13
click at [71, 482] on span "Preview" at bounding box center [56, 487] width 31 height 10
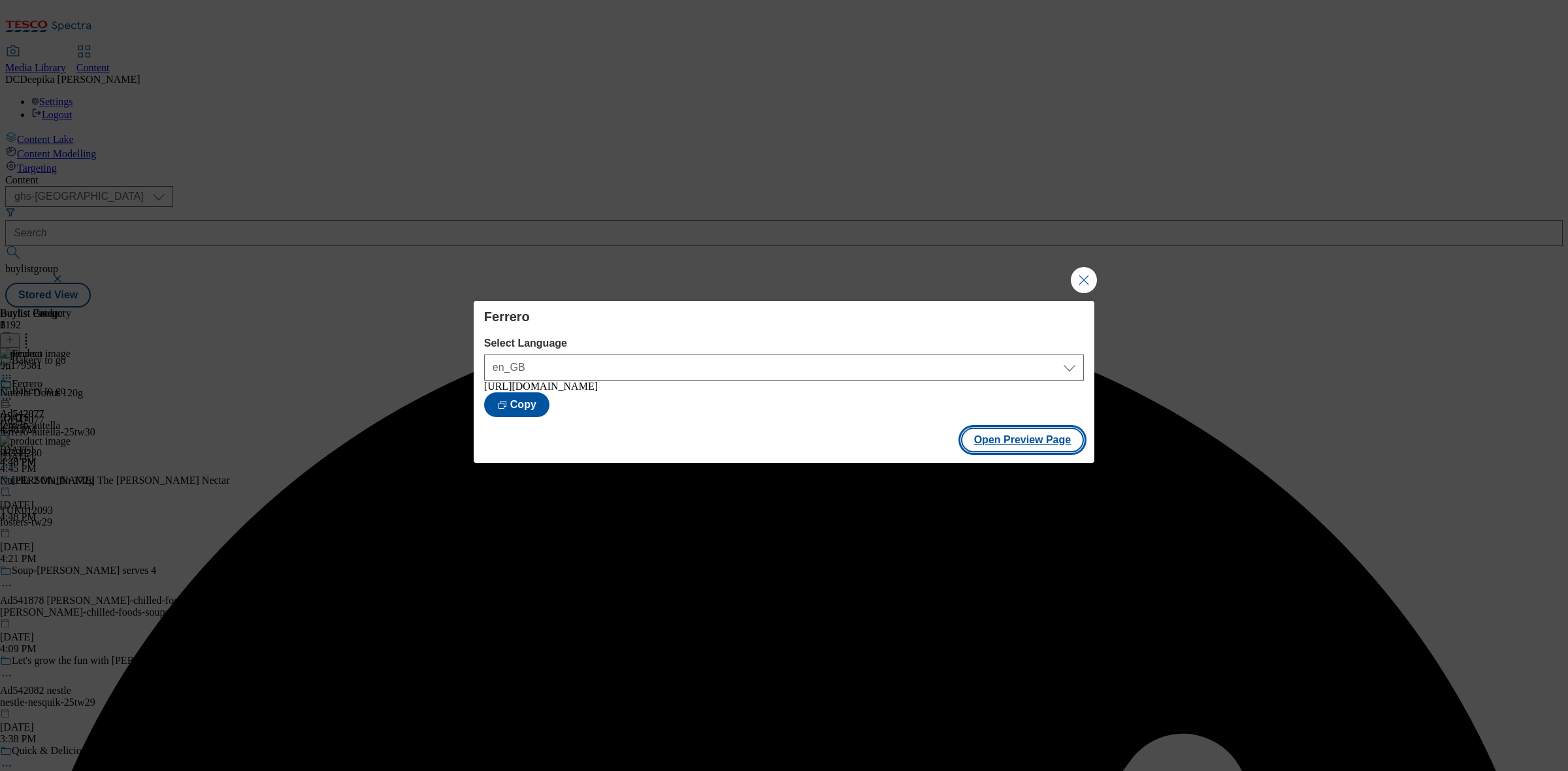
click at [1037, 444] on button "Open Preview Page" at bounding box center [1022, 441] width 124 height 25
click at [1085, 280] on button "Close Modal" at bounding box center [1083, 280] width 26 height 26
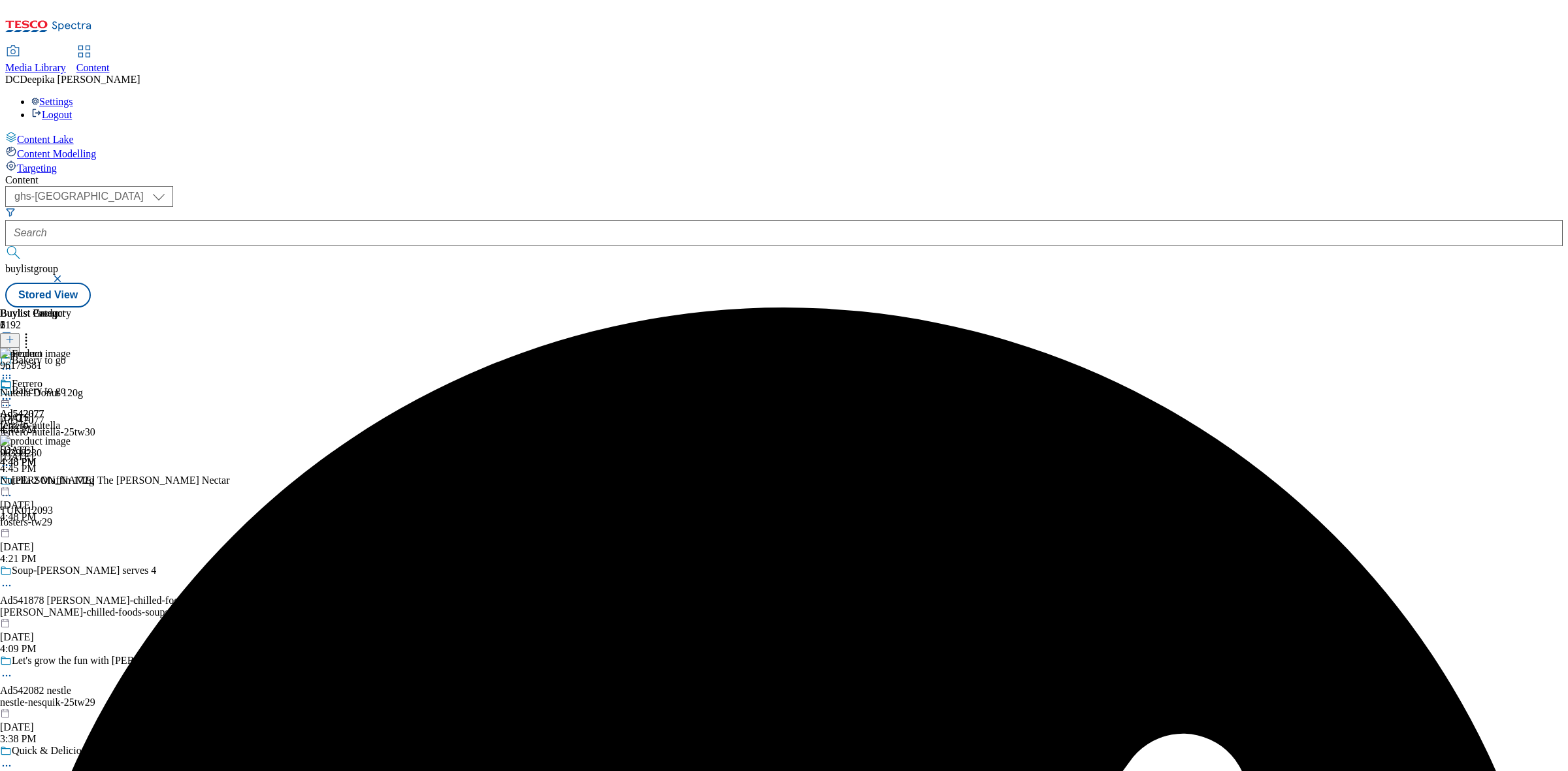
click at [13, 399] on icon at bounding box center [7, 406] width 13 height 13
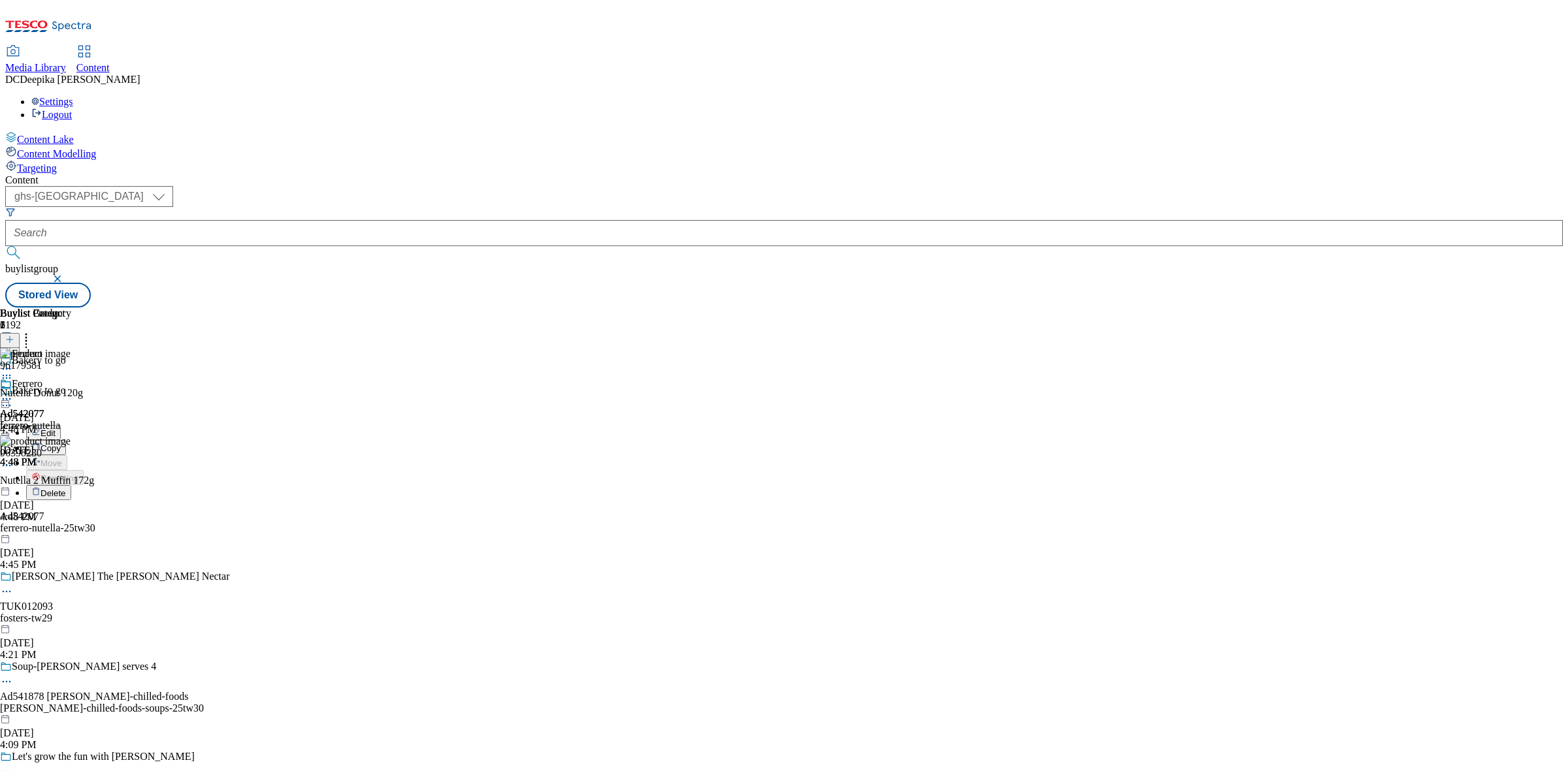
click at [60, 425] on button "Edit" at bounding box center [43, 433] width 34 height 15
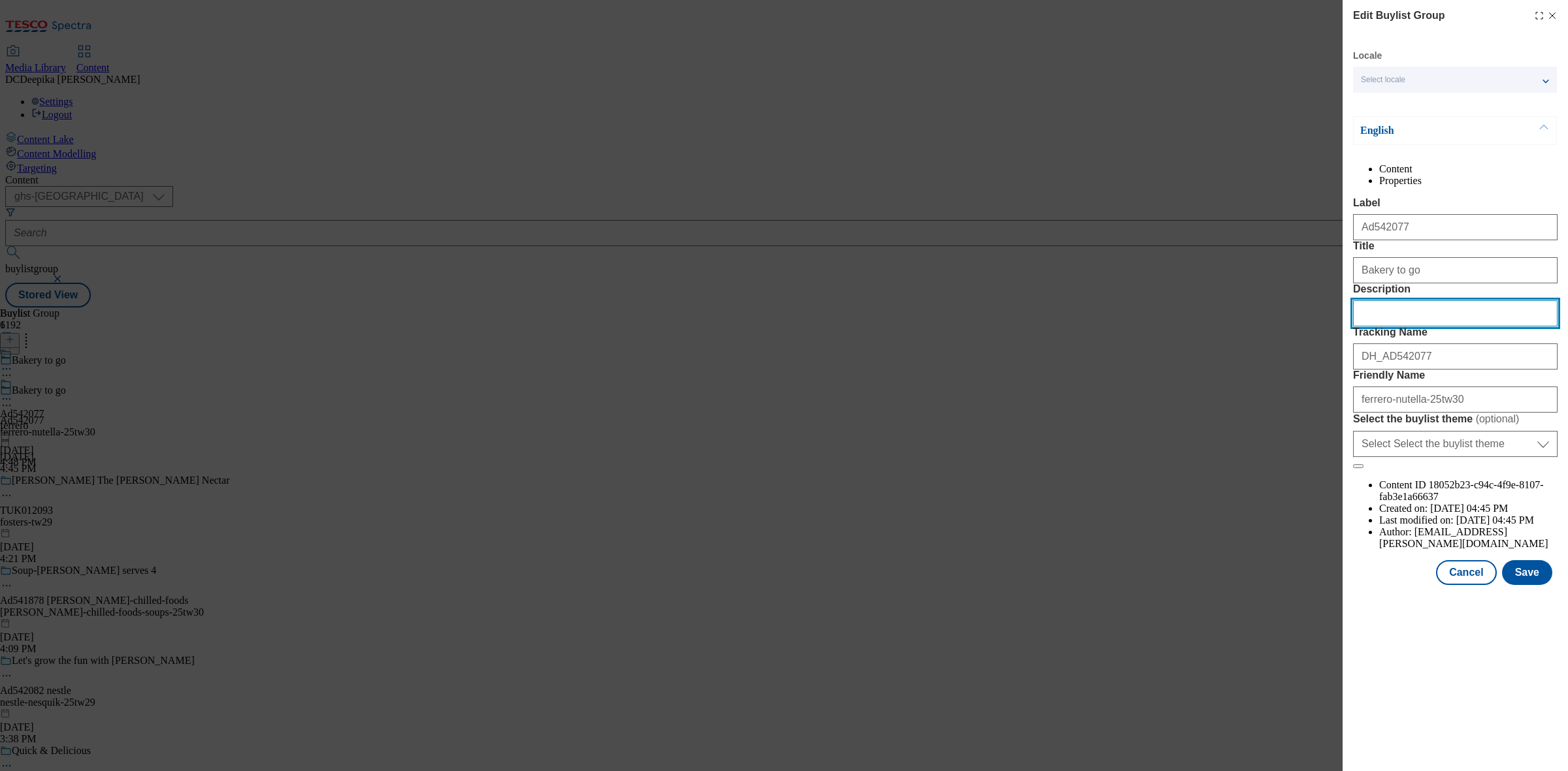
click at [1254, 327] on input "Description" at bounding box center [1454, 313] width 204 height 26
paste input "Nutella Chocolate & Hazelnut Ring Donut 2 Pack"
type input "Nutella Chocolate & Hazelnut Ring Donut 2 Pack"
click at [1254, 585] on button "Save" at bounding box center [1527, 573] width 51 height 25
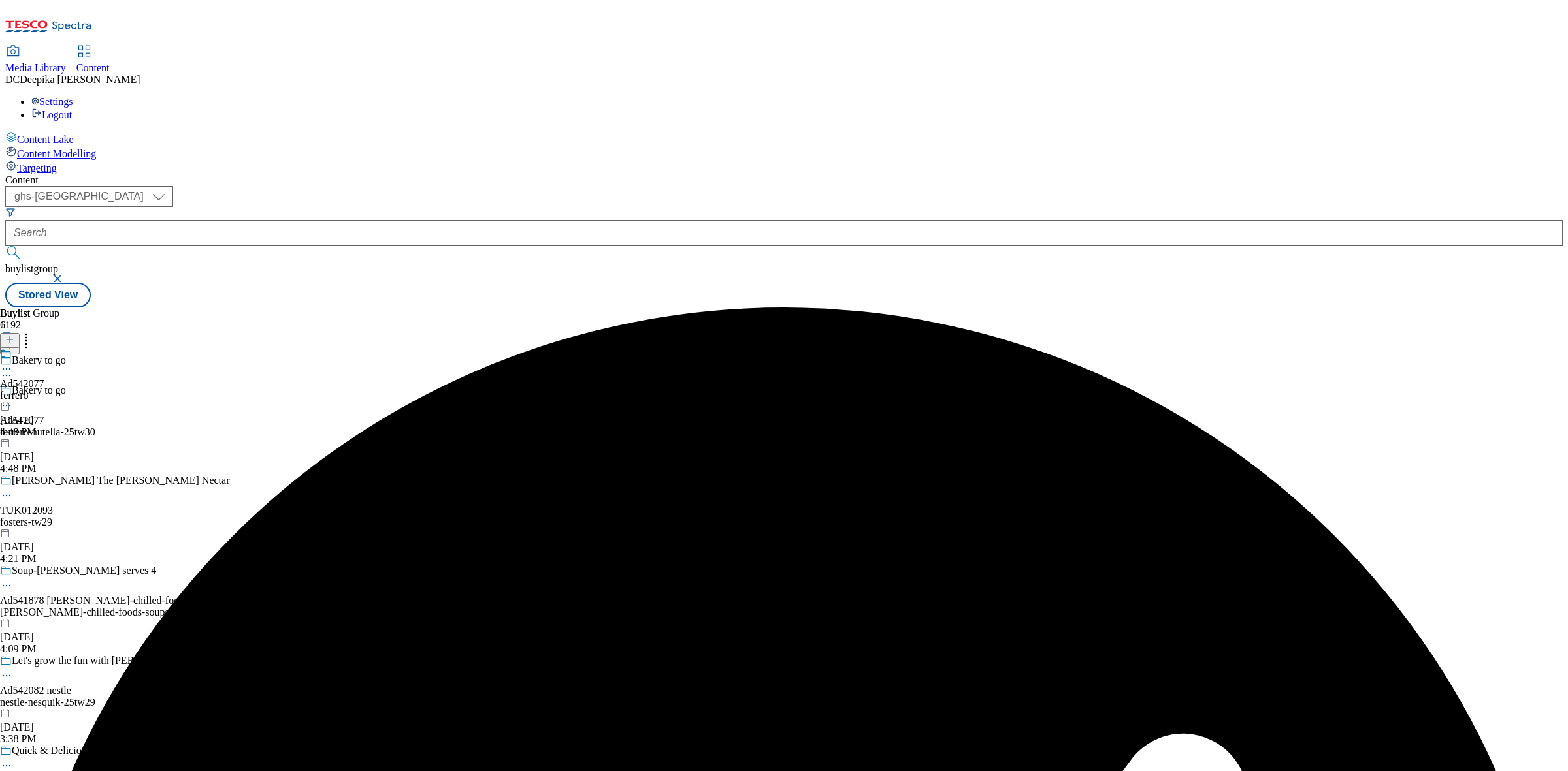
click at [13, 362] on icon at bounding box center [7, 369] width 13 height 13
click at [114, 389] on li "Edit" at bounding box center [69, 397] width 87 height 15
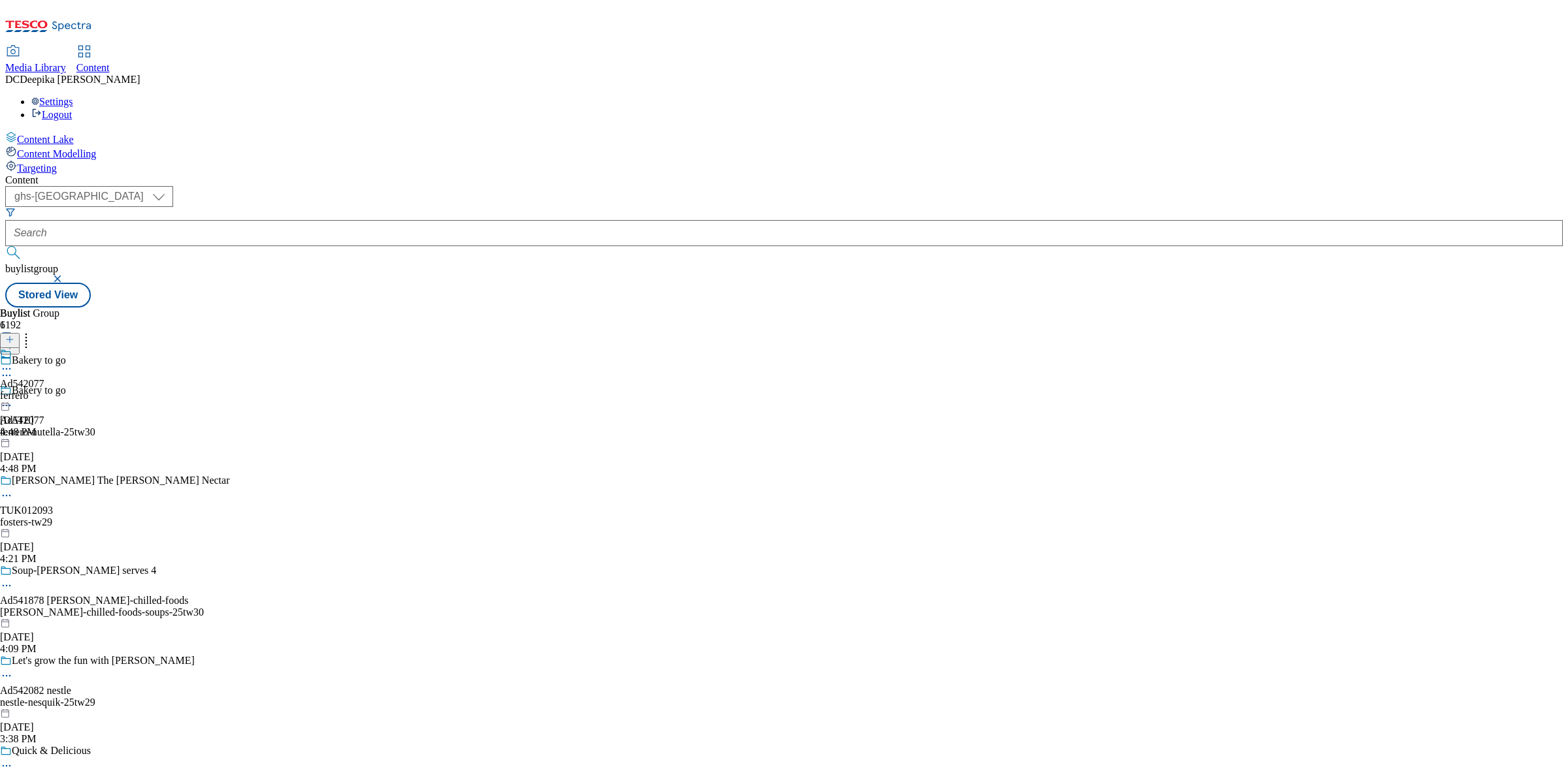
click at [779, 307] on div "Buylist Group 6192 Bakery to go Bakery to go Ad542077 ferrero-nutella-25tw30 Se…" at bounding box center [784, 307] width 1557 height 0
click at [13, 362] on icon at bounding box center [7, 369] width 13 height 13
click at [60, 389] on button "Edit" at bounding box center [43, 397] width 34 height 15
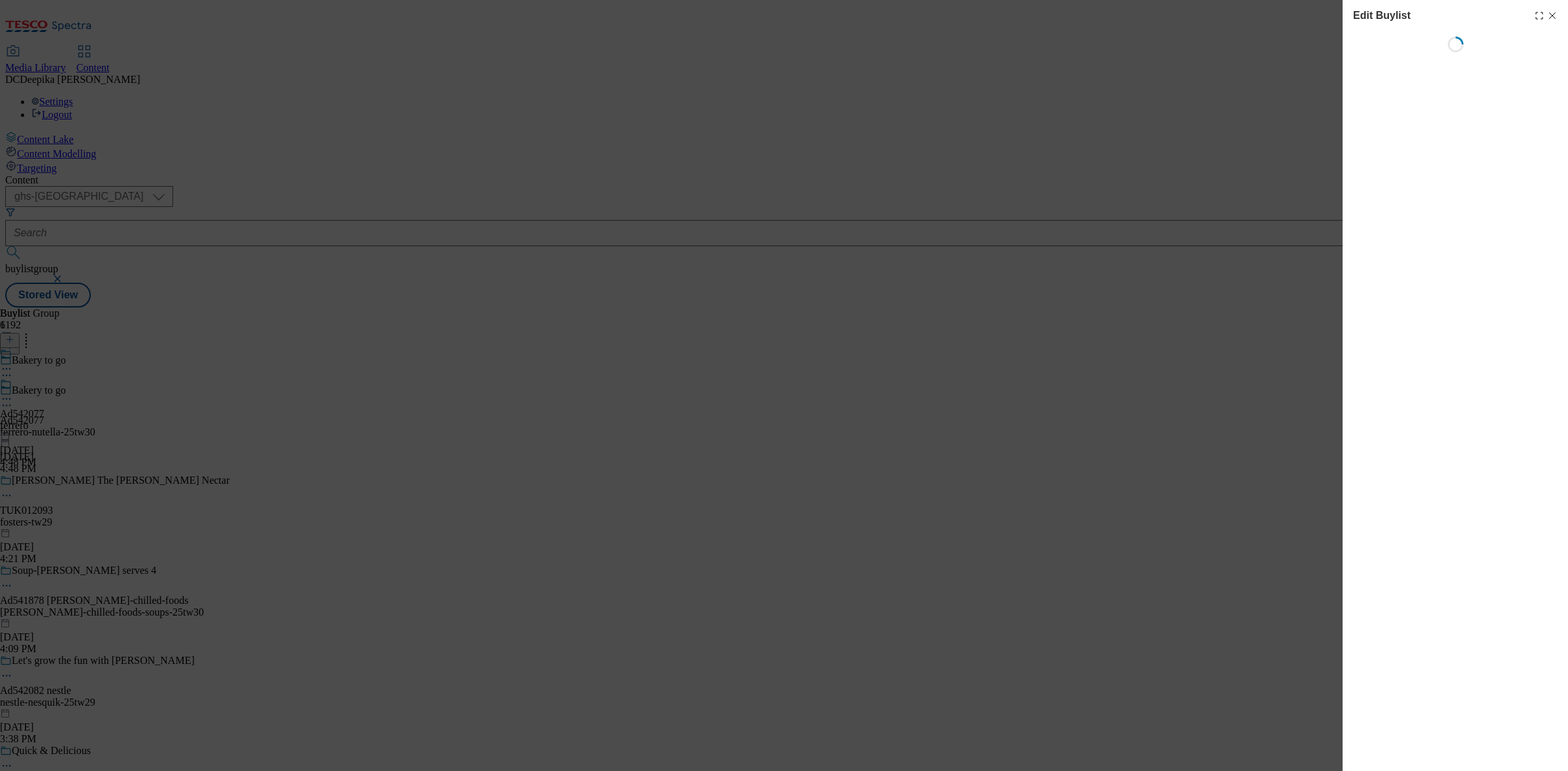
select select "tactical"
select select "supplier funded short term 1-3 weeks"
select select "dunnhumby"
select select "Banner"
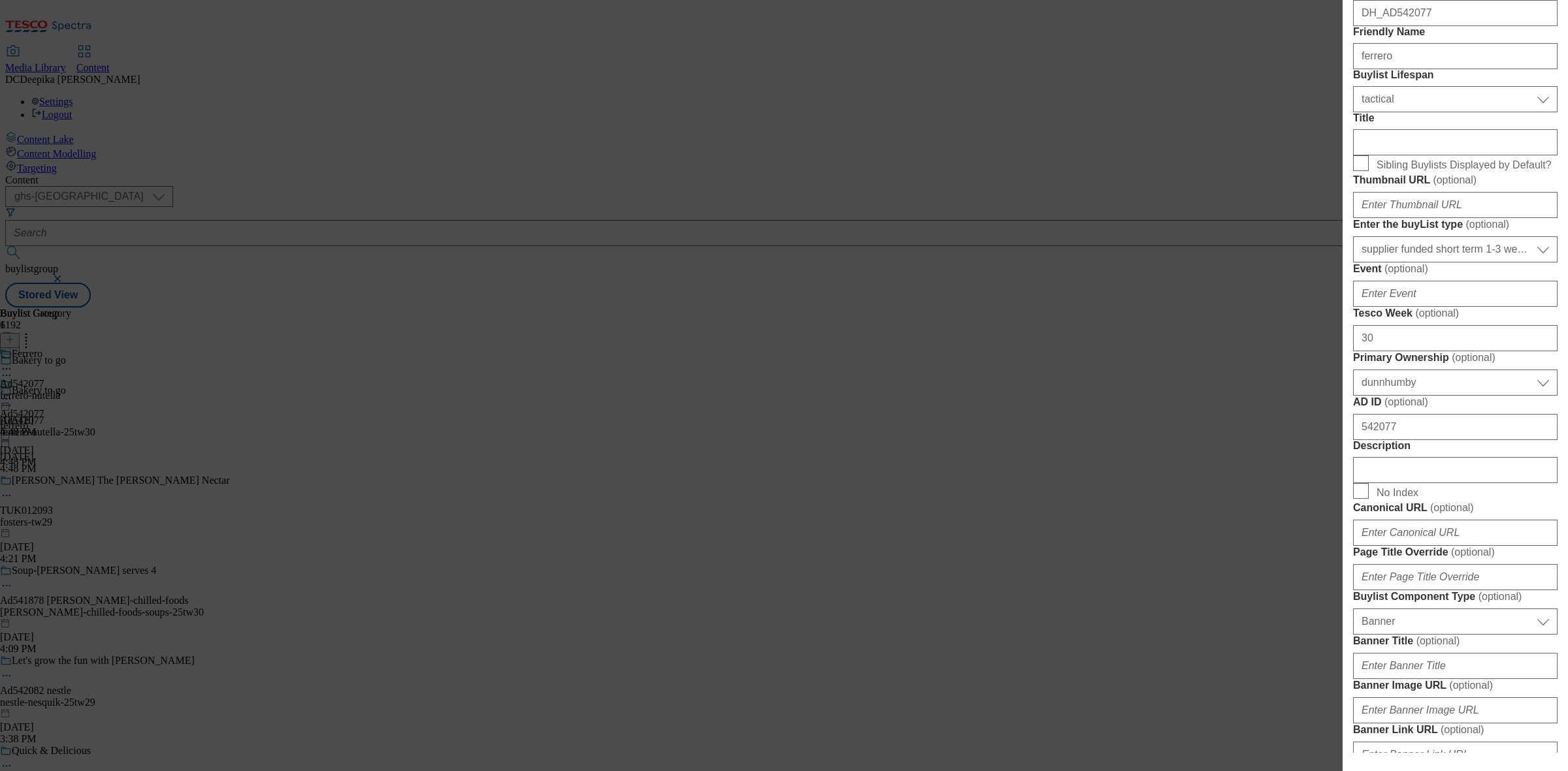
scroll to position [572, 0]
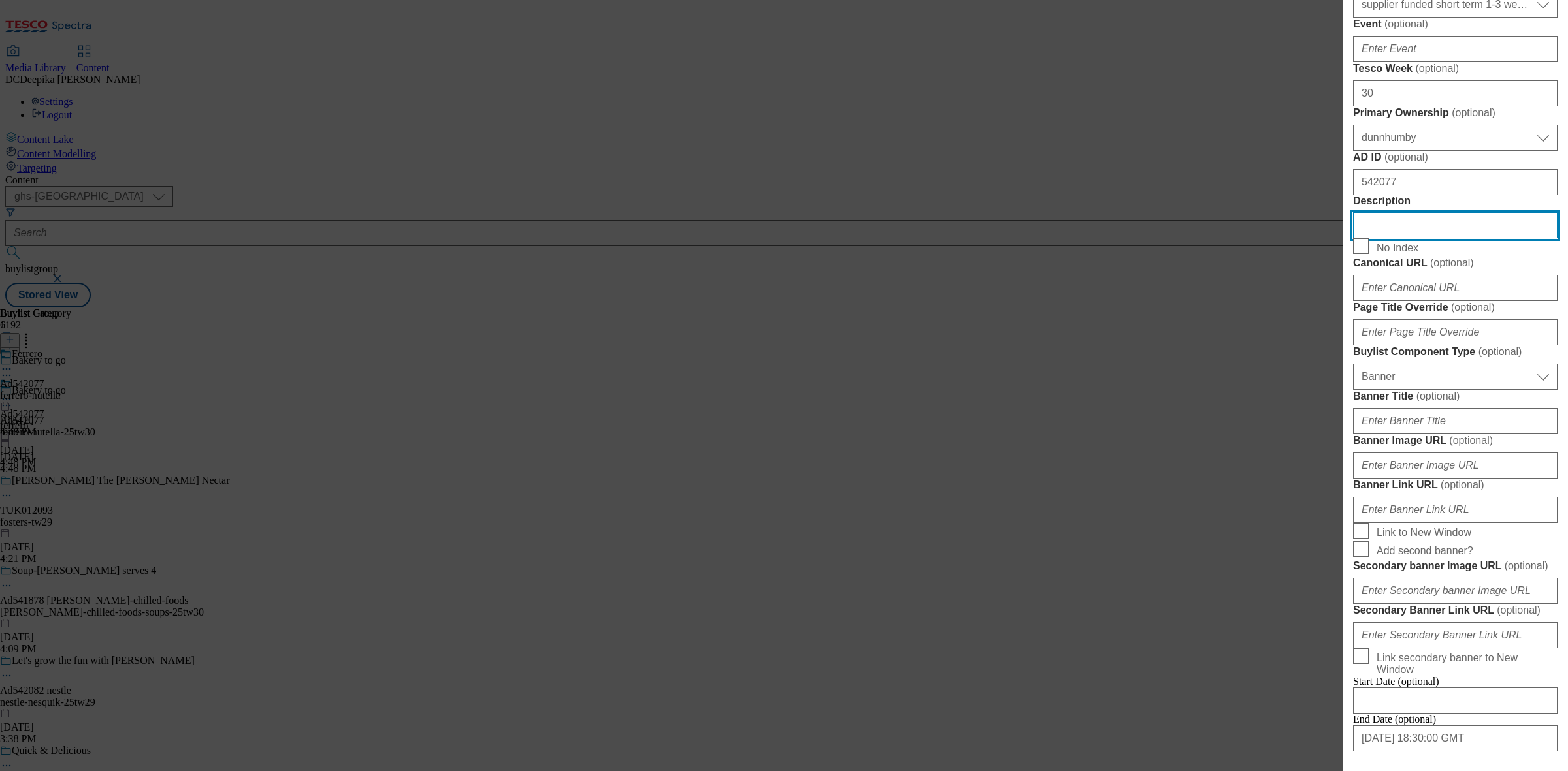
click at [1254, 238] on input "Description" at bounding box center [1454, 225] width 204 height 26
paste input "Nutella Chocolate & Hazelnut Ring Donut 2 Pack"
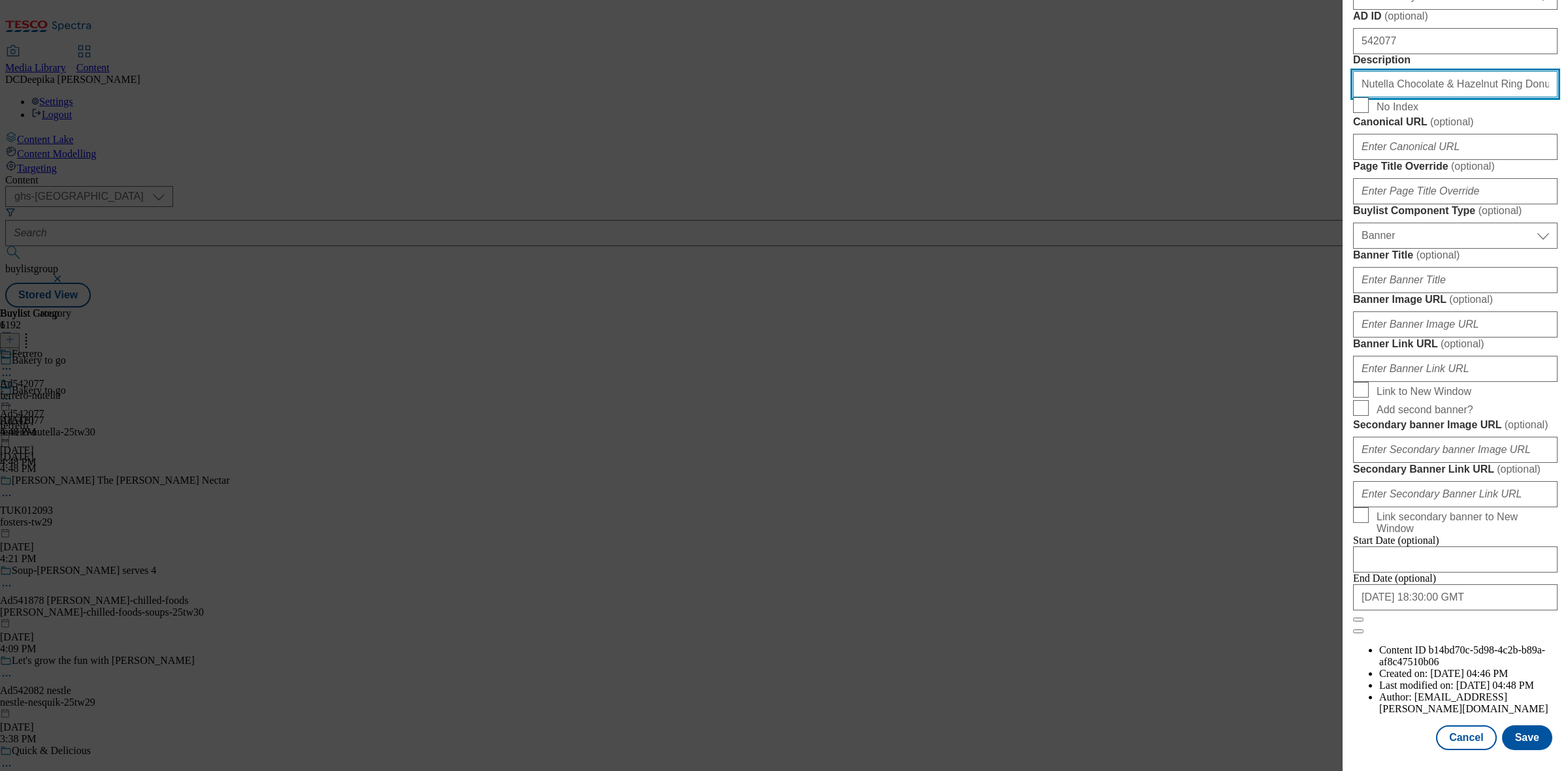
scroll to position [1209, 0]
type input "Nutella Chocolate & Hazelnut Ring Donut 2 Pack"
click at [1254, 617] on button "Save" at bounding box center [1527, 738] width 51 height 25
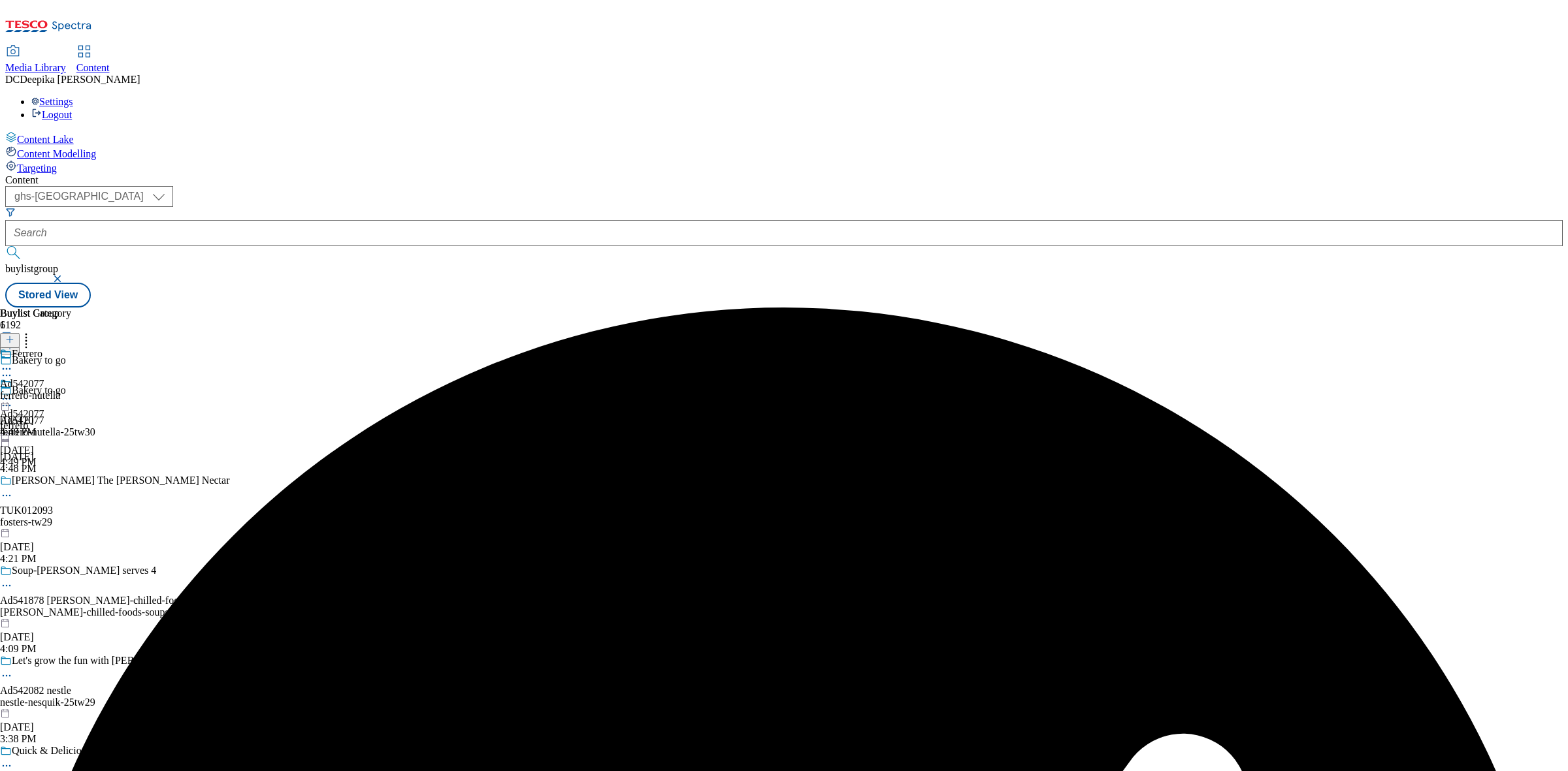
click at [71, 348] on div "Ferrero" at bounding box center [35, 362] width 71 height 30
click at [13, 393] on icon at bounding box center [7, 399] width 13 height 13
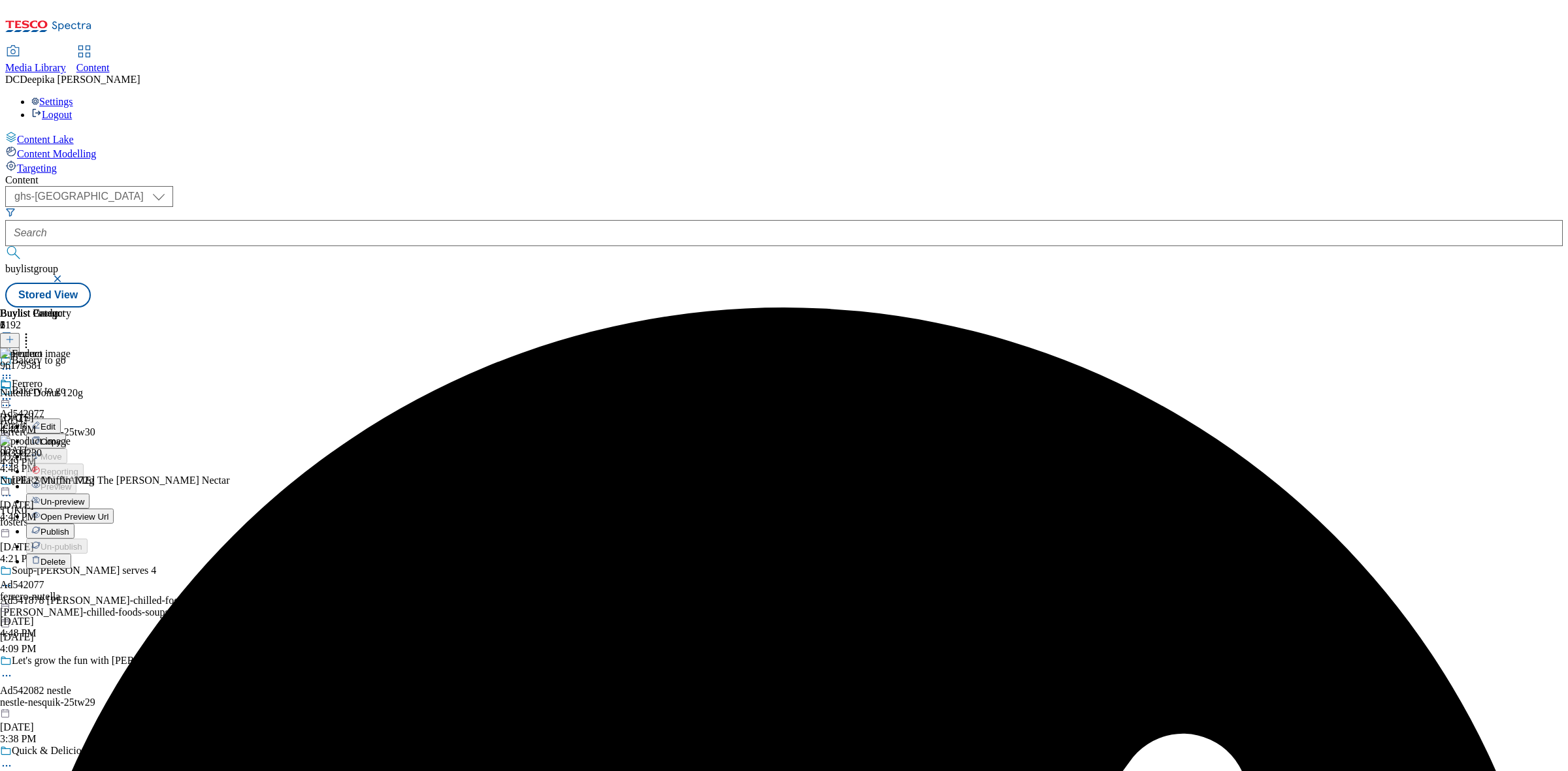
click at [114, 419] on li "Edit" at bounding box center [69, 426] width 87 height 15
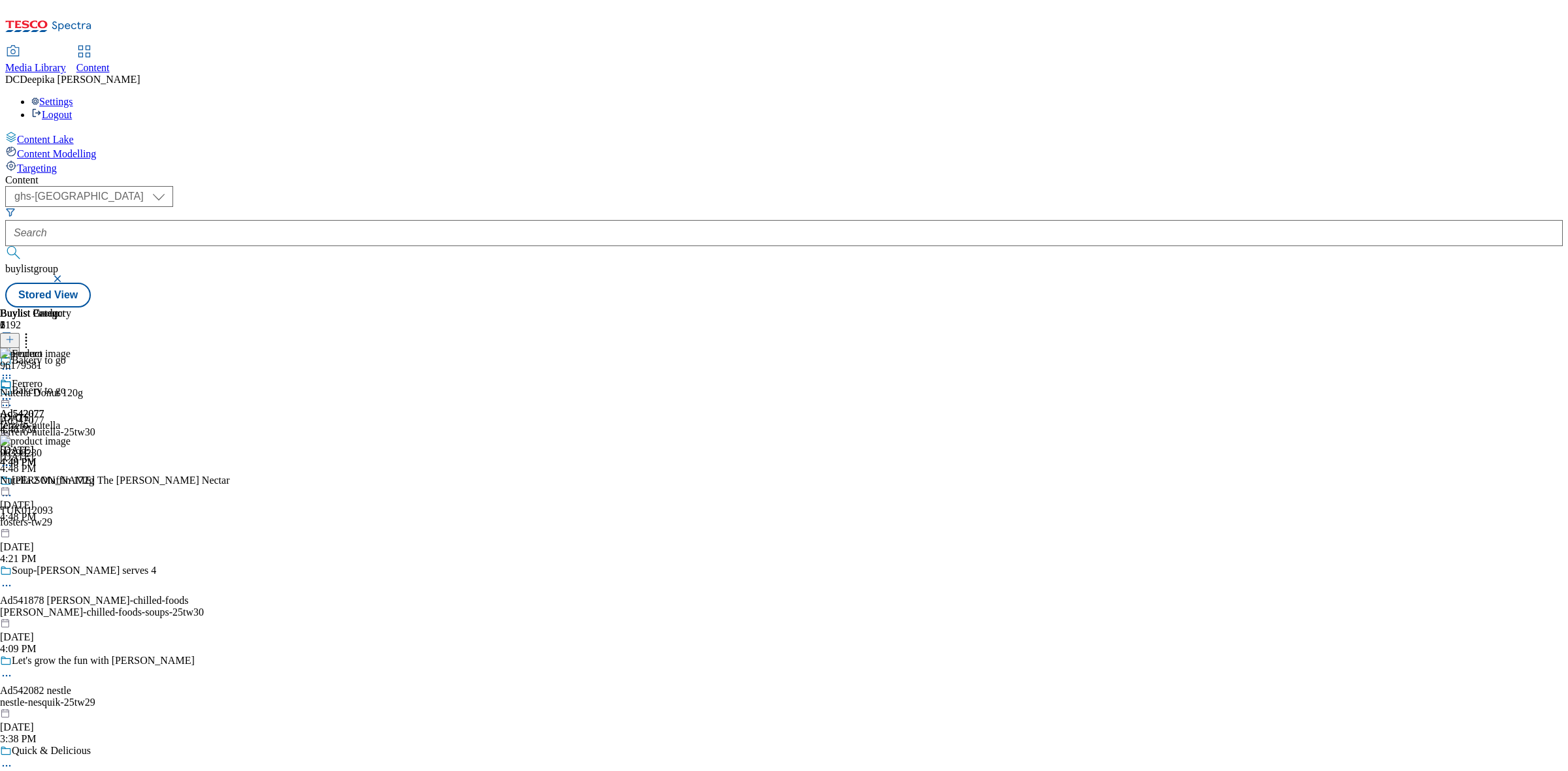
click at [13, 393] on icon at bounding box center [7, 399] width 13 height 13
click at [60, 419] on button "Edit" at bounding box center [43, 426] width 34 height 15
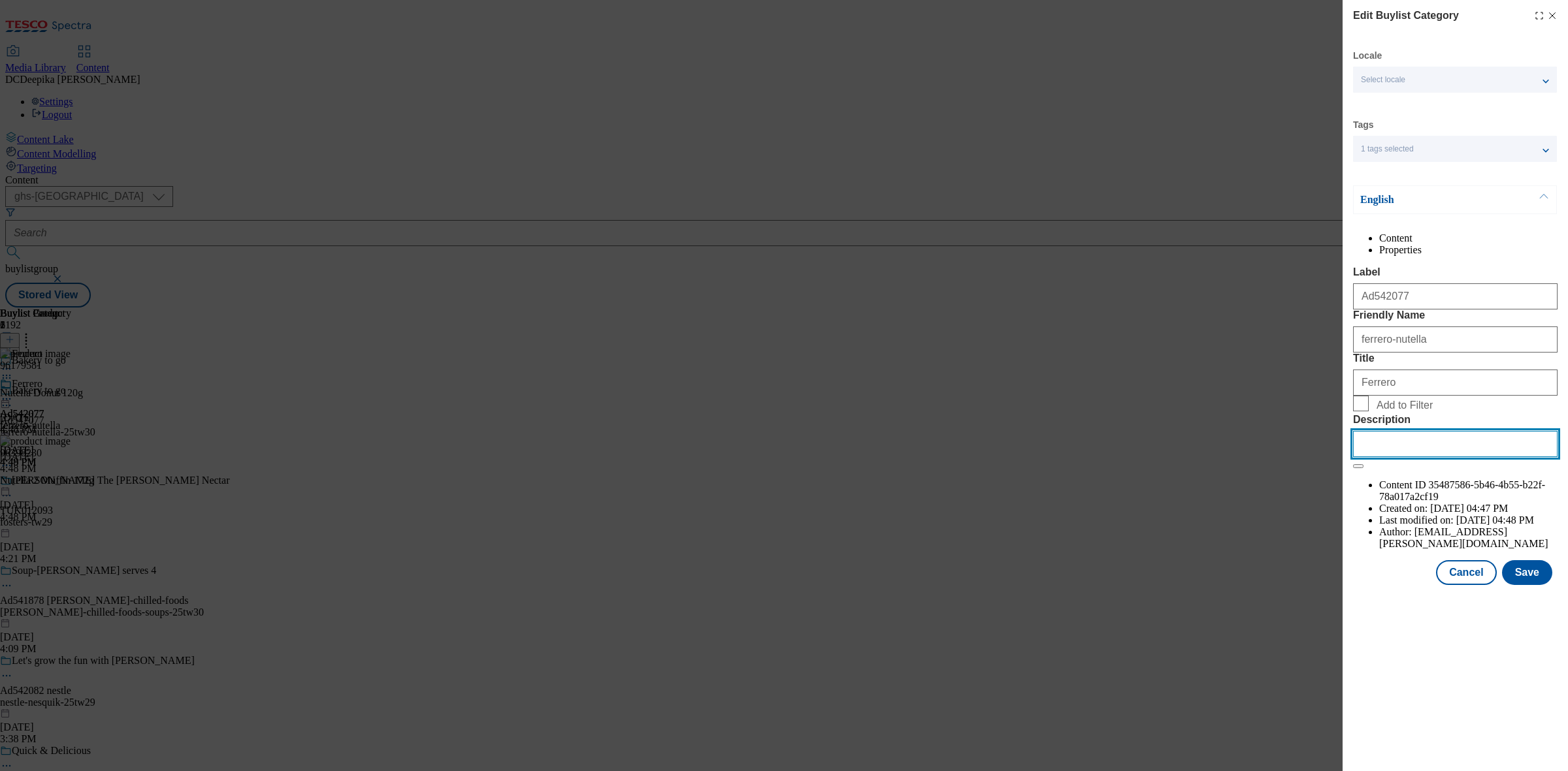
click at [1254, 457] on input "Description" at bounding box center [1454, 443] width 204 height 26
paste input "Nutella Chocolate & Hazelnut Ring Donut 2 Pack"
type input "Nutella Chocolate & Hazelnut Ring Donut 2 Pack"
click at [1254, 585] on button "Save" at bounding box center [1527, 573] width 51 height 25
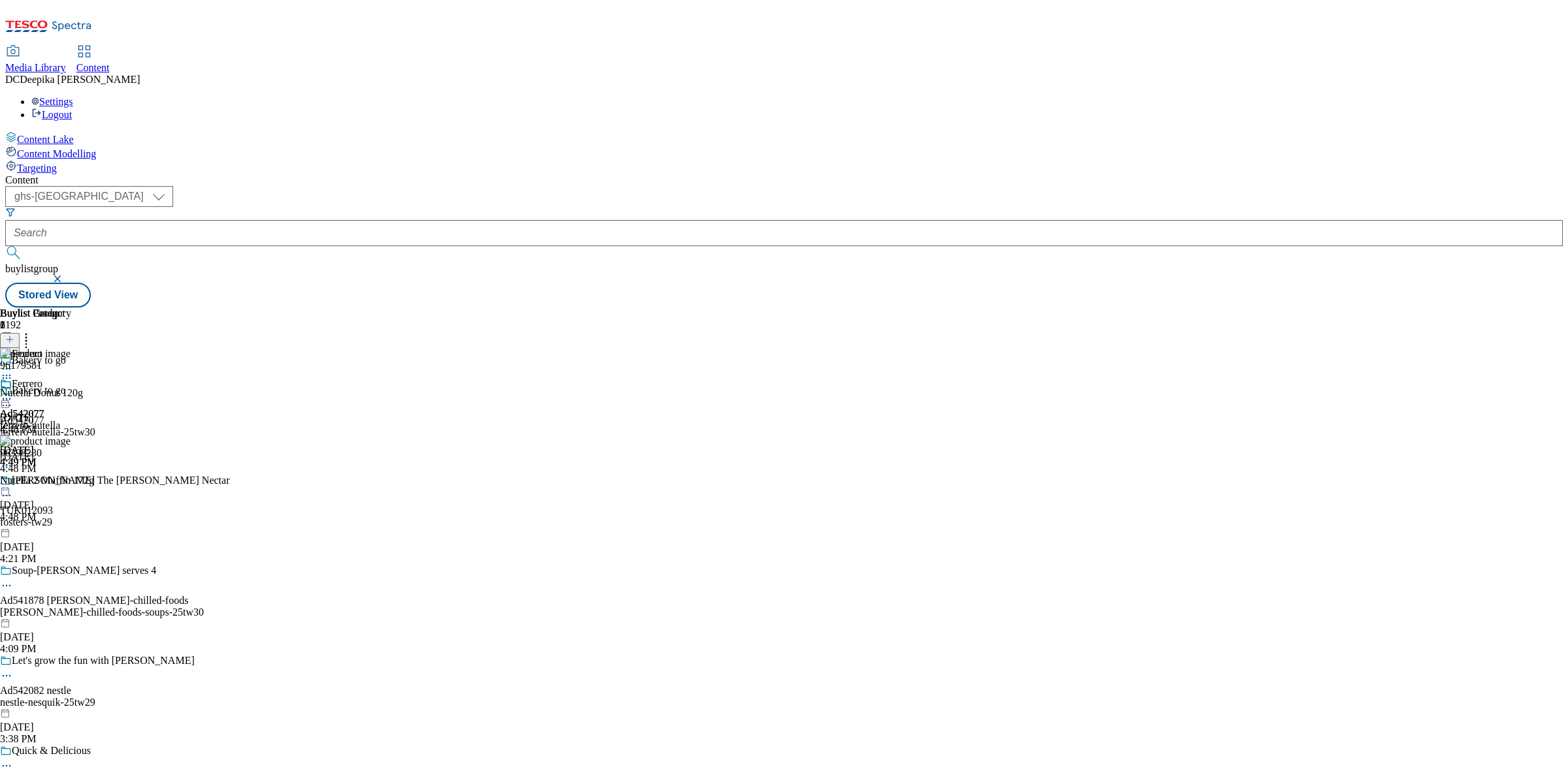
click at [13, 393] on icon at bounding box center [7, 399] width 13 height 13
click at [89, 419] on li "Edit" at bounding box center [57, 426] width 63 height 15
click at [13, 393] on icon at bounding box center [7, 399] width 13 height 13
click at [89, 419] on li "Edit" at bounding box center [57, 426] width 63 height 15
click at [13, 393] on icon at bounding box center [7, 399] width 13 height 13
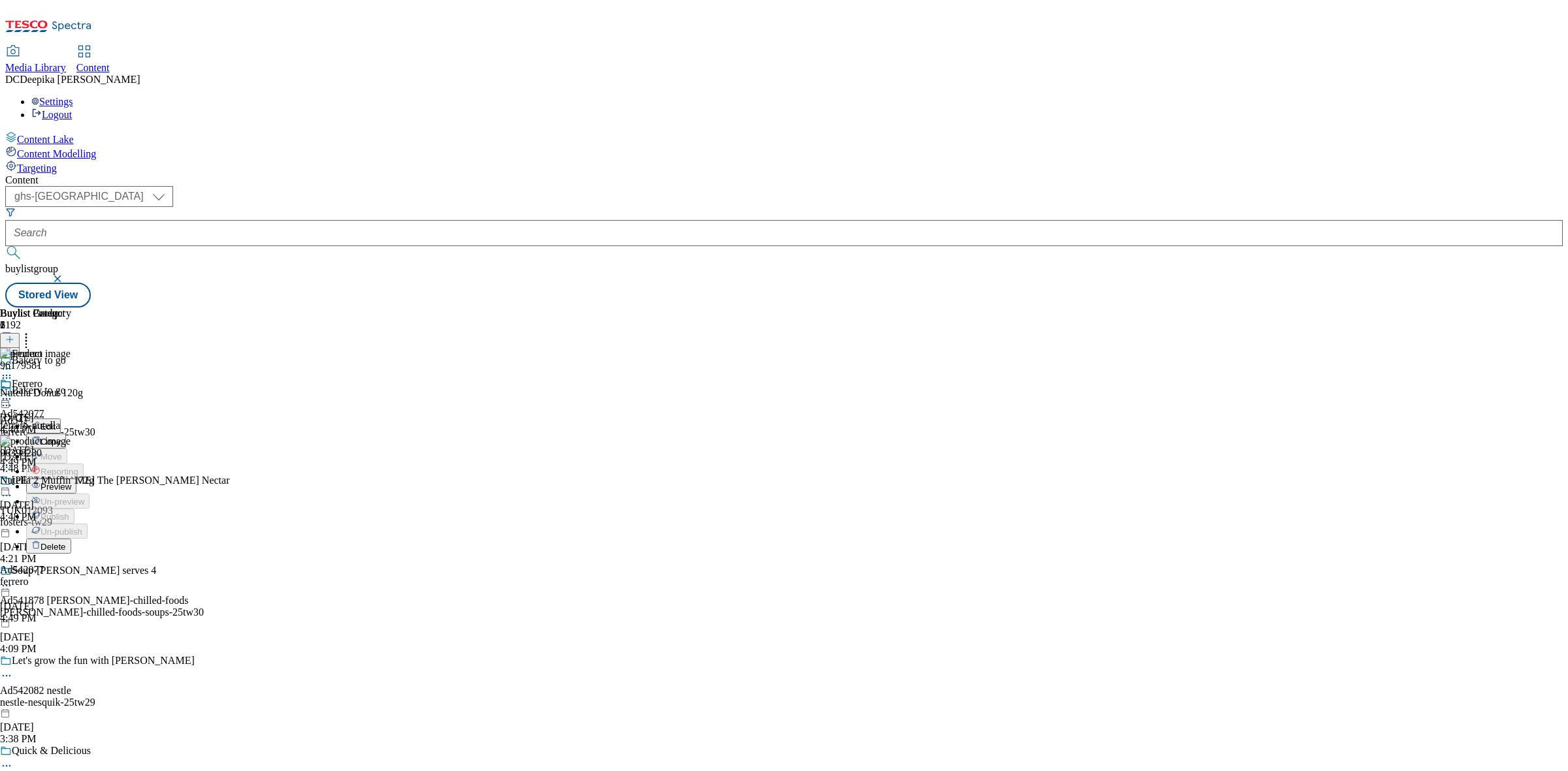
click at [56, 422] on span "Edit" at bounding box center [48, 427] width 15 height 10
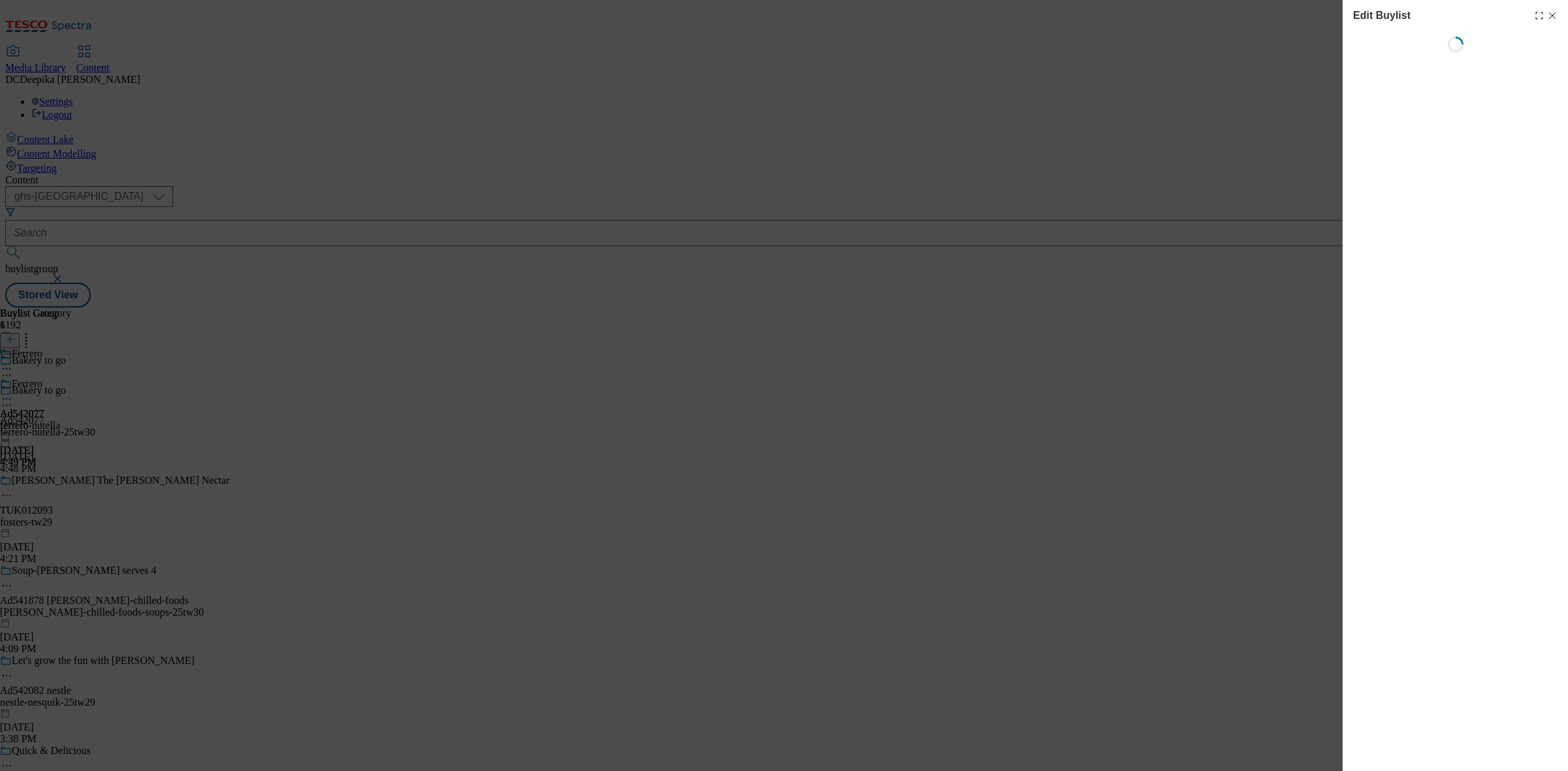
select select "tactical"
select select "supplier funded short term 1-3 weeks"
select select "dunnhumby"
select select "Banner"
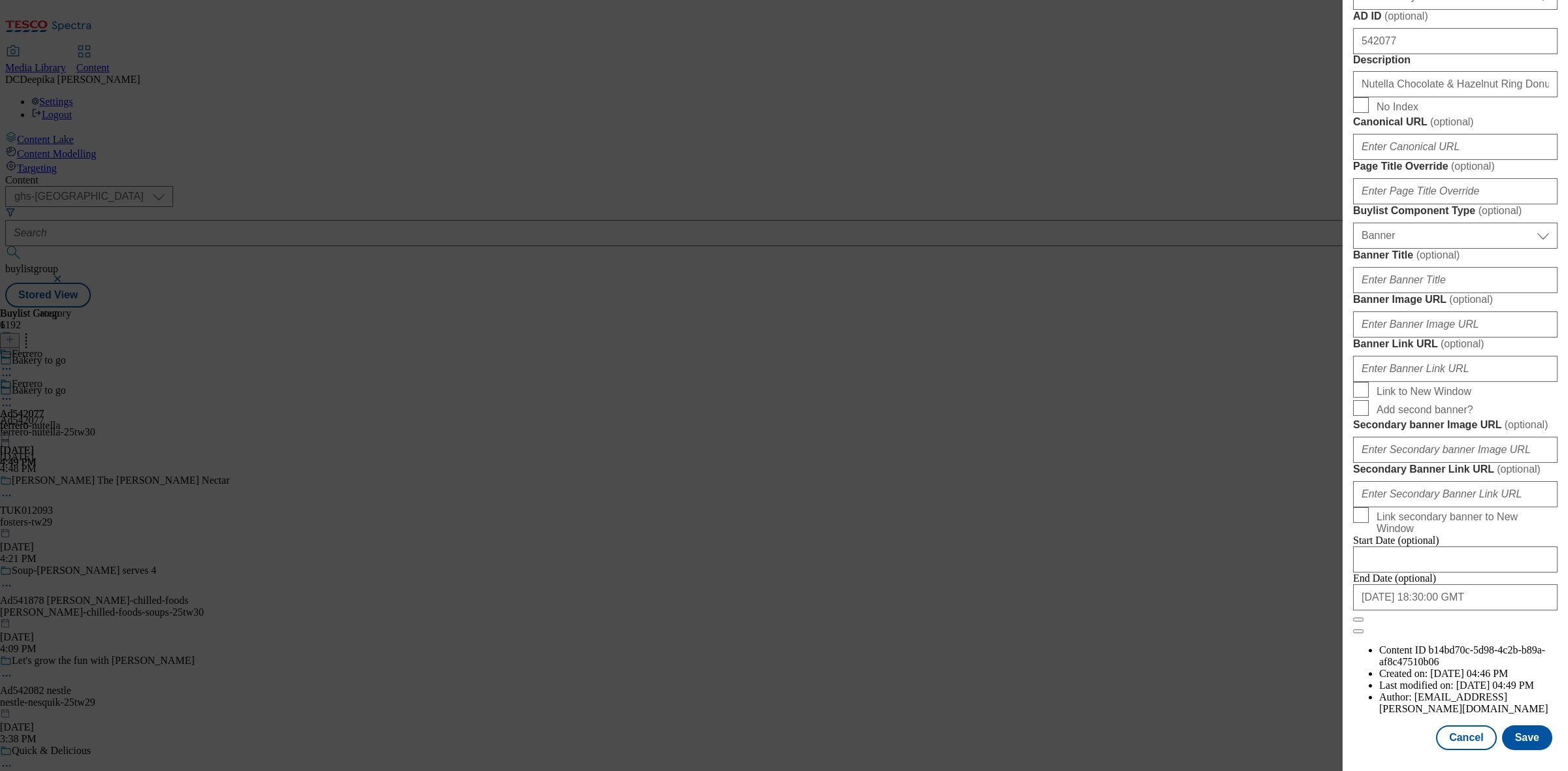
scroll to position [1209, 0]
click at [1254, 617] on button "Cancel" at bounding box center [1466, 738] width 60 height 25
select select "tactical"
select select "supplier funded short term 1-3 weeks"
select select "dunnhumby"
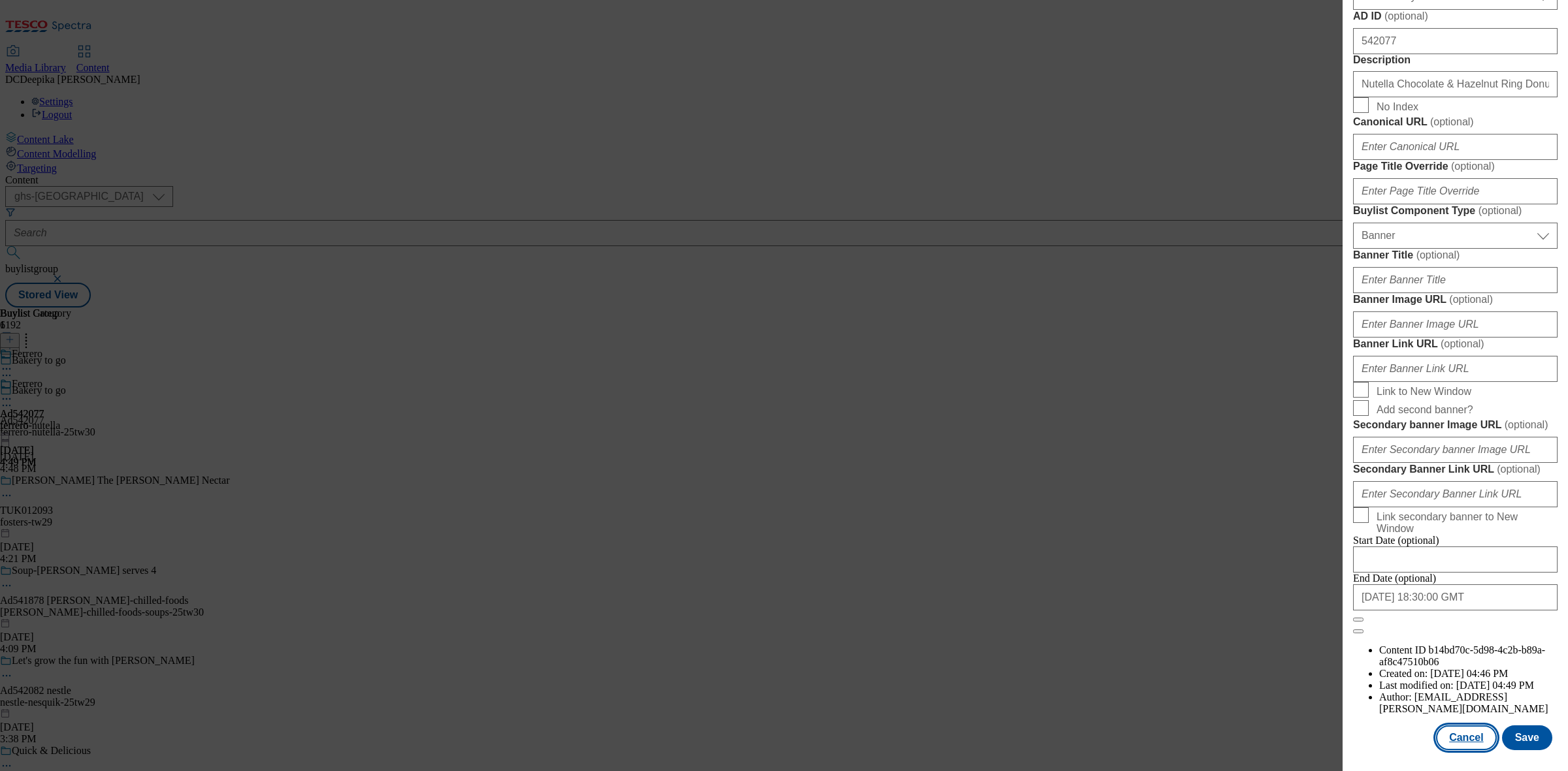
select select "Banner"
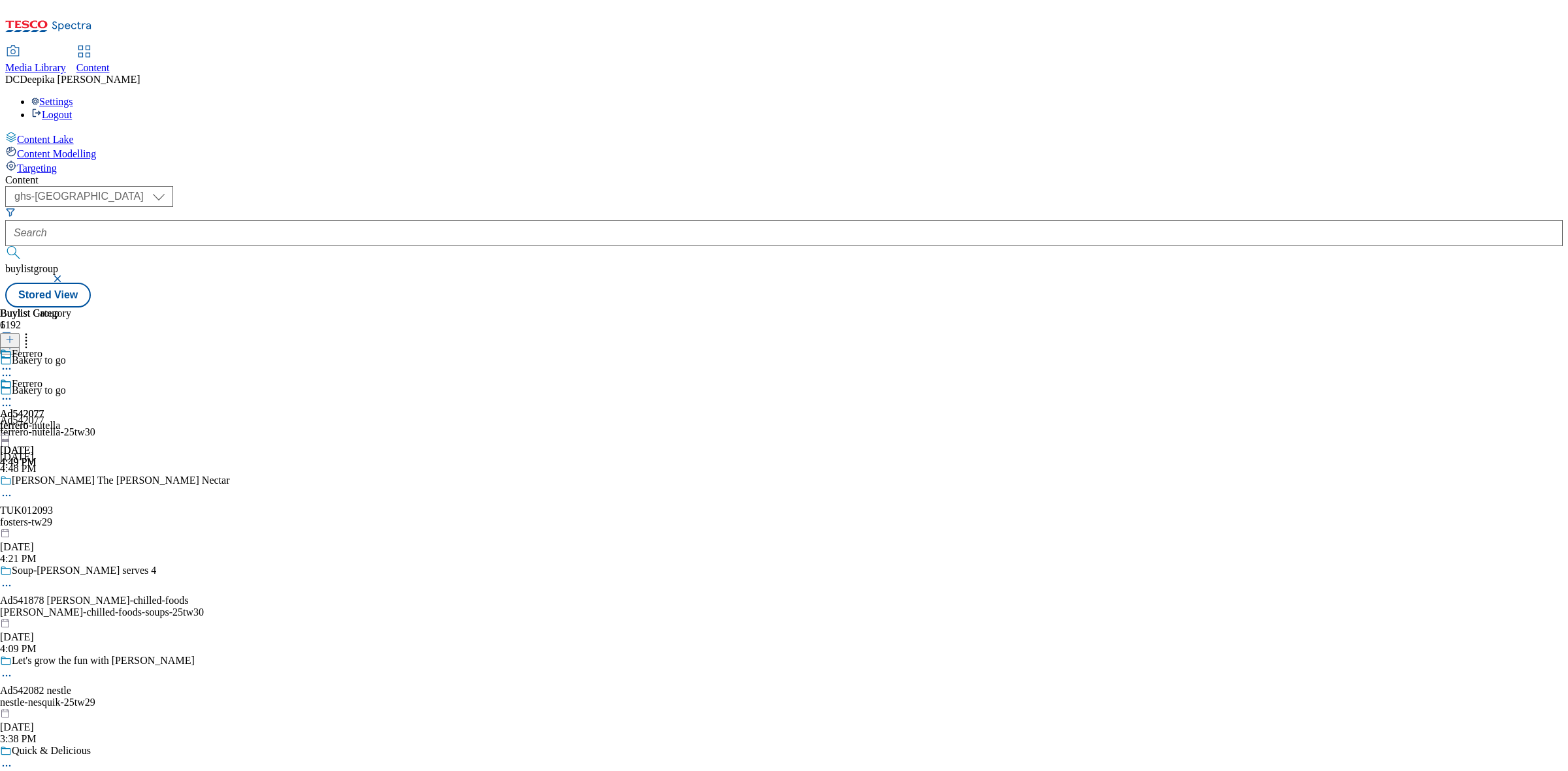
scroll to position [917, 0]
click at [1020, 307] on div "Buylist Group 6192 Bakery to go Bakery to go Ad542077 ferrero-nutella-25tw30 Se…" at bounding box center [784, 307] width 1557 height 0
click at [13, 393] on icon at bounding box center [7, 399] width 13 height 13
click at [77, 479] on button "Preview" at bounding box center [51, 487] width 51 height 15
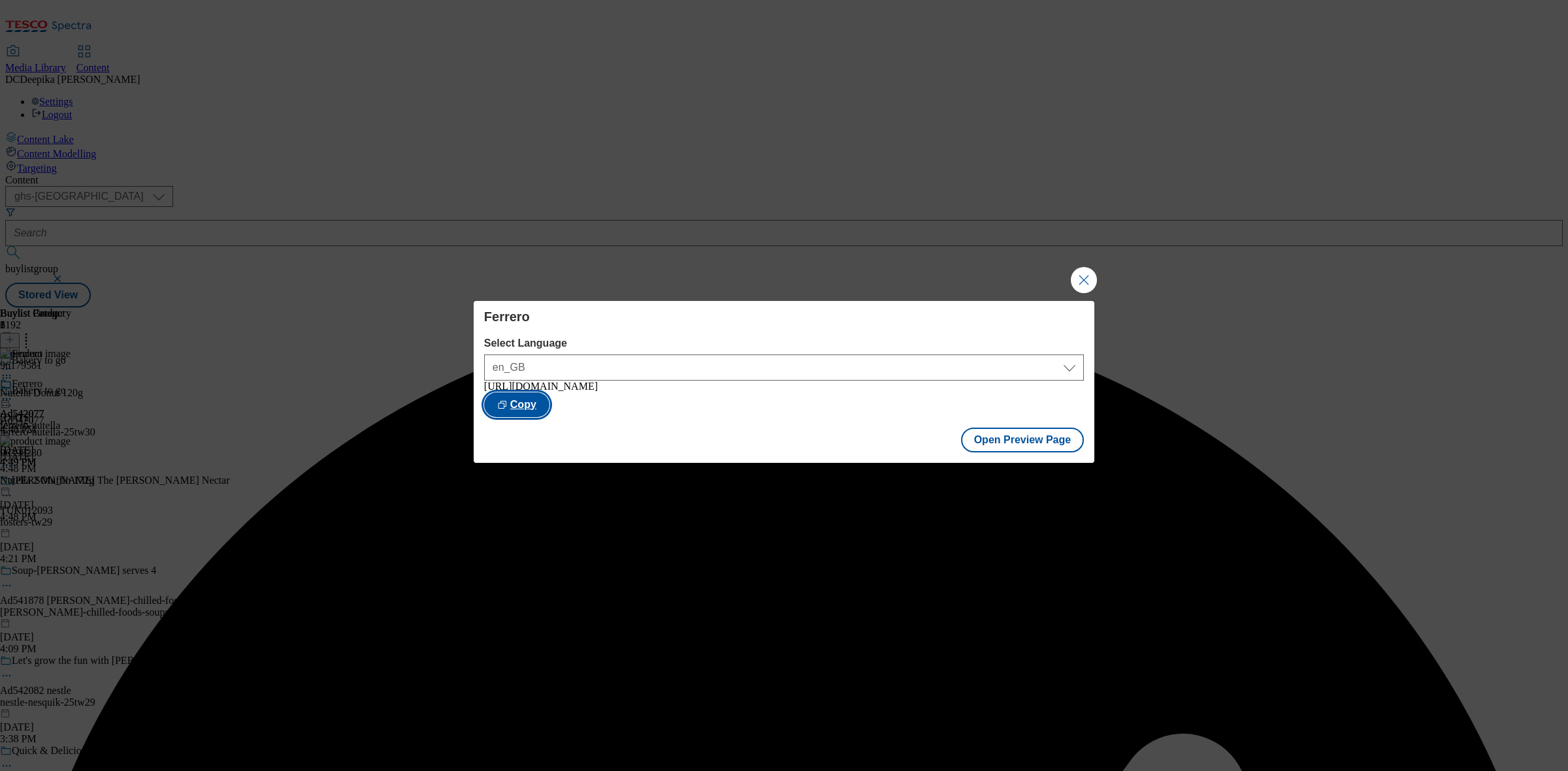
click at [550, 403] on button "Copy" at bounding box center [516, 405] width 65 height 25
click at [1089, 281] on button "Close Modal" at bounding box center [1083, 280] width 26 height 26
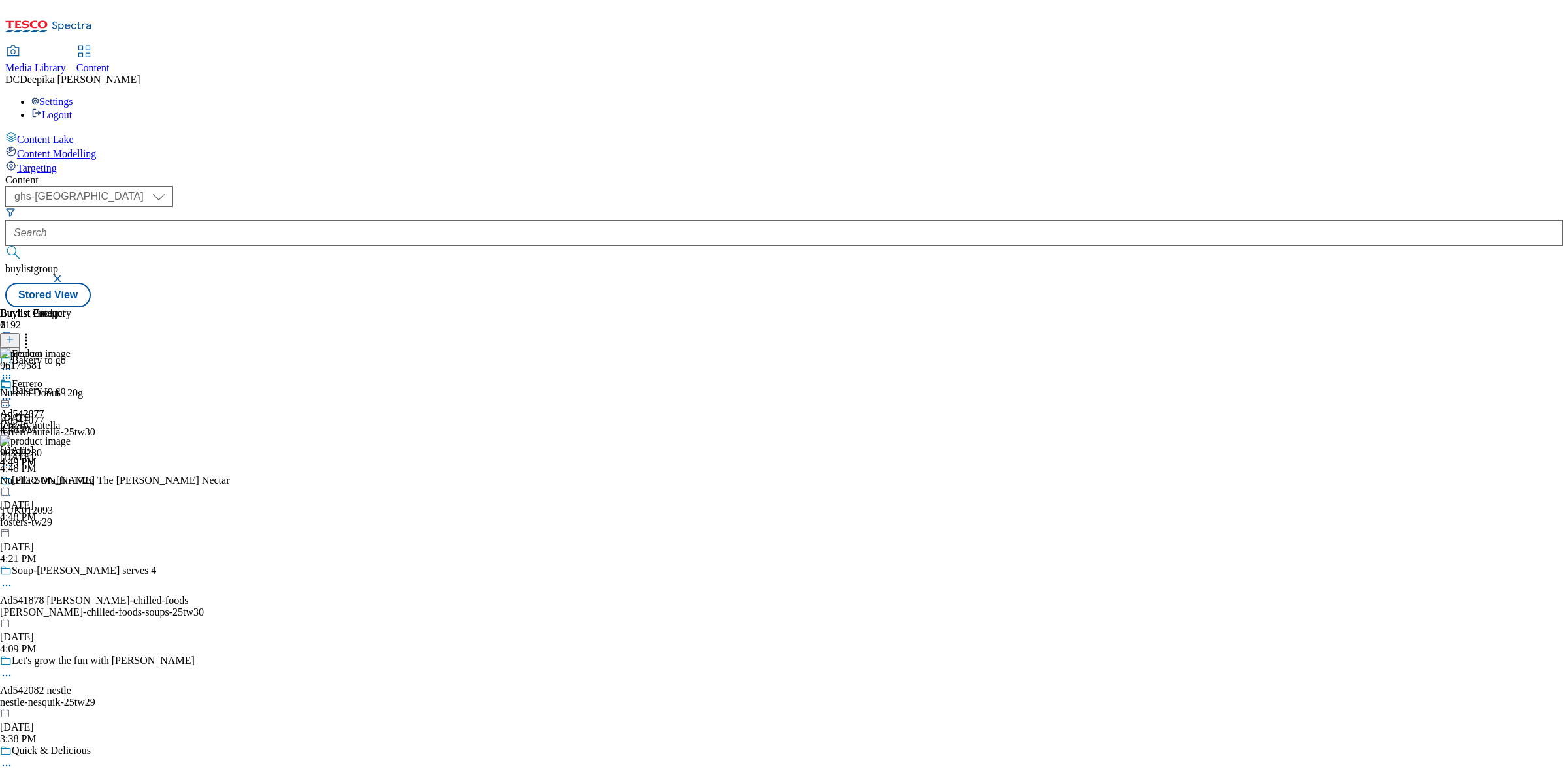
click at [1216, 307] on div "Buylist Group 6192 Bakery to go Bakery to go Ad542077 ferrero-nutella-25tw30 Se…" at bounding box center [784, 307] width 1557 height 0
click at [1188, 307] on div "Buylist Group 6192 Bakery to go Bakery to go Ad542077 ferrero-nutella-25tw30 Se…" at bounding box center [784, 307] width 1557 height 0
